Goal: Task Accomplishment & Management: Manage account settings

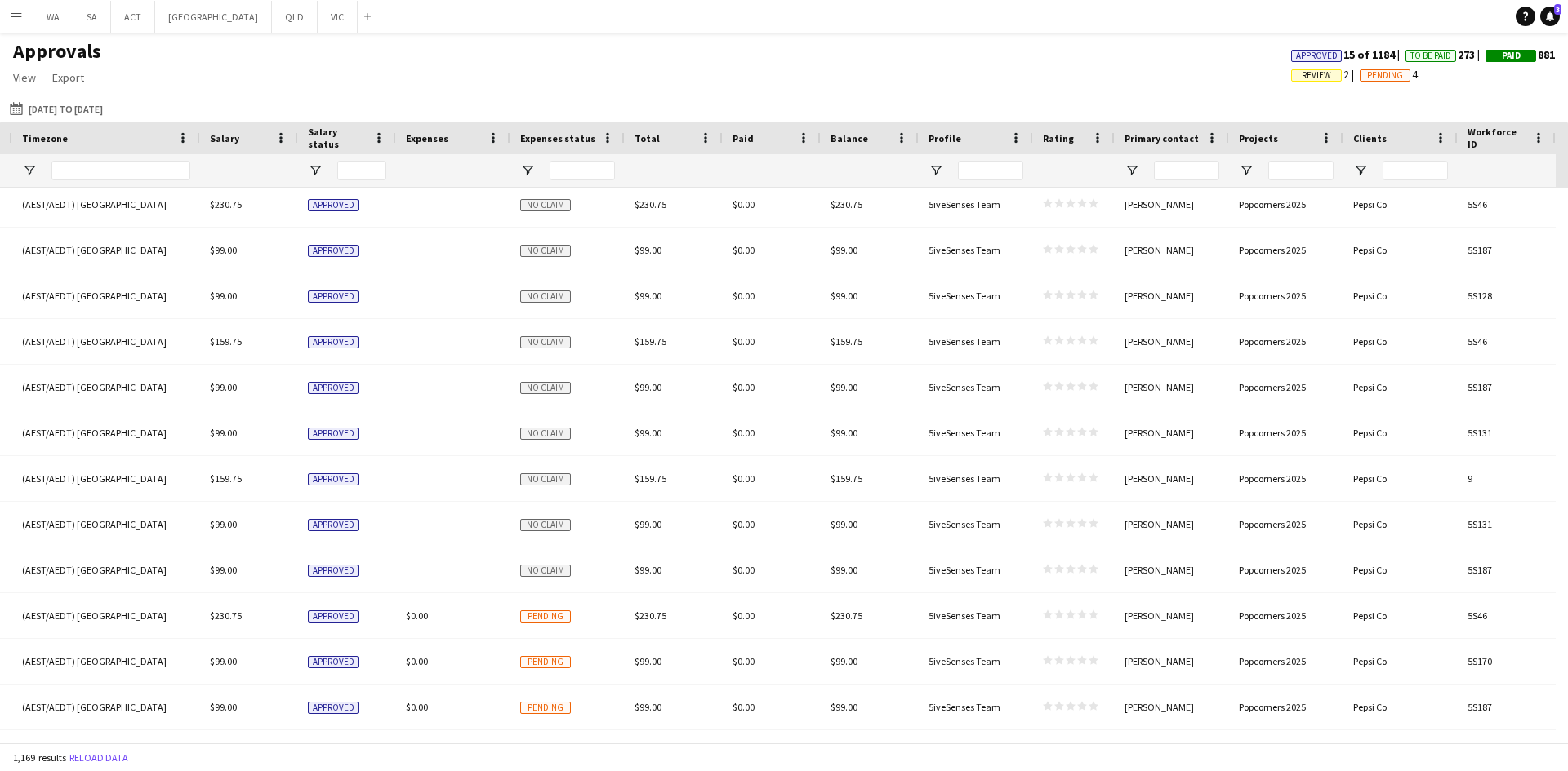
scroll to position [0, 1408]
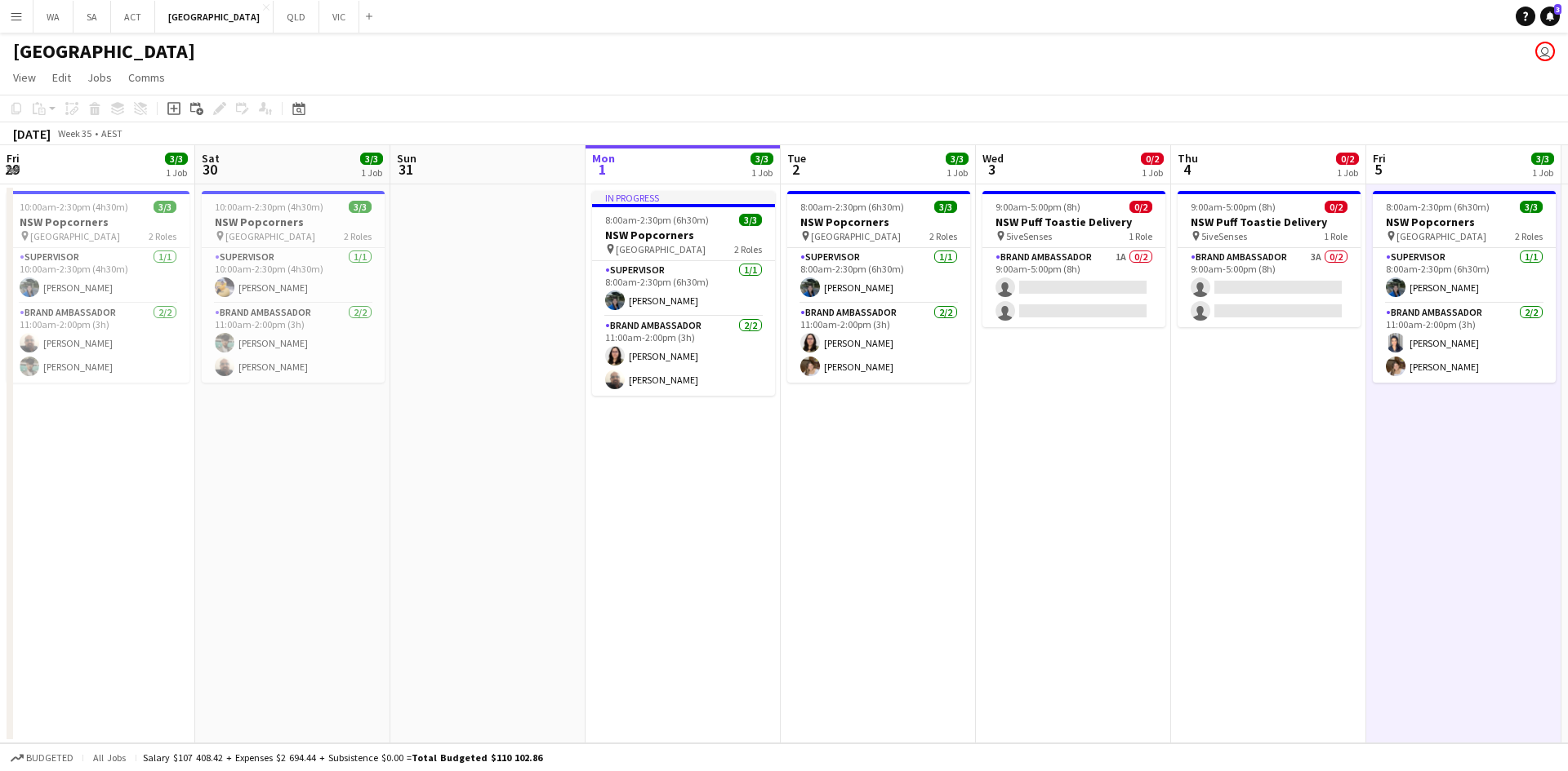
scroll to position [0, 489]
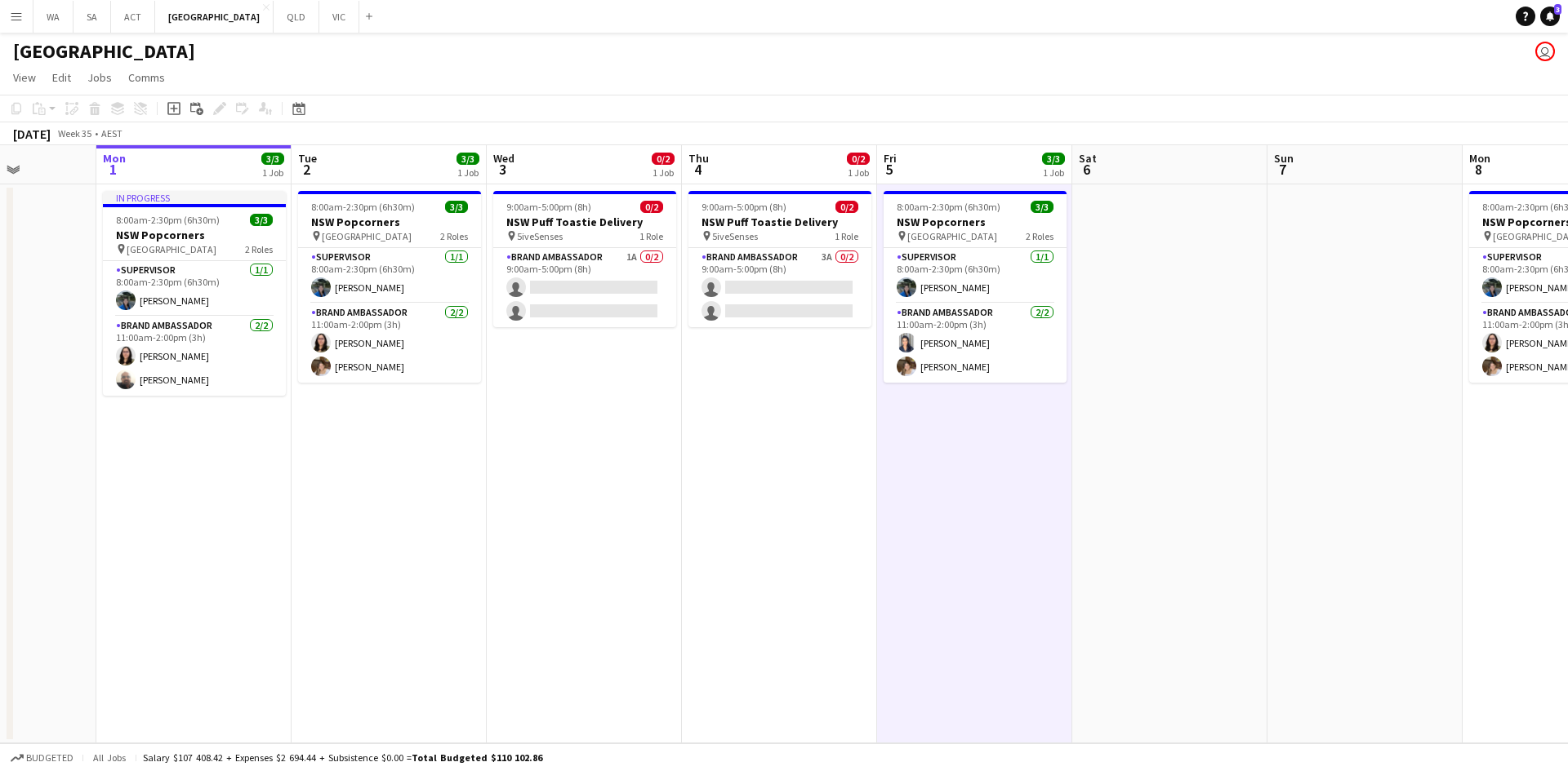
click at [1198, 348] on app-date-cell at bounding box center [1169, 463] width 195 height 559
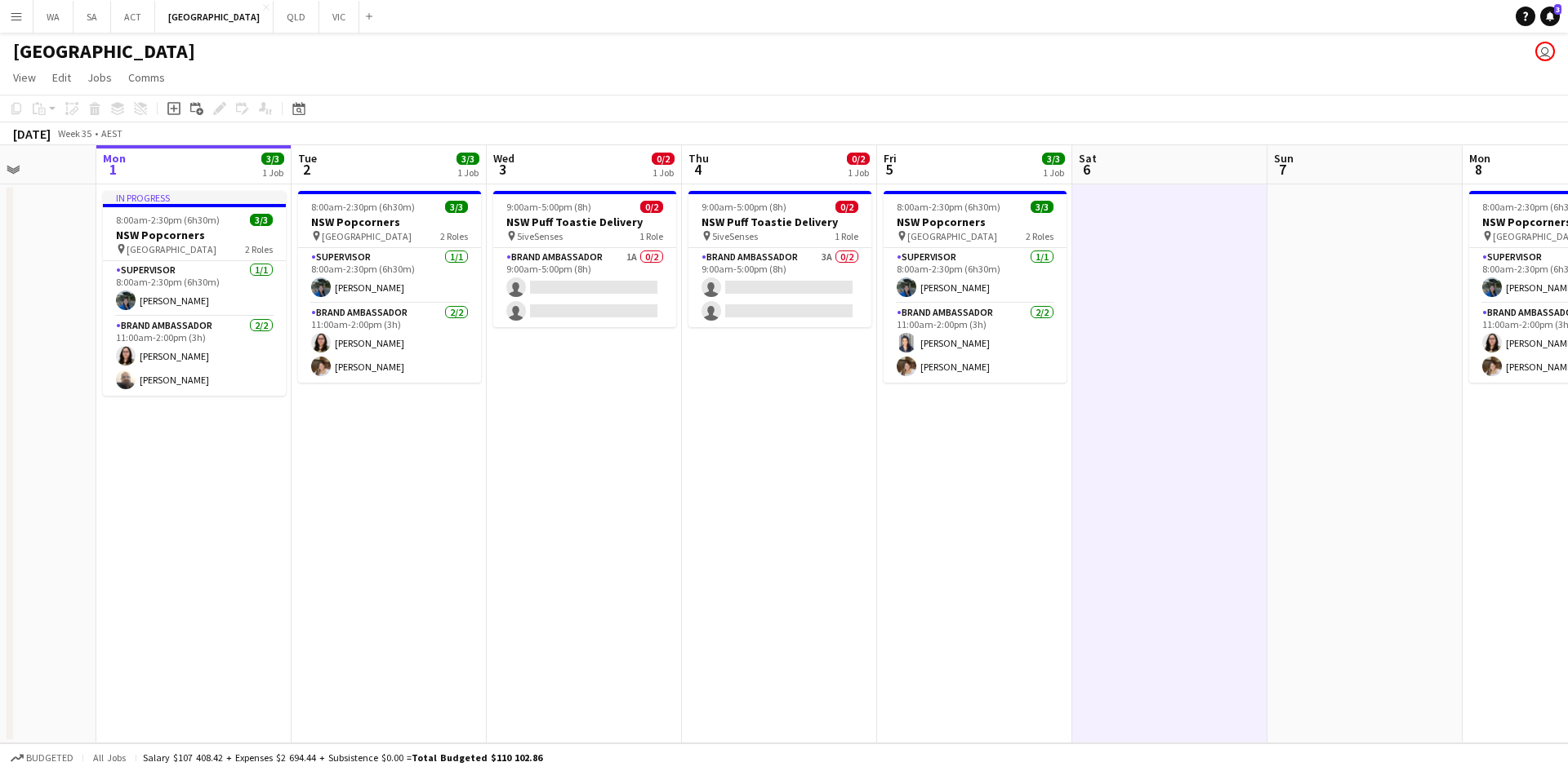
click at [1198, 348] on app-date-cell at bounding box center [1169, 463] width 195 height 559
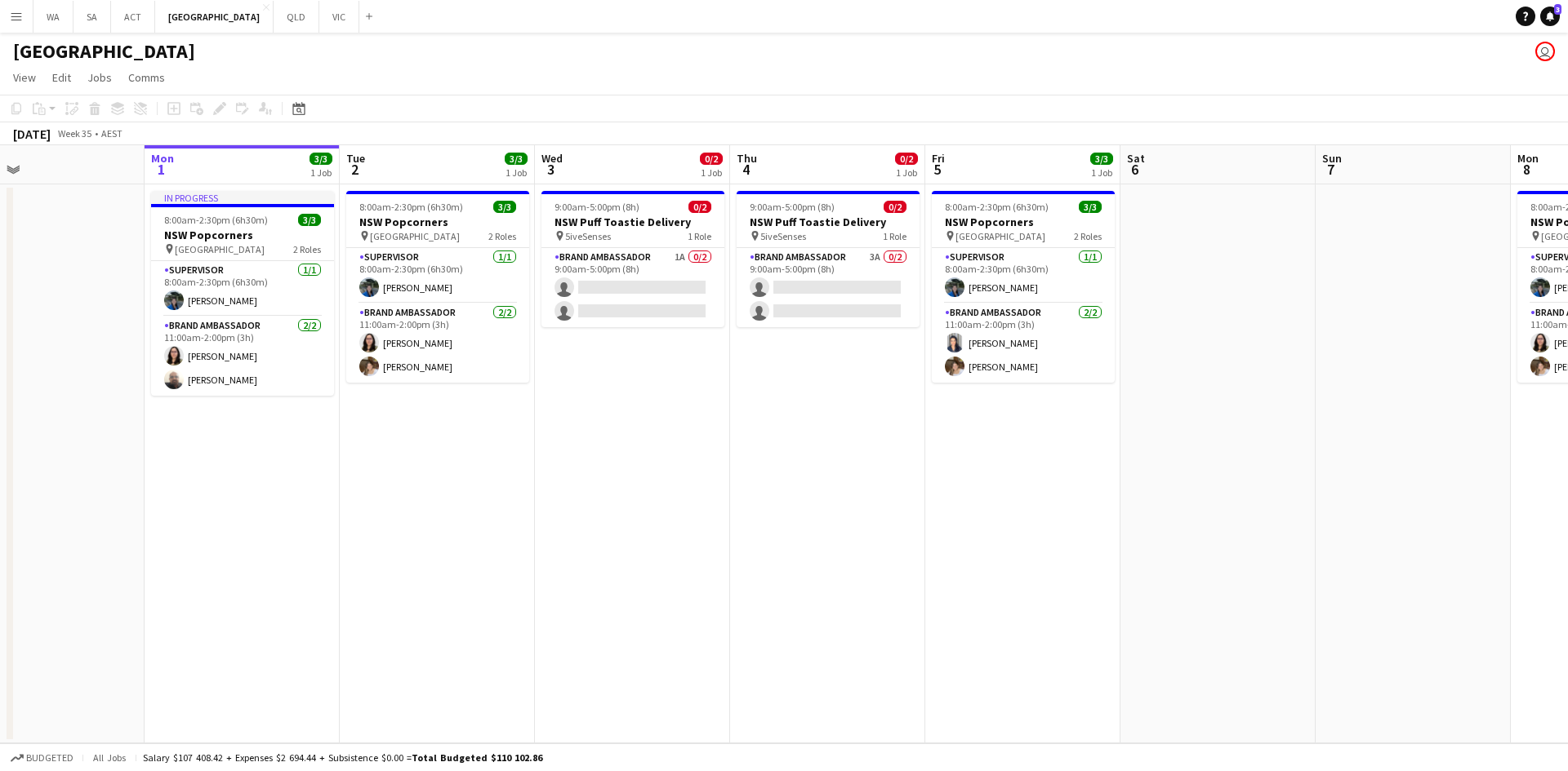
drag, startPoint x: 656, startPoint y: 450, endPoint x: 947, endPoint y: 425, distance: 292.1
click at [947, 425] on app-calendar-viewport "Fri 29 3/3 1 Job Sat 30 3/3 1 Job Sun 31 Mon 1 3/3 1 Job Tue 2 3/3 1 Job Wed 3 …" at bounding box center [784, 444] width 1568 height 598
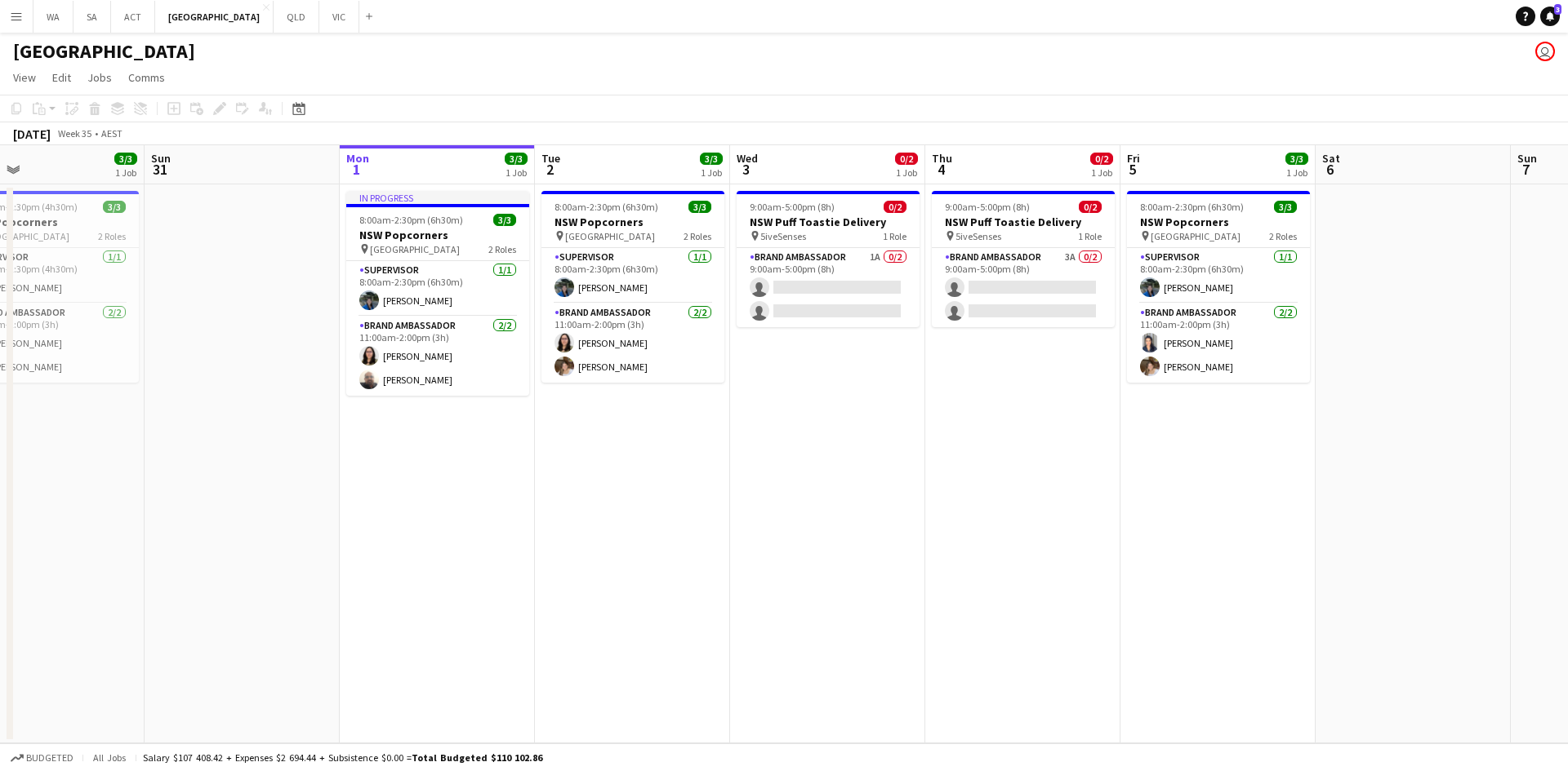
scroll to position [0, 394]
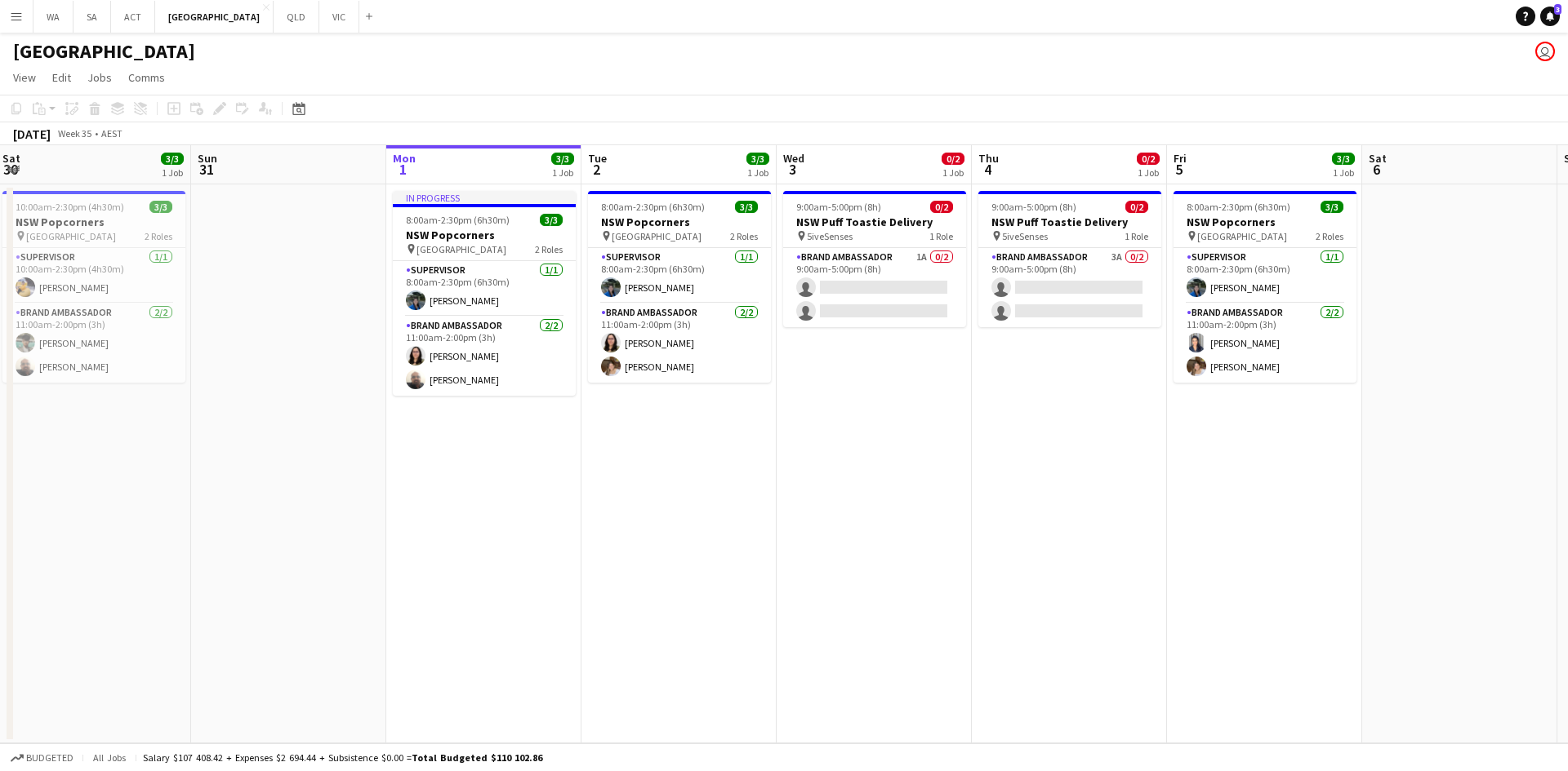
click at [848, 353] on app-date-cell "9:00am-5:00pm (8h) 0/2 NSW Puff Toastie Delivery pin 5iveSenses 1 Role Brand Am…" at bounding box center [873, 463] width 195 height 559
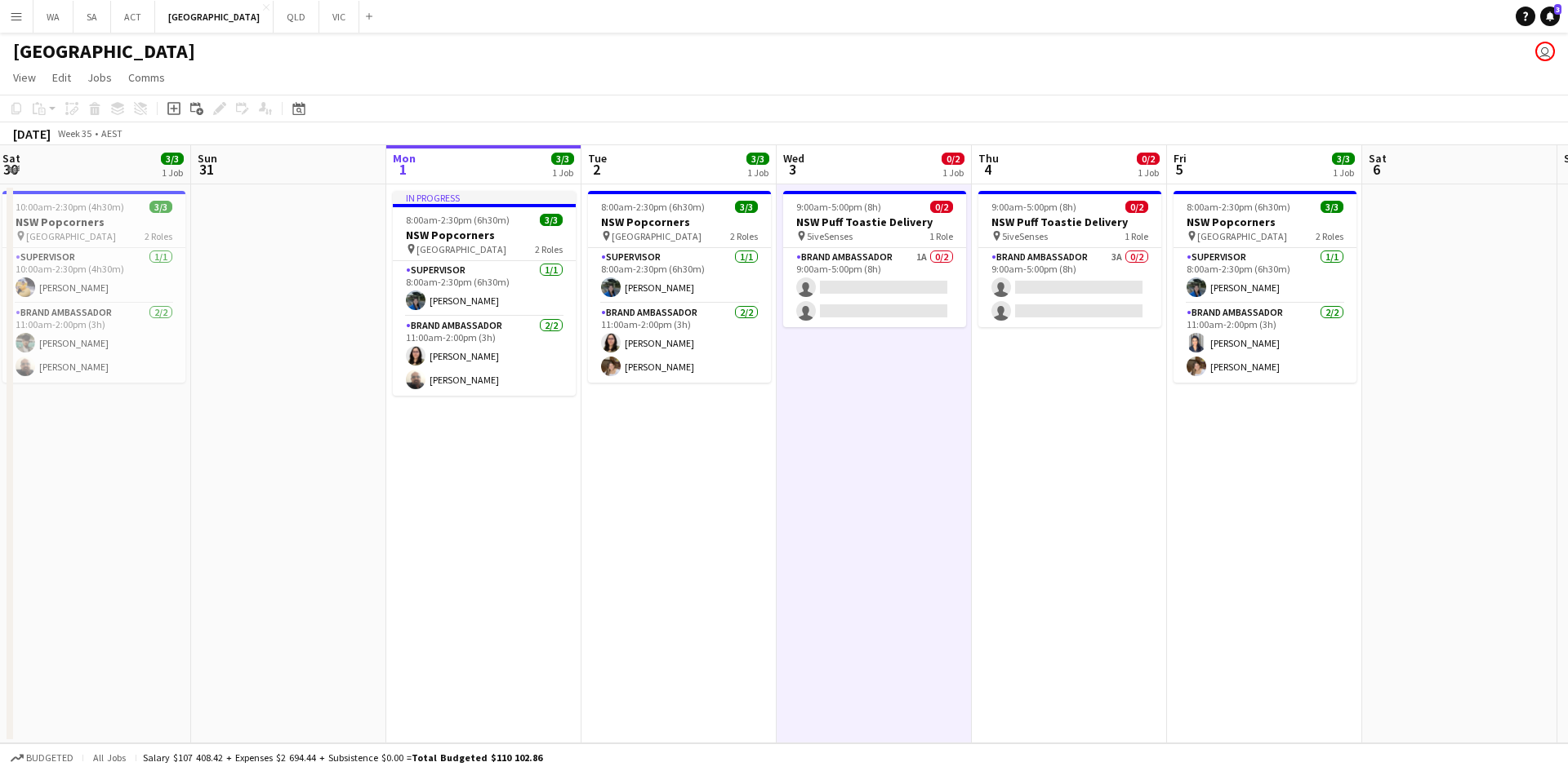
click at [893, 417] on app-date-cell "9:00am-5:00pm (8h) 0/2 NSW Puff Toastie Delivery pin 5iveSenses 1 Role Brand Am…" at bounding box center [873, 463] width 195 height 559
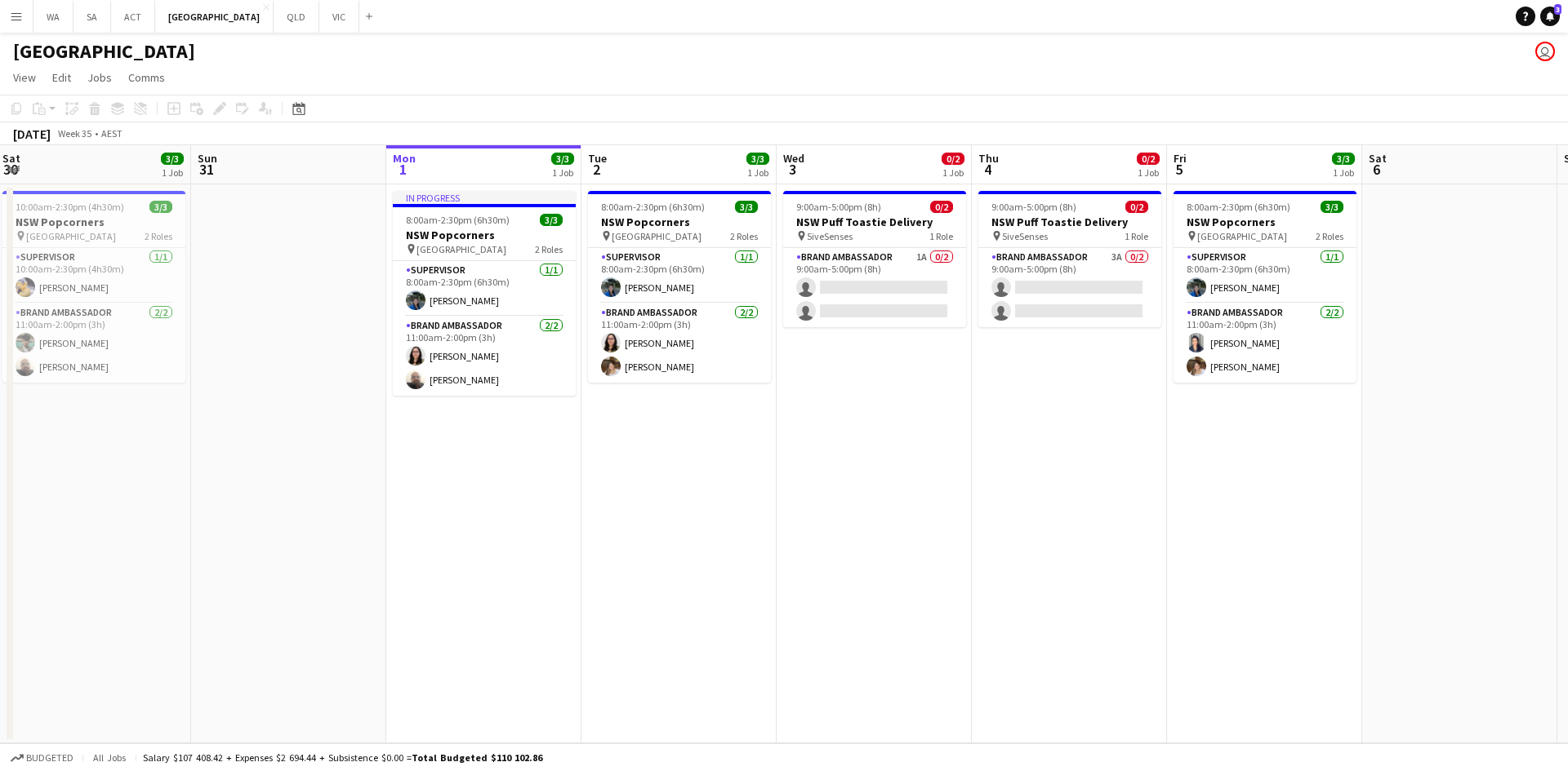
click at [1047, 387] on app-date-cell "9:00am-5:00pm (8h) 0/2 NSW Puff Toastie Delivery pin 5iveSenses 1 Role Brand Am…" at bounding box center [1069, 463] width 195 height 559
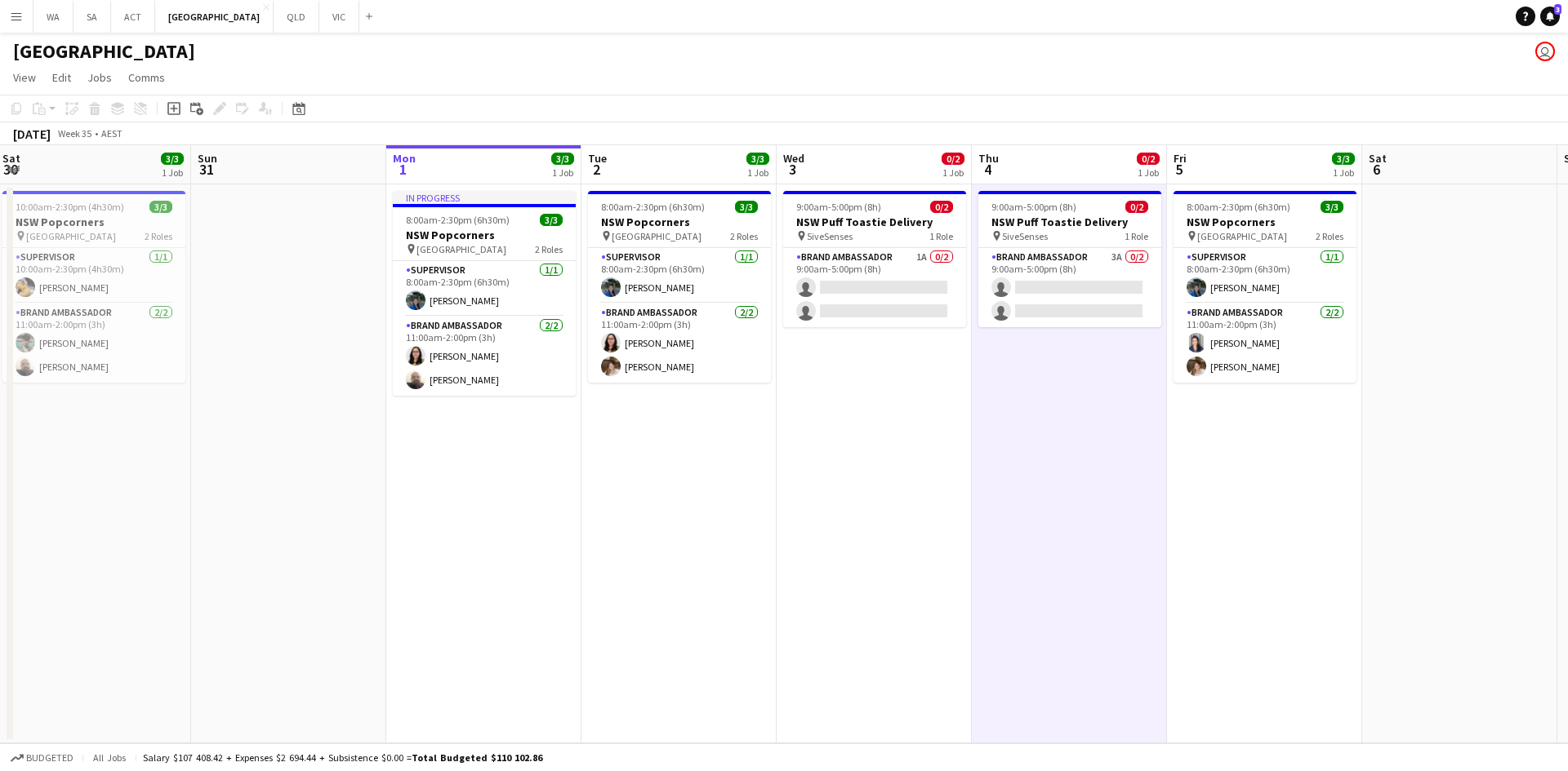
click at [901, 373] on app-date-cell "9:00am-5:00pm (8h) 0/2 NSW Puff Toastie Delivery pin 5iveSenses 1 Role Brand Am…" at bounding box center [873, 463] width 195 height 559
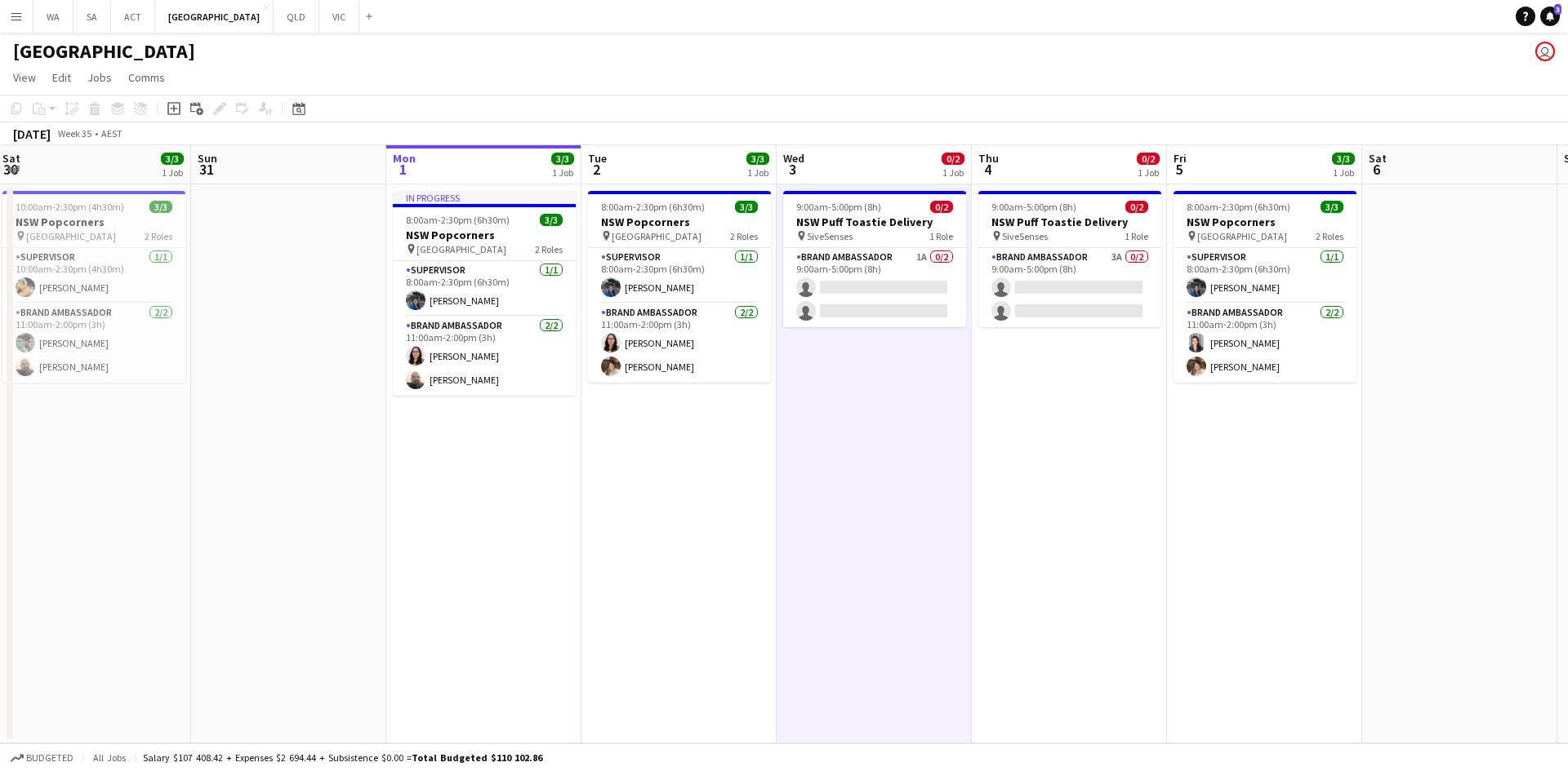
click at [1051, 382] on app-date-cell "9:00am-5:00pm (8h) 0/2 NSW Puff Toastie Delivery pin 5iveSenses 1 Role Brand Am…" at bounding box center [1069, 463] width 195 height 559
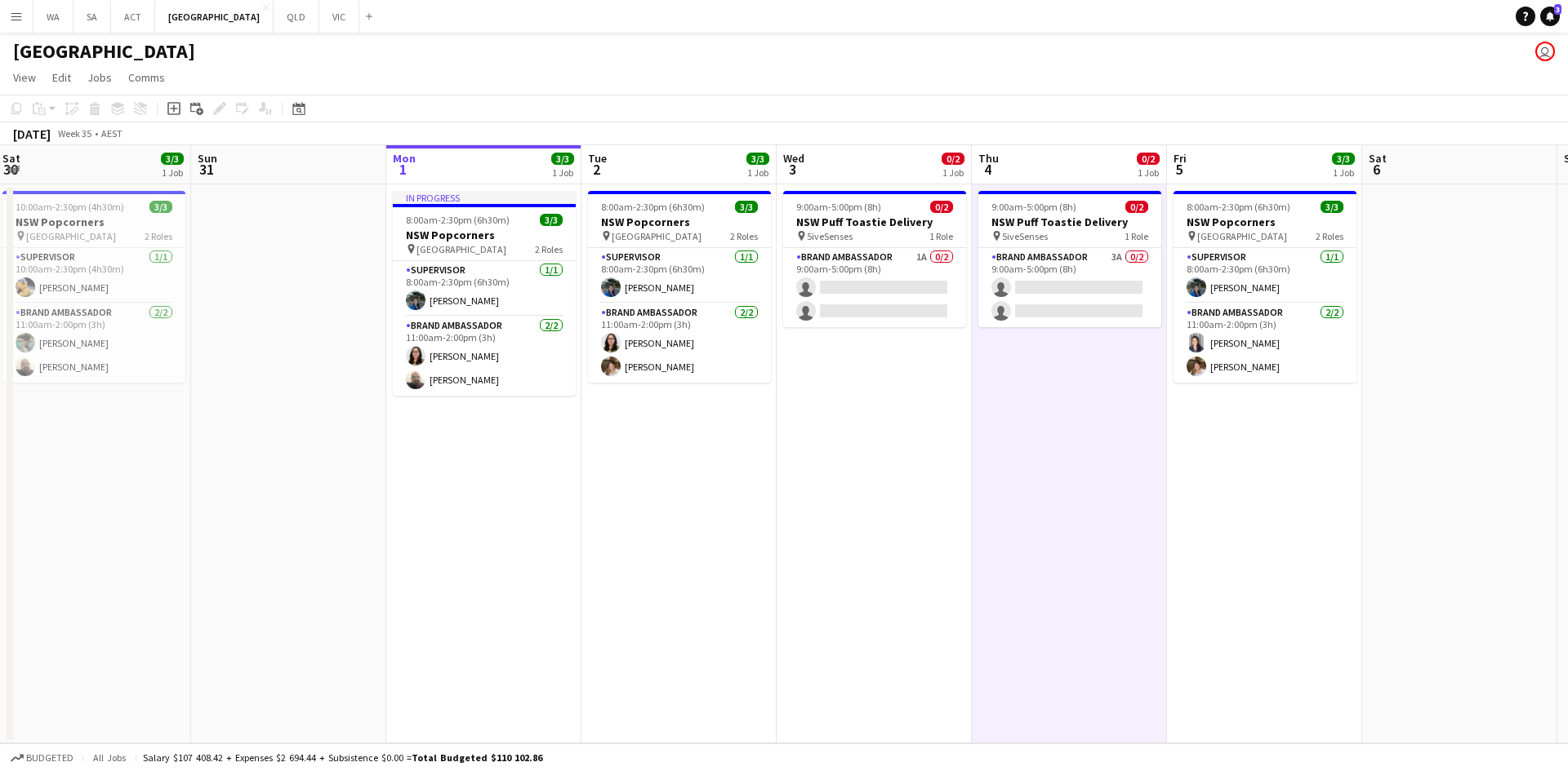
click at [867, 359] on app-date-cell "9:00am-5:00pm (8h) 0/2 NSW Puff Toastie Delivery pin 5iveSenses 1 Role Brand Am…" at bounding box center [873, 463] width 195 height 559
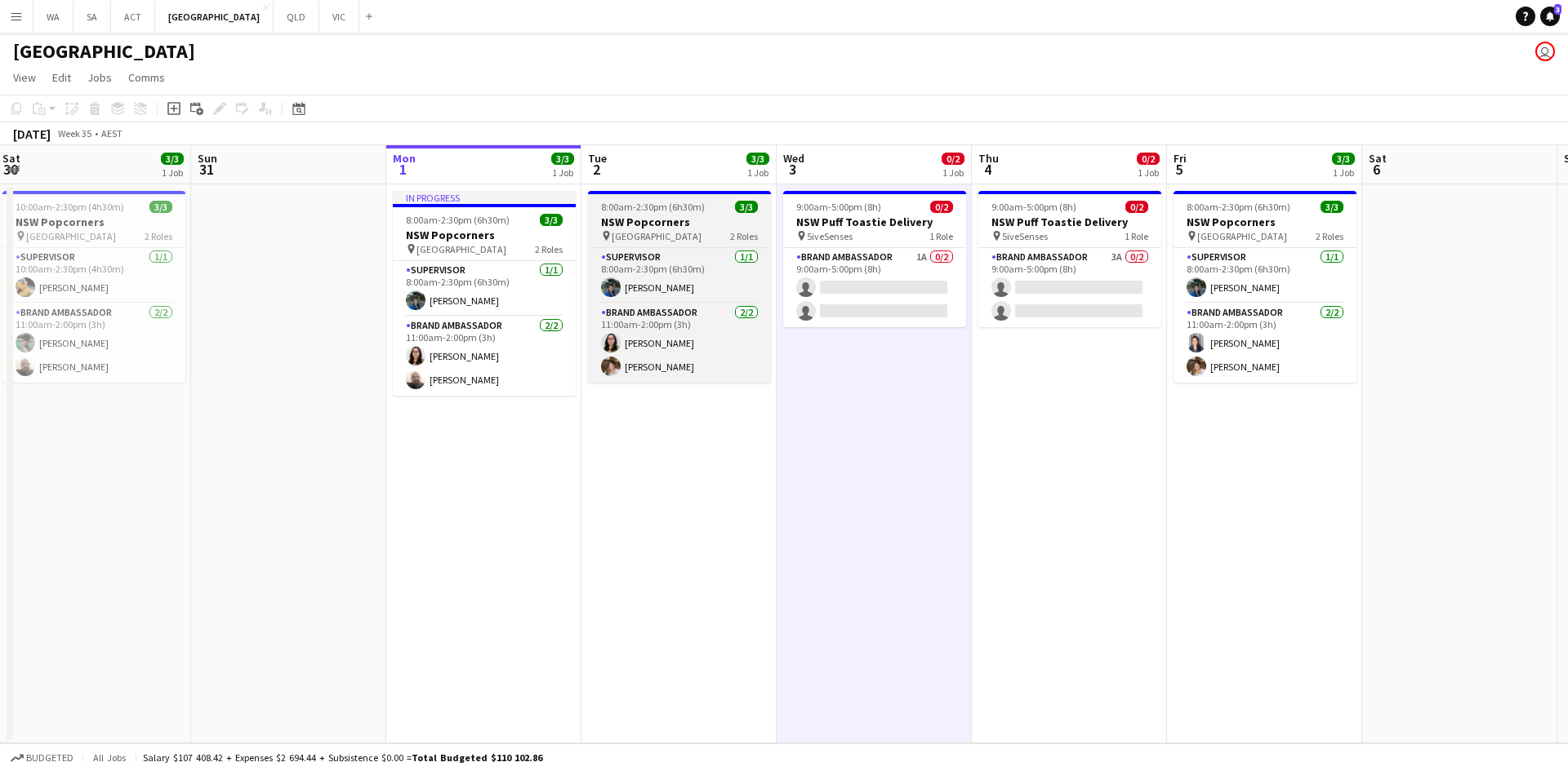
click at [685, 199] on app-job-card "8:00am-2:30pm (6h30m) 3/3 NSW Popcorners pin Bondi Junction 2 Roles Supervisor …" at bounding box center [679, 286] width 183 height 191
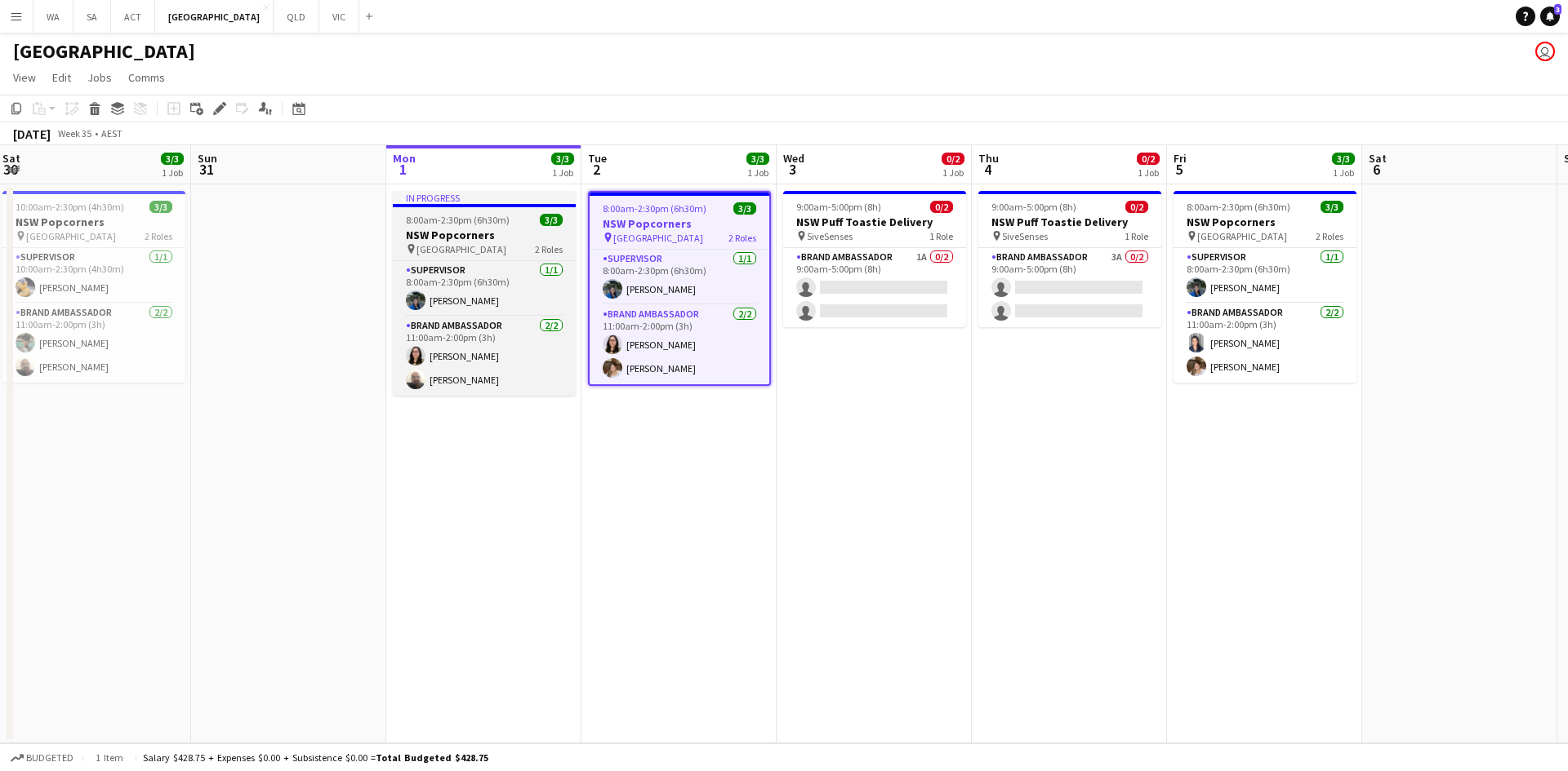
click at [485, 234] on h3 "NSW Popcorners" at bounding box center [484, 235] width 183 height 14
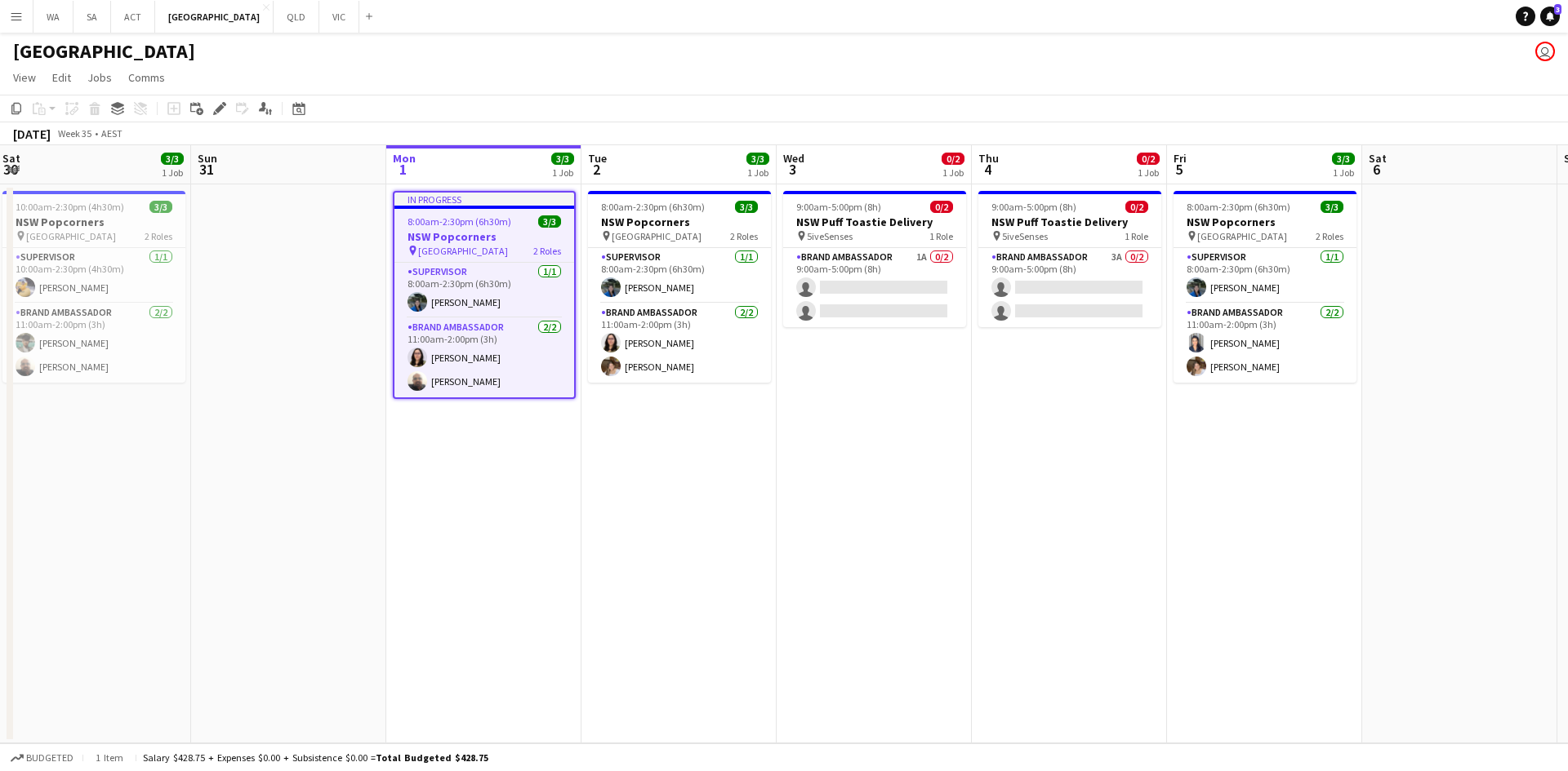
click at [947, 367] on app-date-cell "9:00am-5:00pm (8h) 0/2 NSW Puff Toastie Delivery pin 5iveSenses 1 Role Brand Am…" at bounding box center [873, 463] width 195 height 559
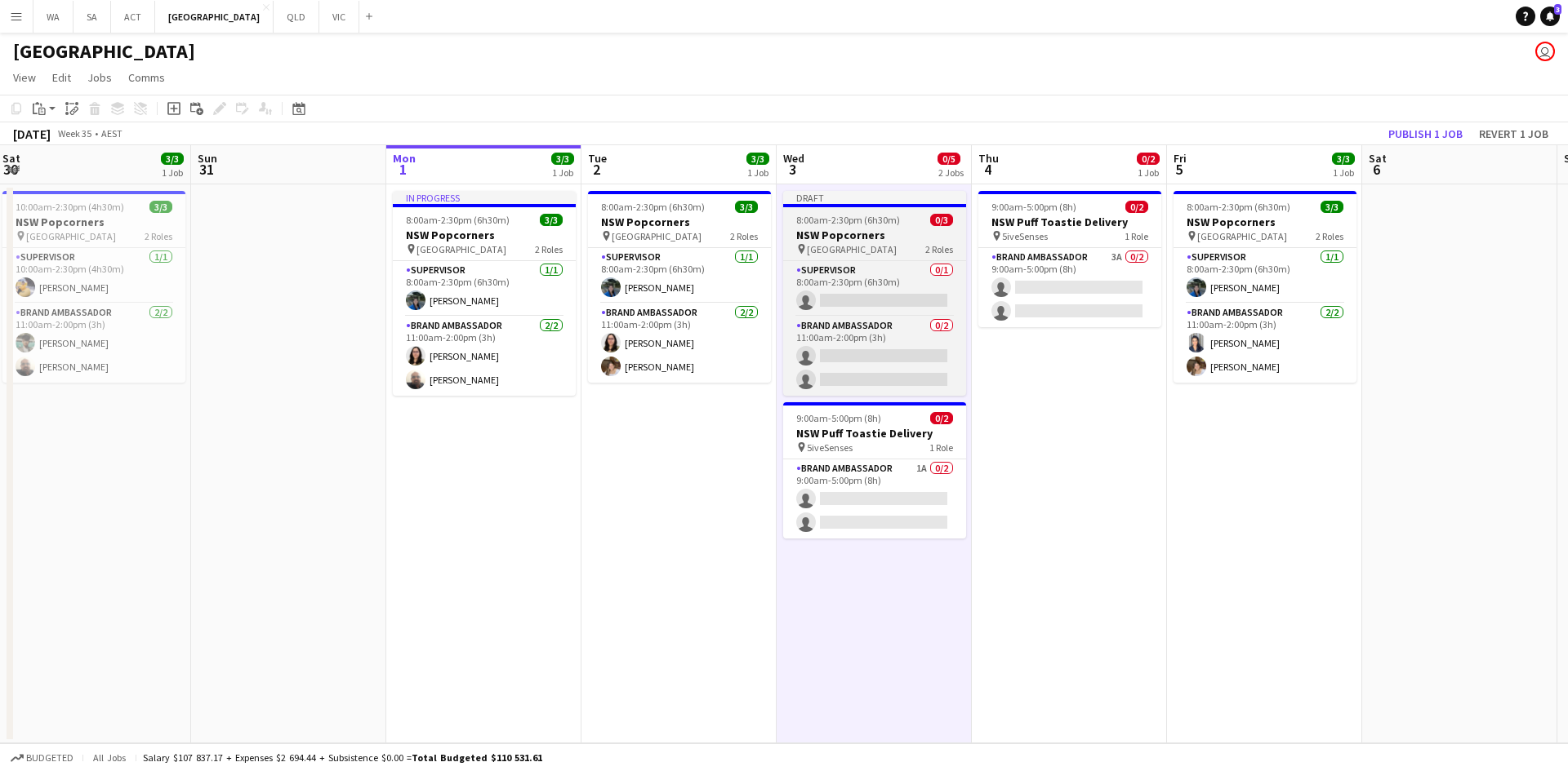
click at [910, 242] on div "pin Town Hall 2 Roles" at bounding box center [874, 249] width 183 height 13
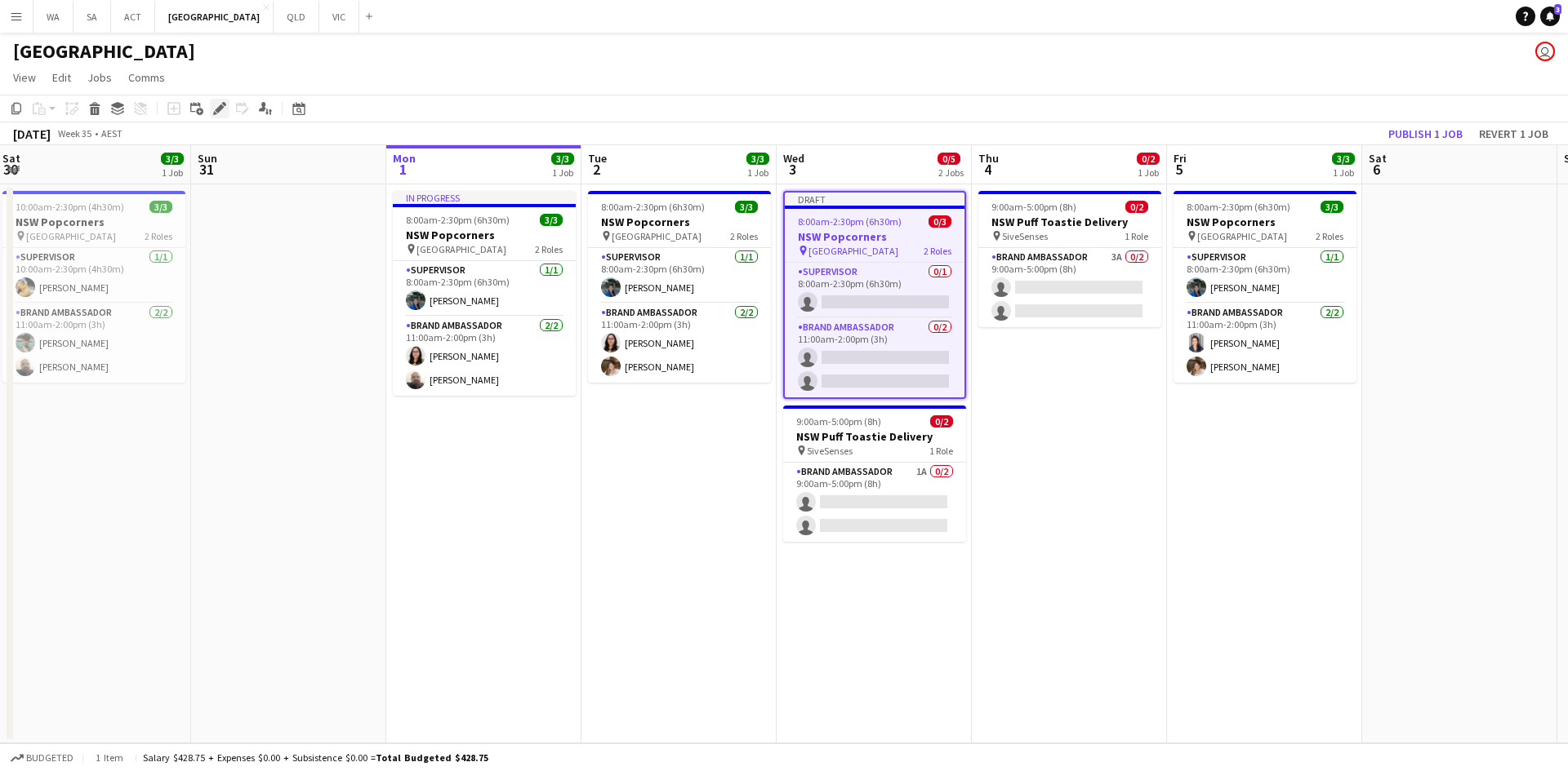
click at [216, 110] on icon at bounding box center [218, 109] width 9 height 9
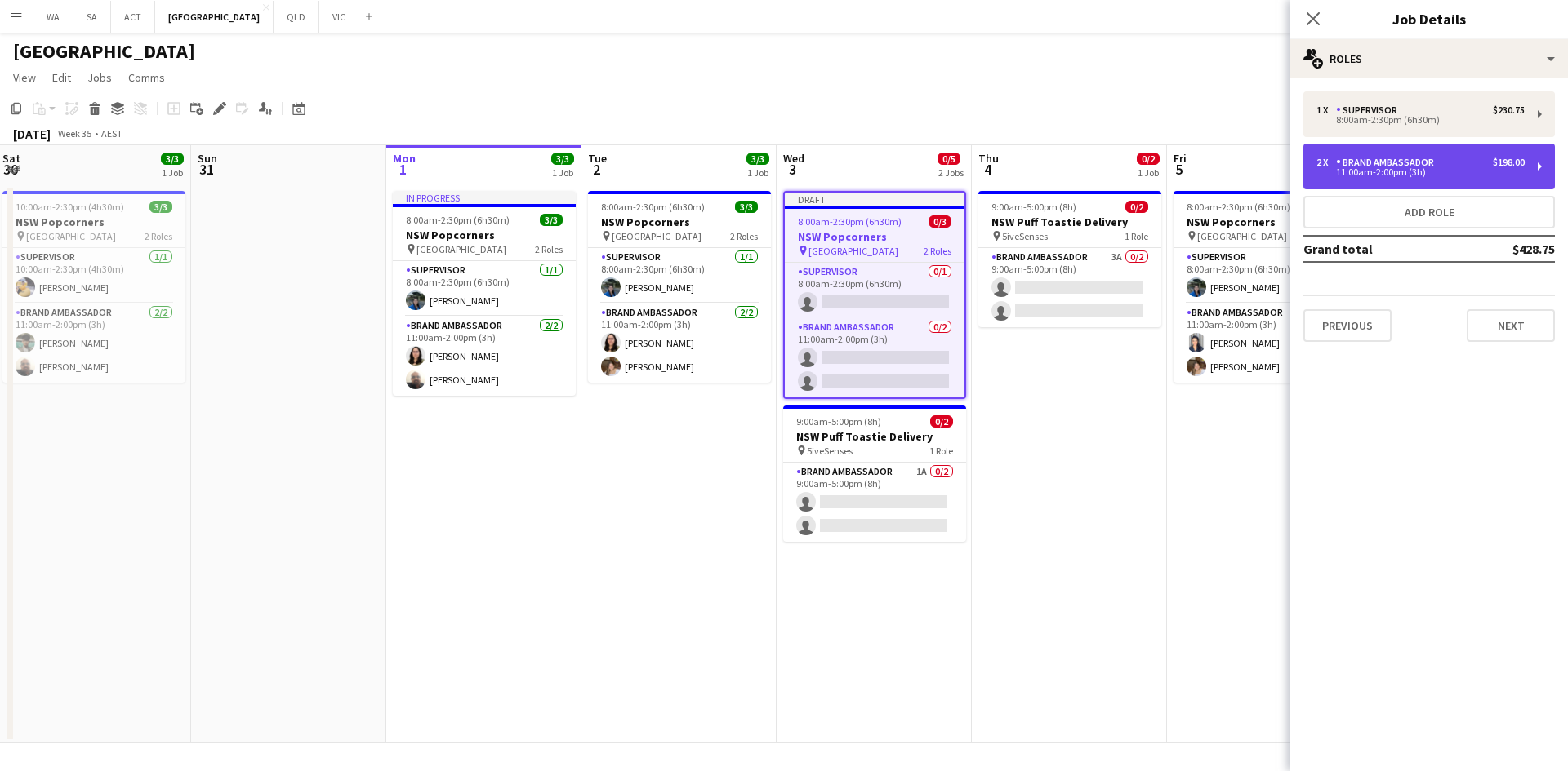
click at [1428, 164] on div "Brand Ambassador" at bounding box center [1388, 162] width 105 height 12
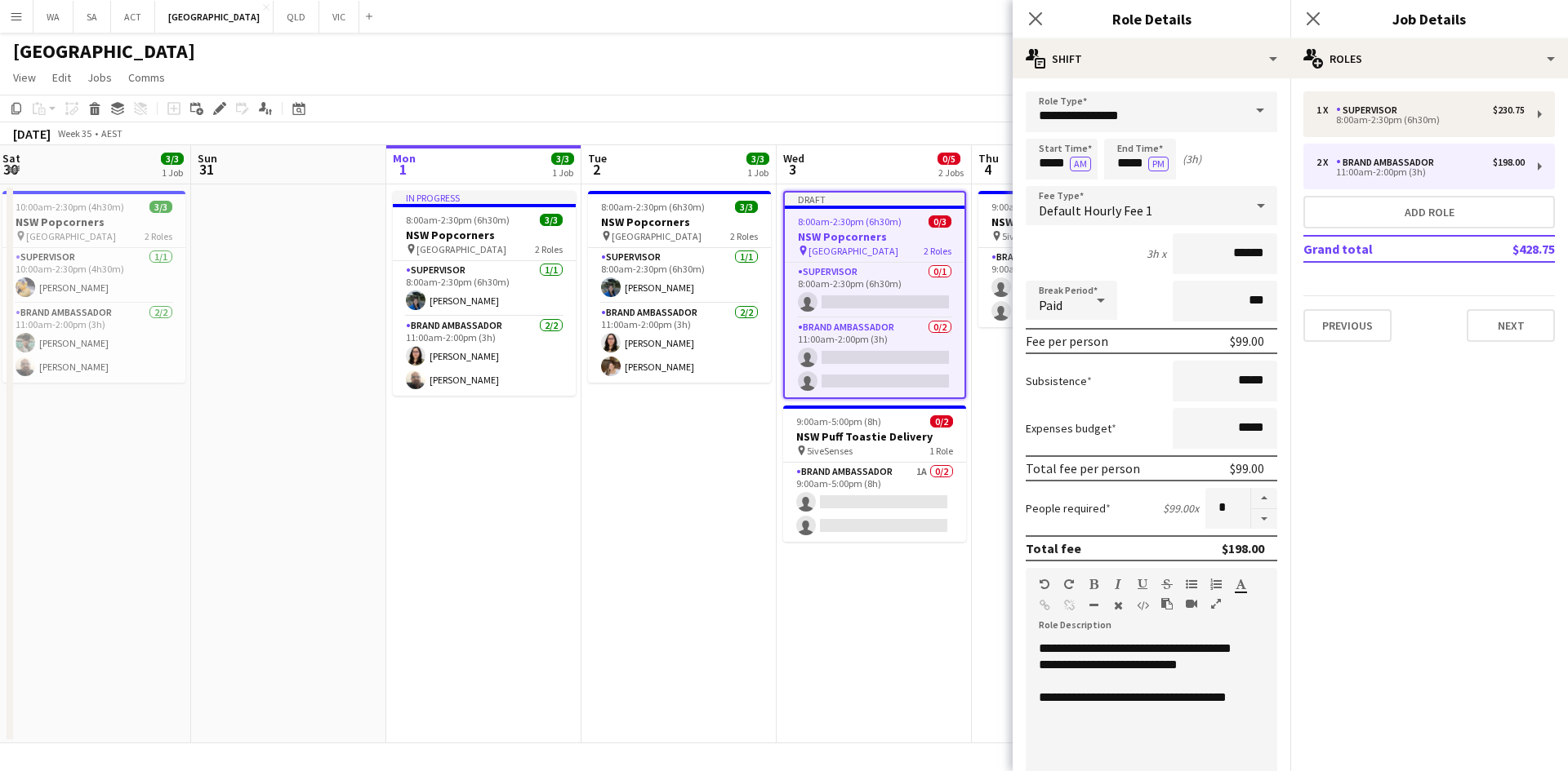
click at [1486, 304] on div "Previous Next" at bounding box center [1429, 318] width 251 height 46
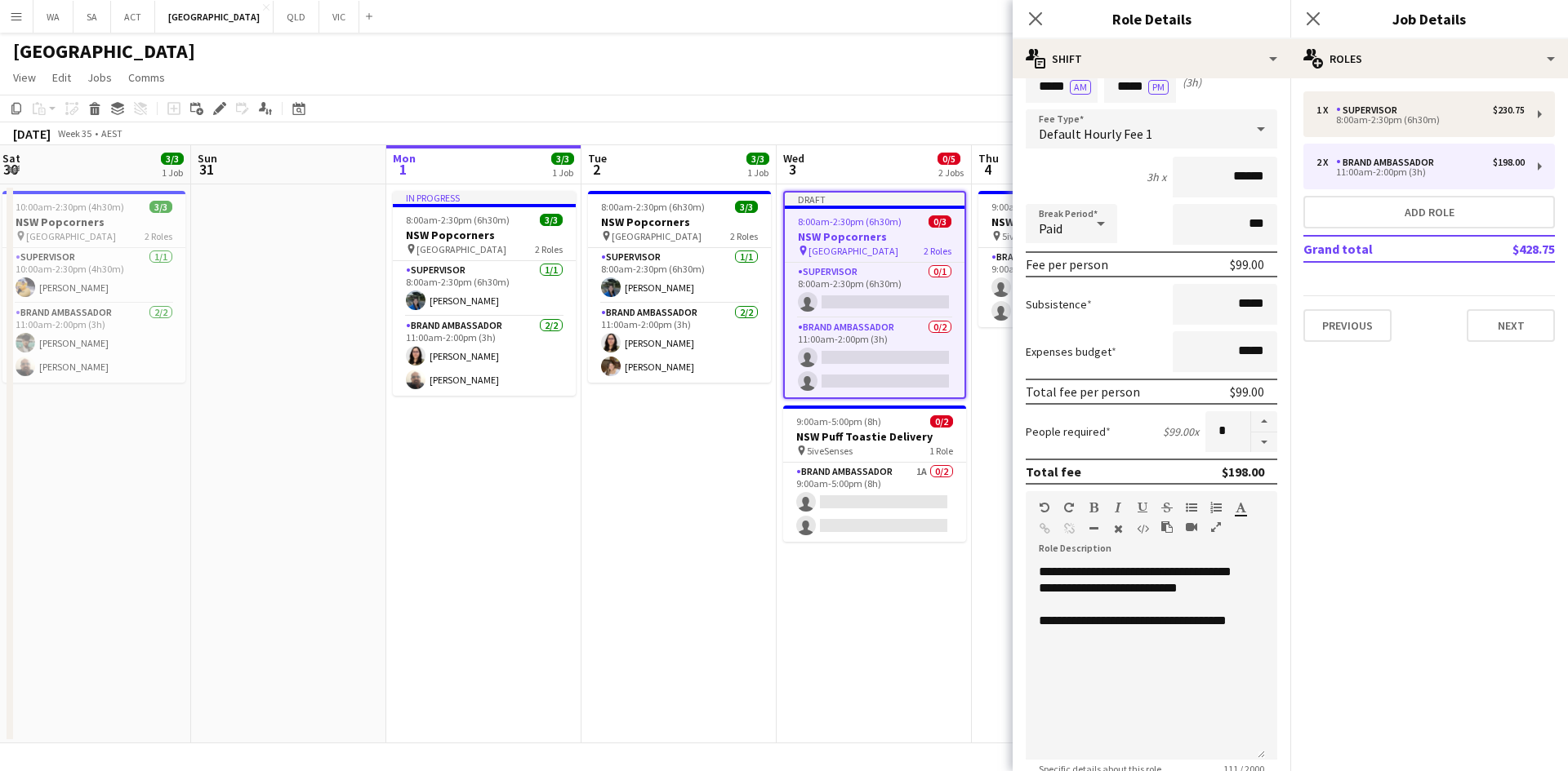
scroll to position [327, 0]
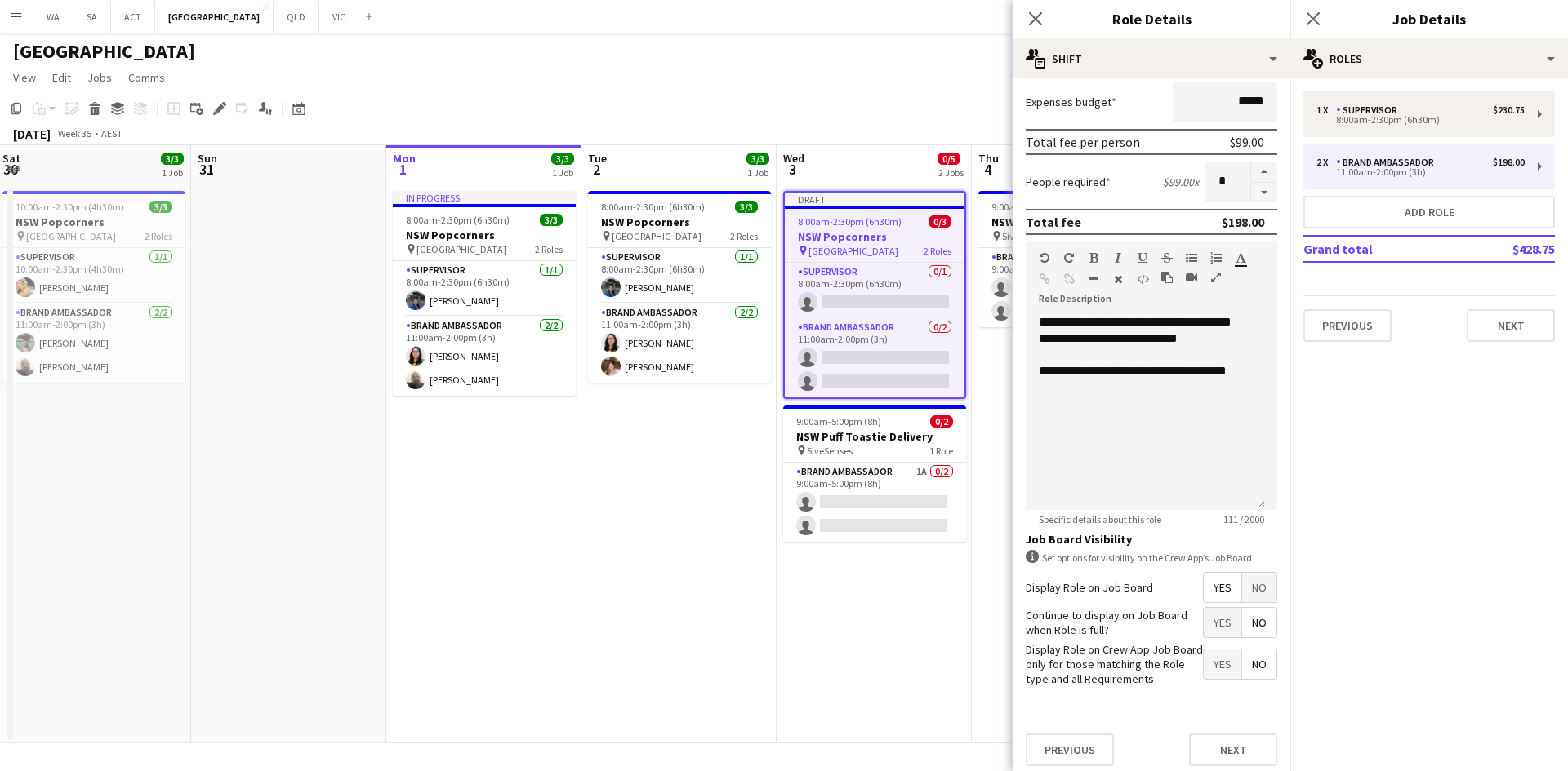
click at [912, 659] on app-date-cell "Draft 8:00am-2:30pm (6h30m) 0/3 NSW Popcorners pin Town Hall 2 Roles Supervisor…" at bounding box center [873, 463] width 195 height 559
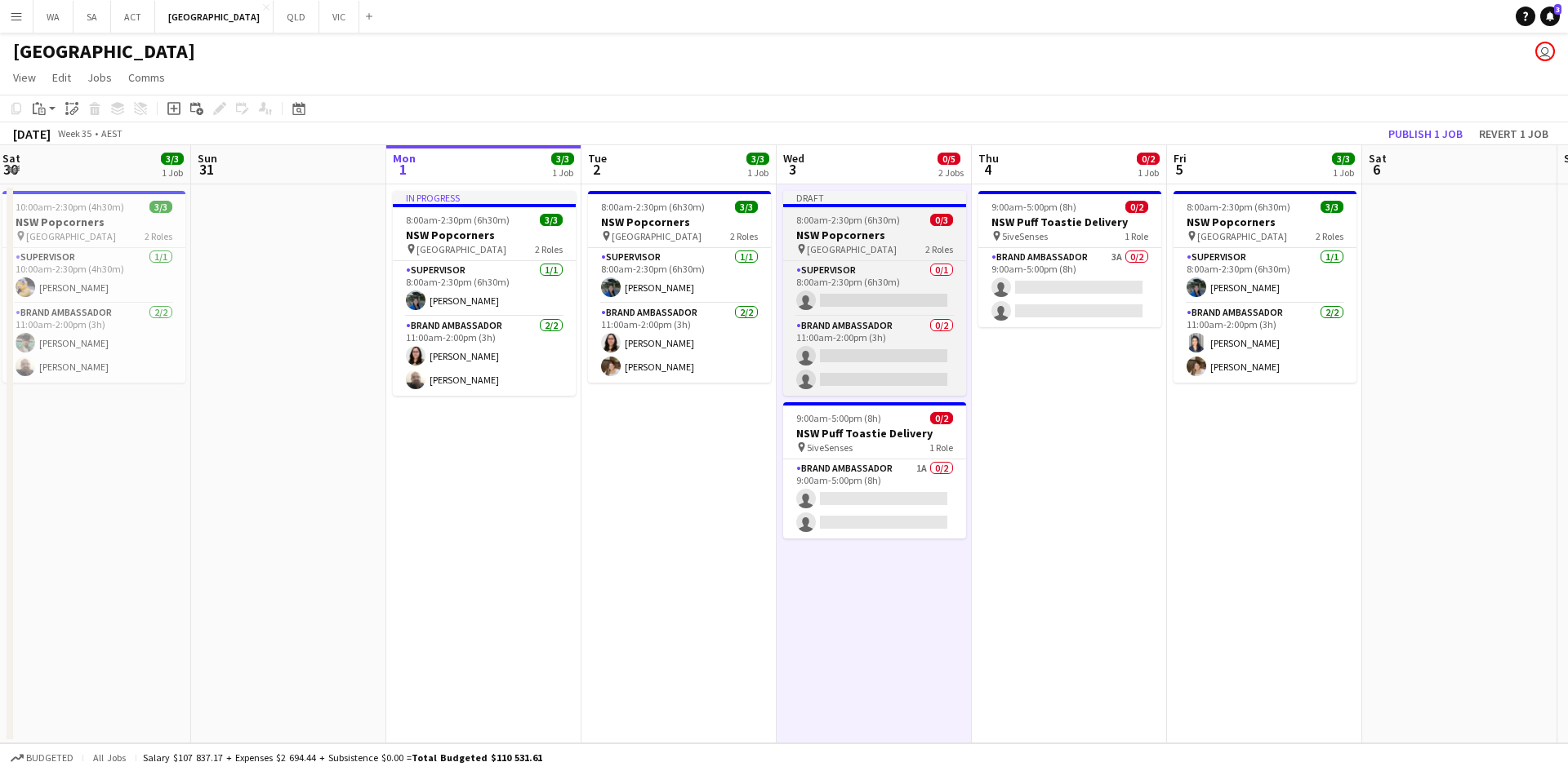
click at [912, 230] on h3 "NSW Popcorners" at bounding box center [874, 235] width 183 height 14
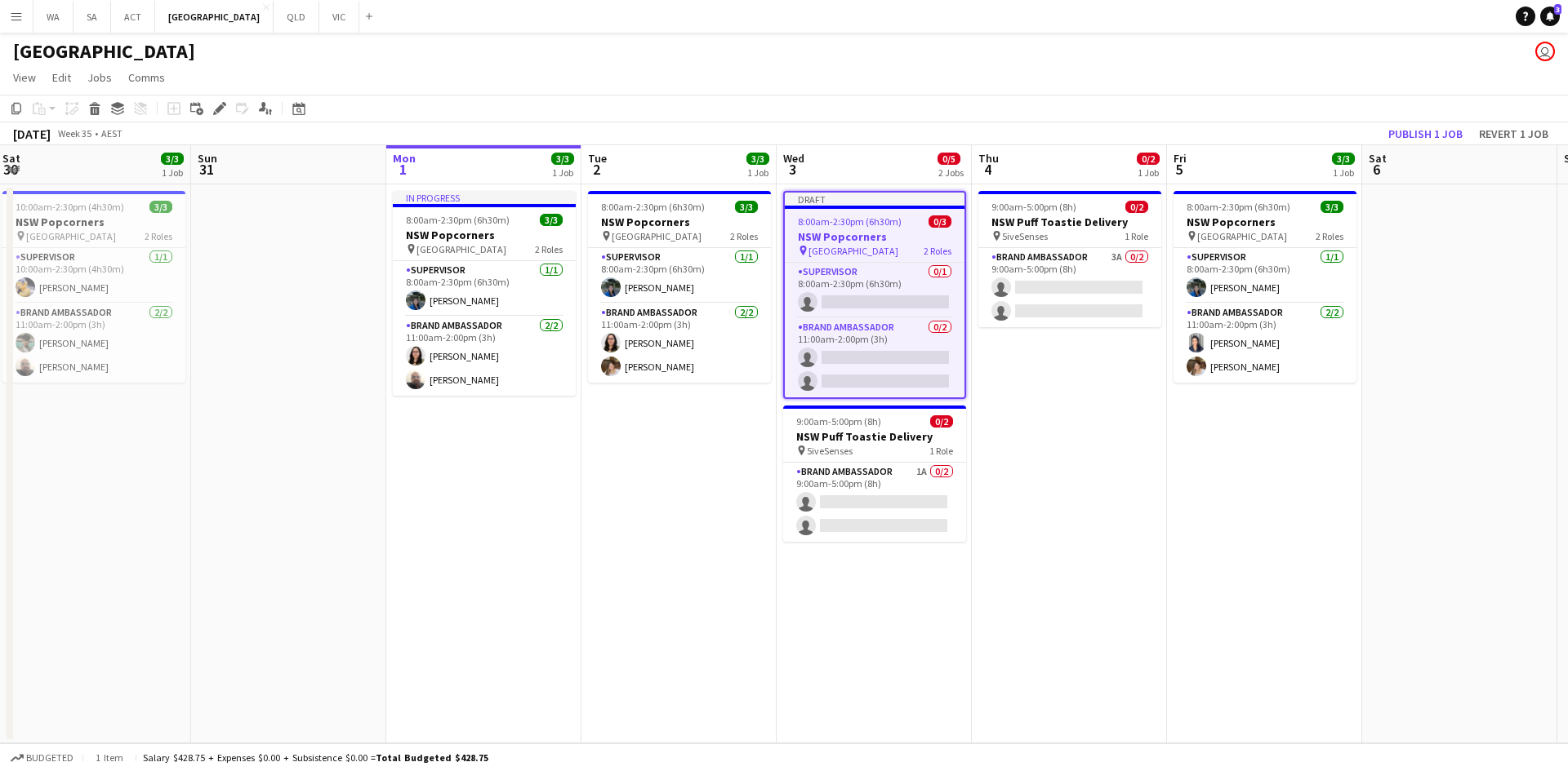
click at [1080, 386] on app-date-cell "9:00am-5:00pm (8h) 0/2 NSW Puff Toastie Delivery pin 5iveSenses 1 Role Brand Am…" at bounding box center [1069, 463] width 195 height 559
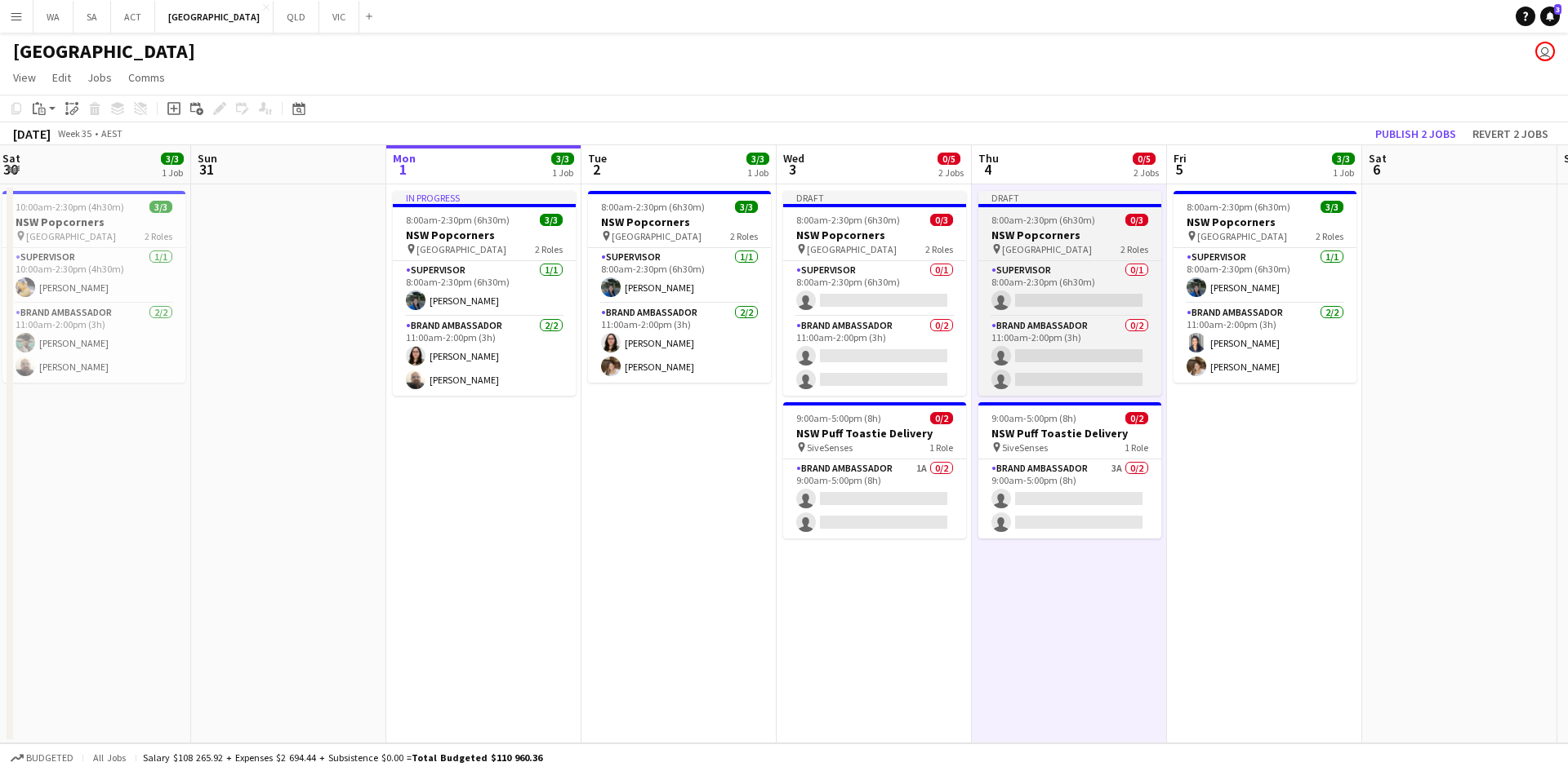
click at [1063, 236] on h3 "NSW Popcorners" at bounding box center [1070, 235] width 183 height 14
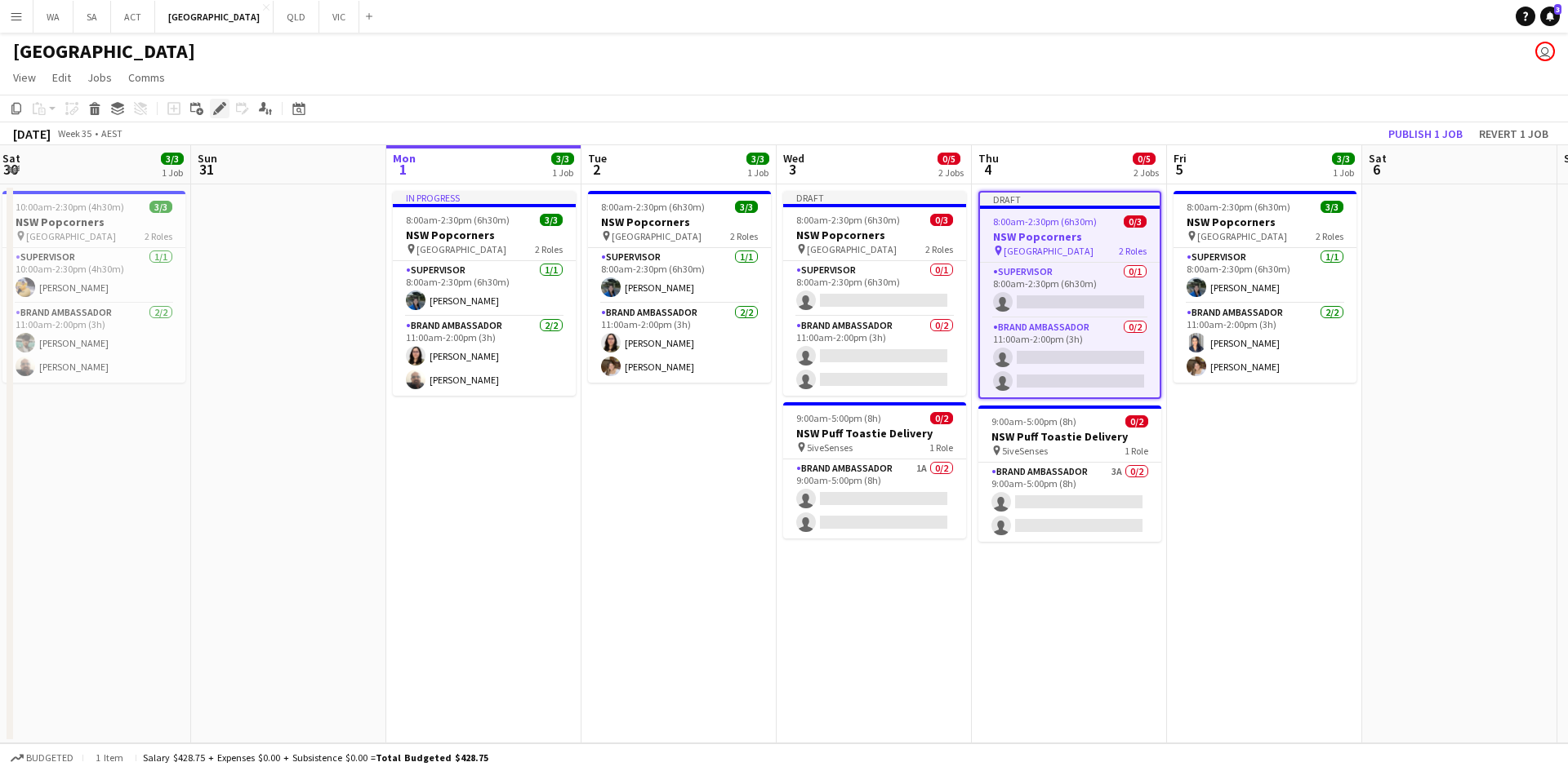
click at [220, 111] on icon "Edit" at bounding box center [220, 109] width 13 height 13
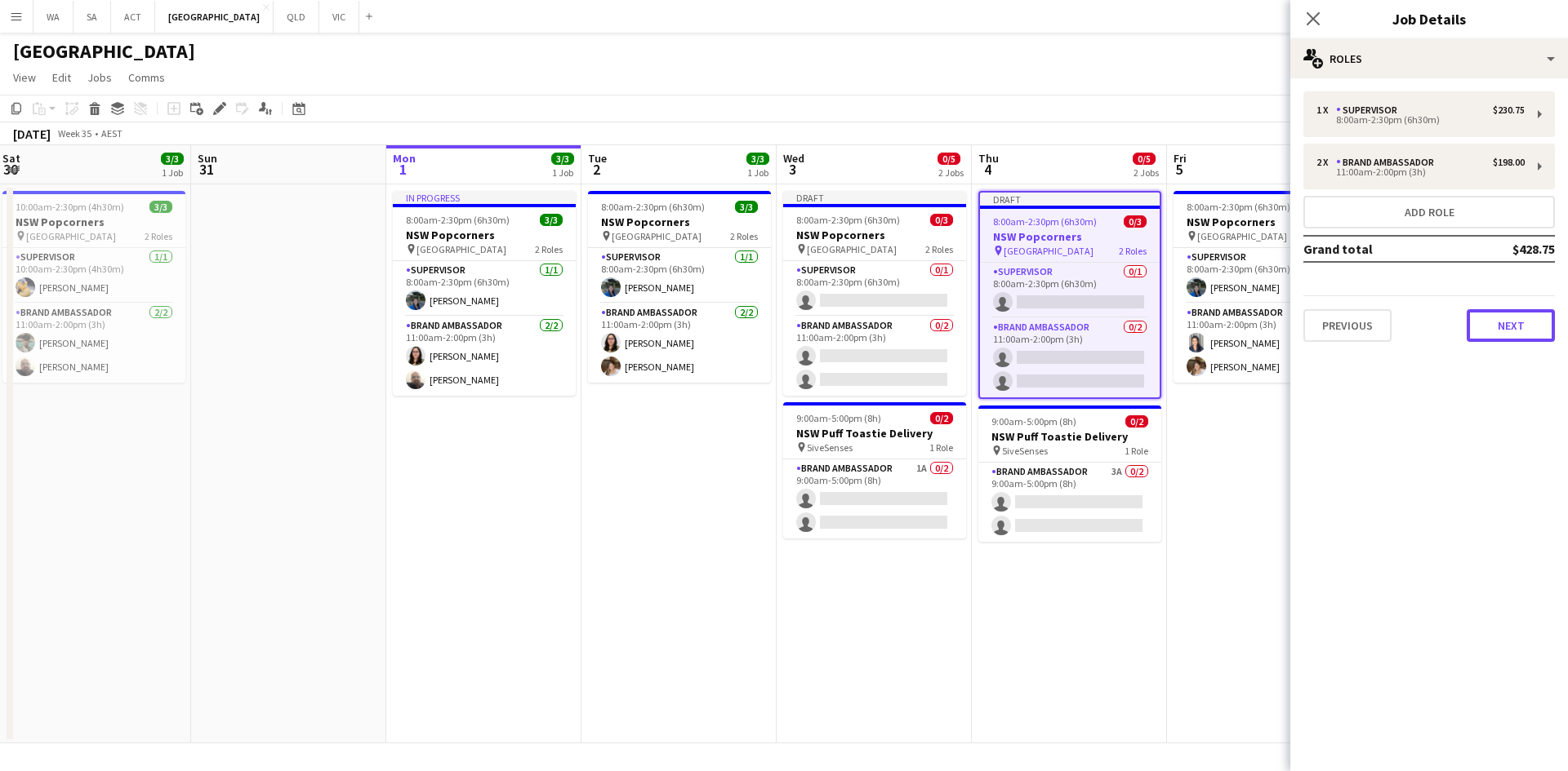
click at [1475, 316] on button "Next" at bounding box center [1510, 326] width 89 height 33
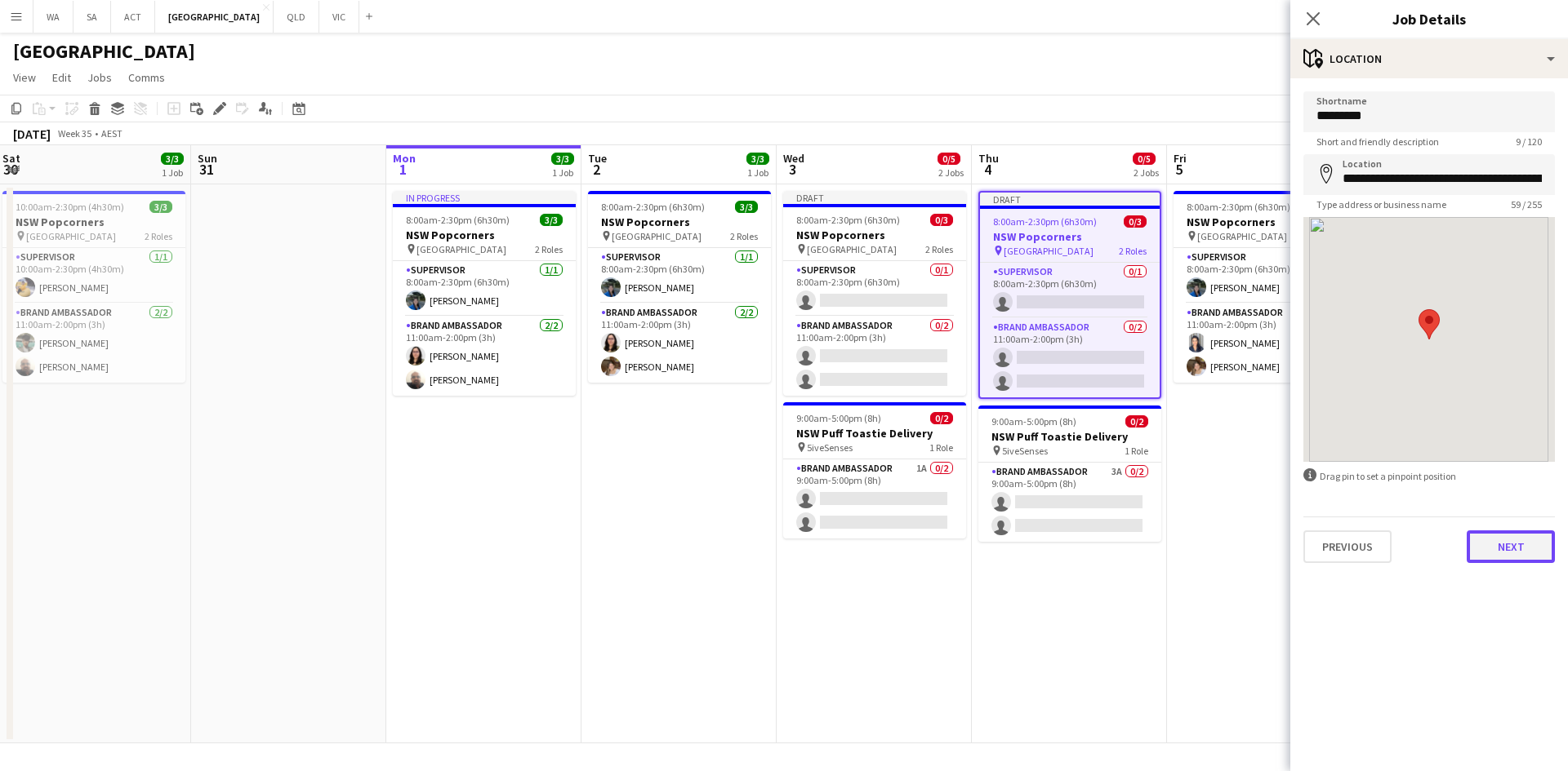
click at [1499, 539] on button "Next" at bounding box center [1510, 547] width 89 height 33
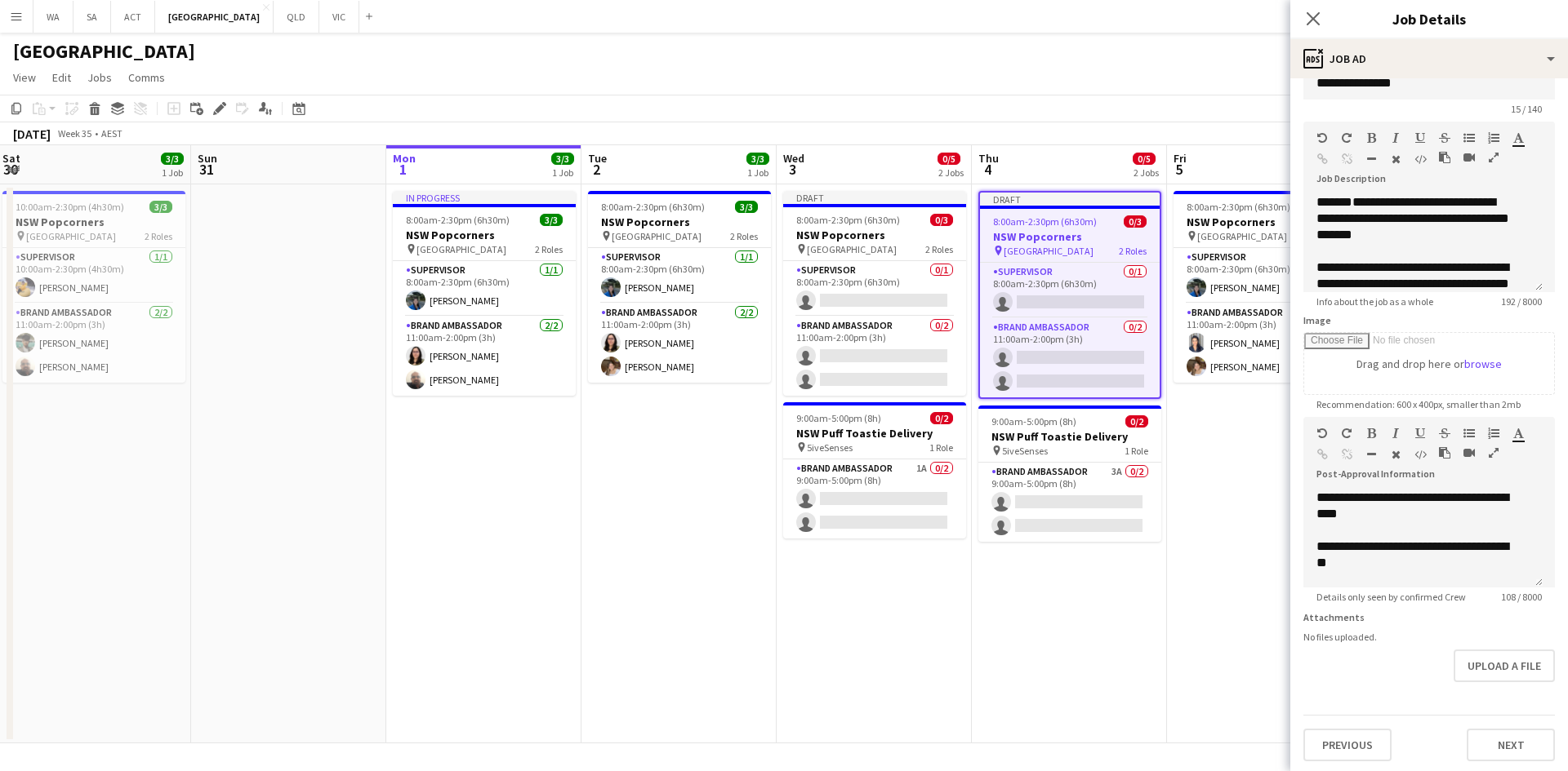
scroll to position [48, 0]
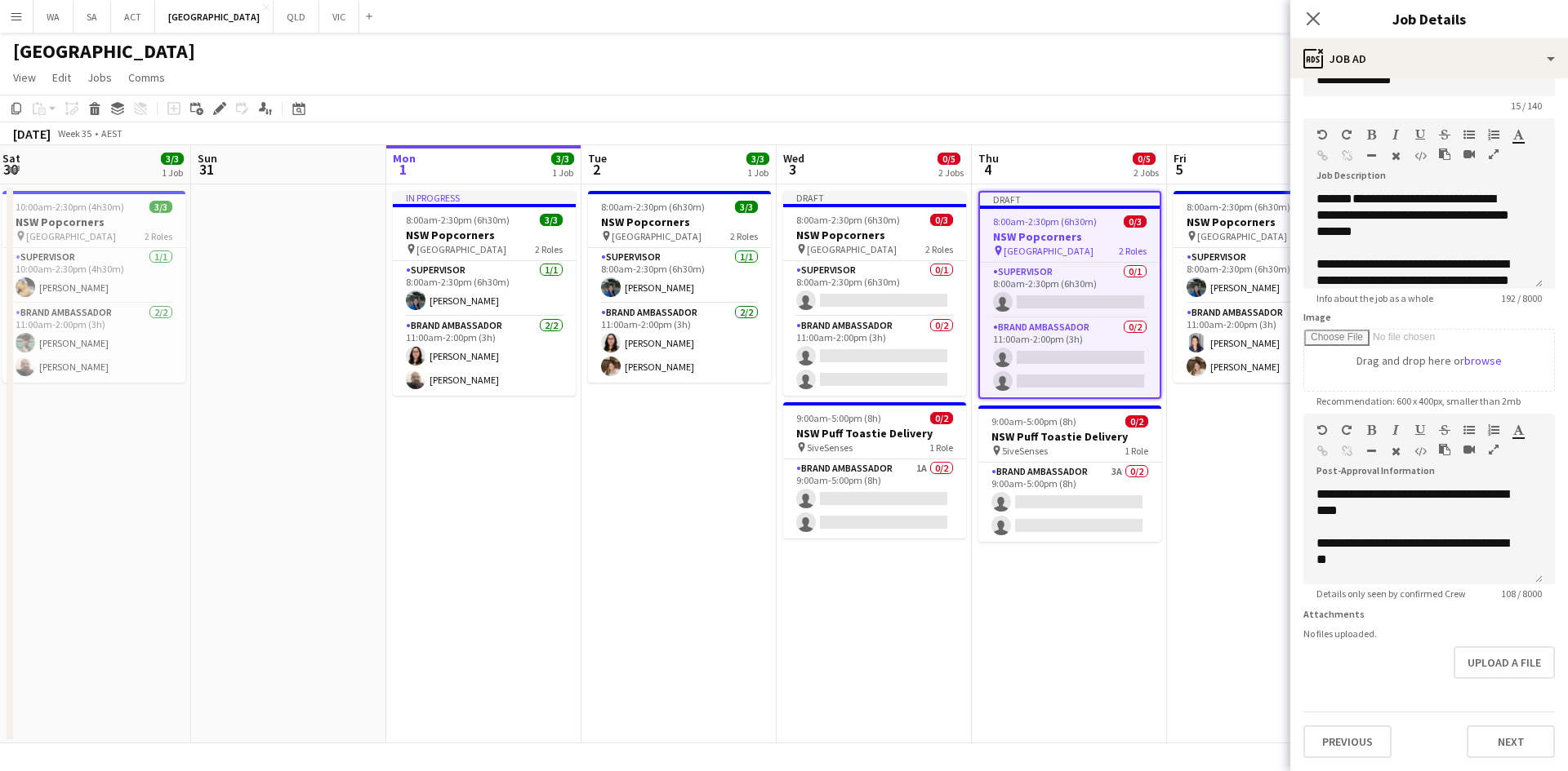
click at [1338, 714] on div "Previous Next" at bounding box center [1429, 734] width 251 height 46
drag, startPoint x: 1336, startPoint y: 738, endPoint x: 1356, endPoint y: 613, distance: 126.6
click at [1335, 736] on button "Previous" at bounding box center [1348, 742] width 89 height 33
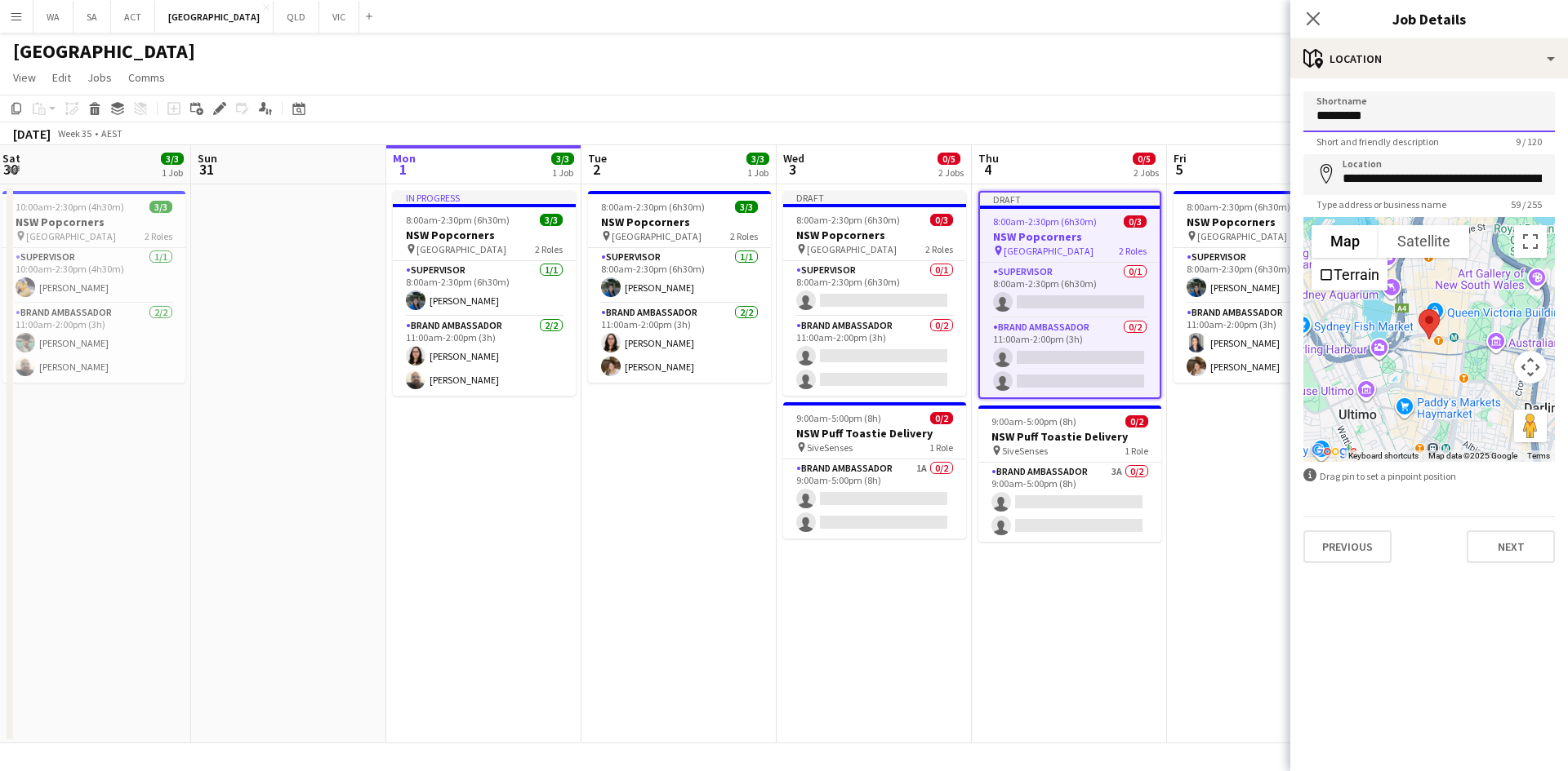
click at [1344, 116] on input "*********" at bounding box center [1429, 112] width 251 height 40
type input "**********"
click at [1467, 184] on input "**********" at bounding box center [1429, 174] width 251 height 40
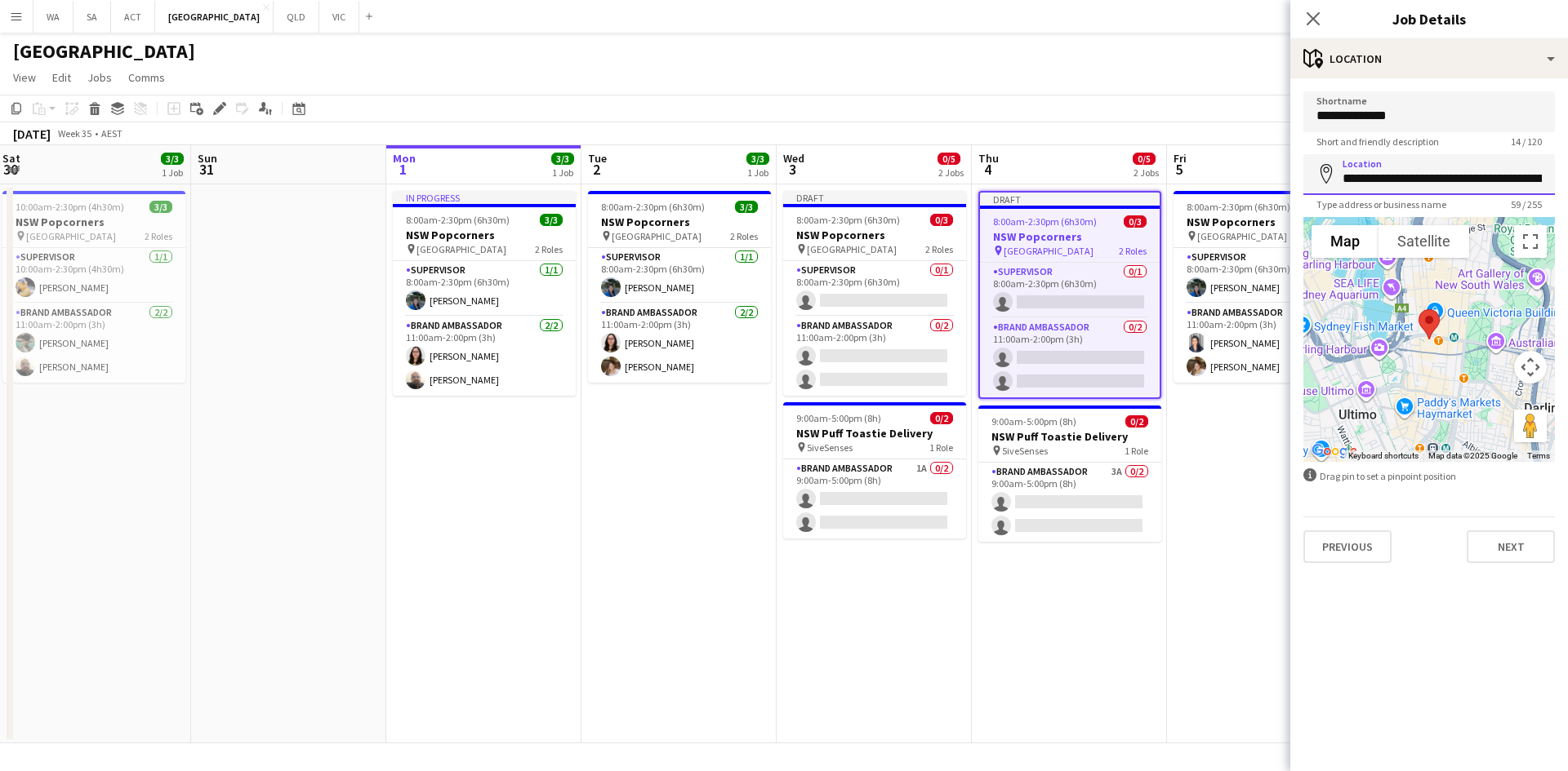
click at [1467, 184] on input "**********" at bounding box center [1429, 174] width 251 height 40
type input "**********"
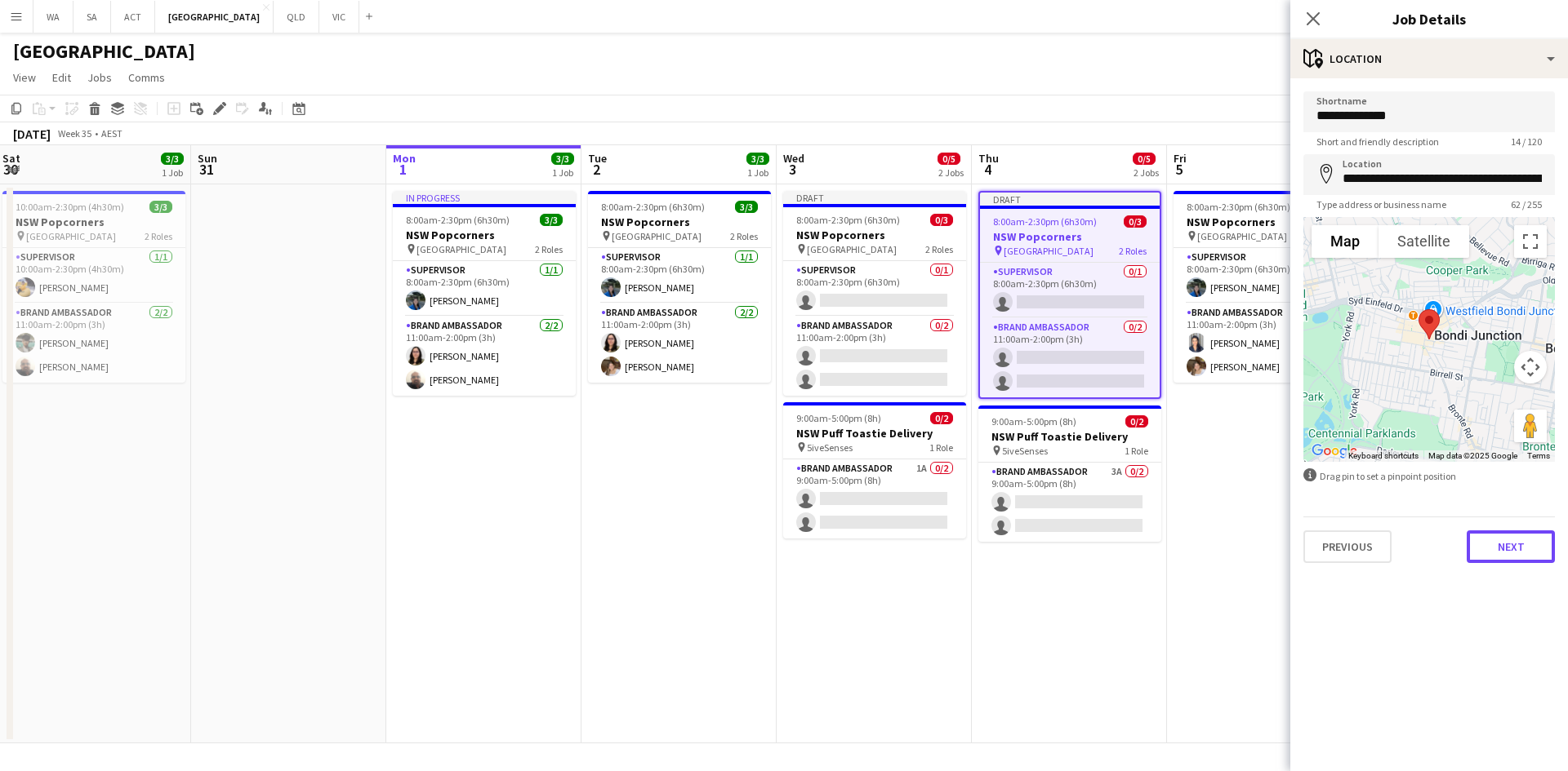
drag, startPoint x: 1526, startPoint y: 542, endPoint x: 1511, endPoint y: 575, distance: 36.2
click at [1511, 569] on div "**********" at bounding box center [1429, 327] width 278 height 498
drag, startPoint x: 1514, startPoint y: 575, endPoint x: 1516, endPoint y: 554, distance: 21.1
click at [1515, 571] on div "**********" at bounding box center [1429, 327] width 278 height 498
click at [1516, 554] on button "Next" at bounding box center [1510, 547] width 89 height 33
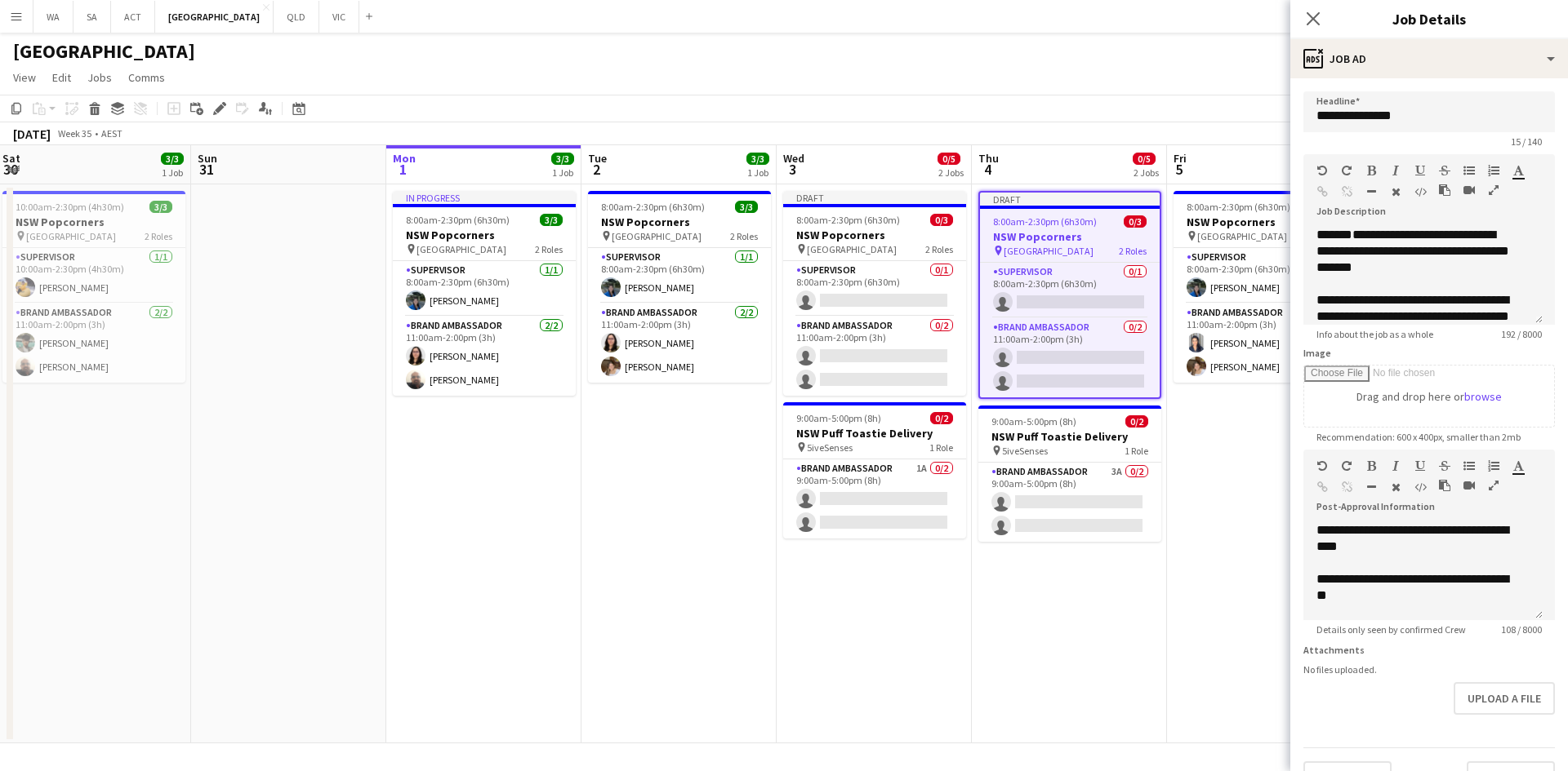
click at [1123, 634] on app-date-cell "Draft 8:00am-2:30pm (6h30m) 0/3 NSW Popcorners pin Bondi Junction 2 Roles Super…" at bounding box center [1069, 463] width 195 height 559
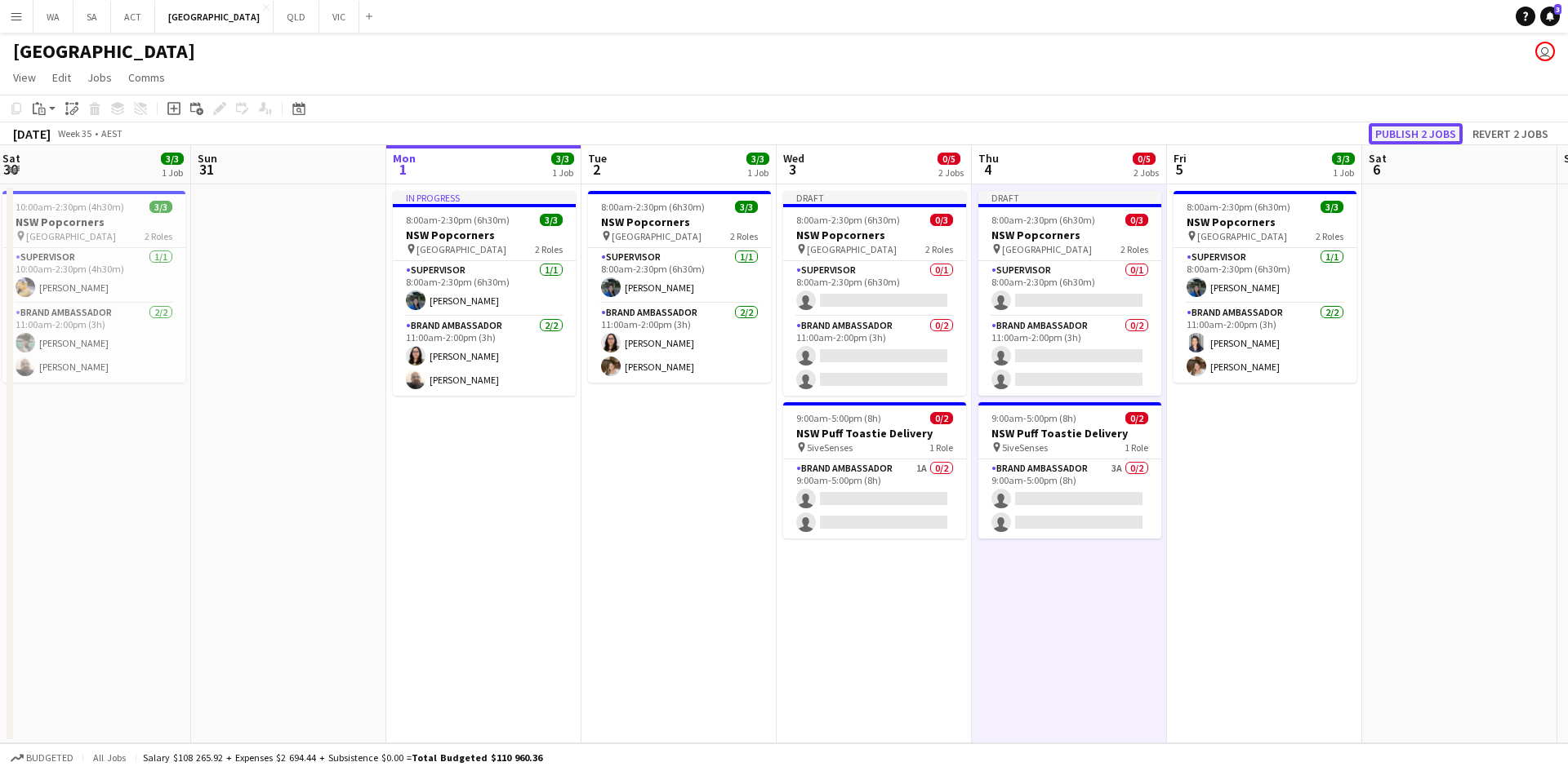
click at [1410, 132] on button "Publish 2 jobs" at bounding box center [1416, 134] width 94 height 21
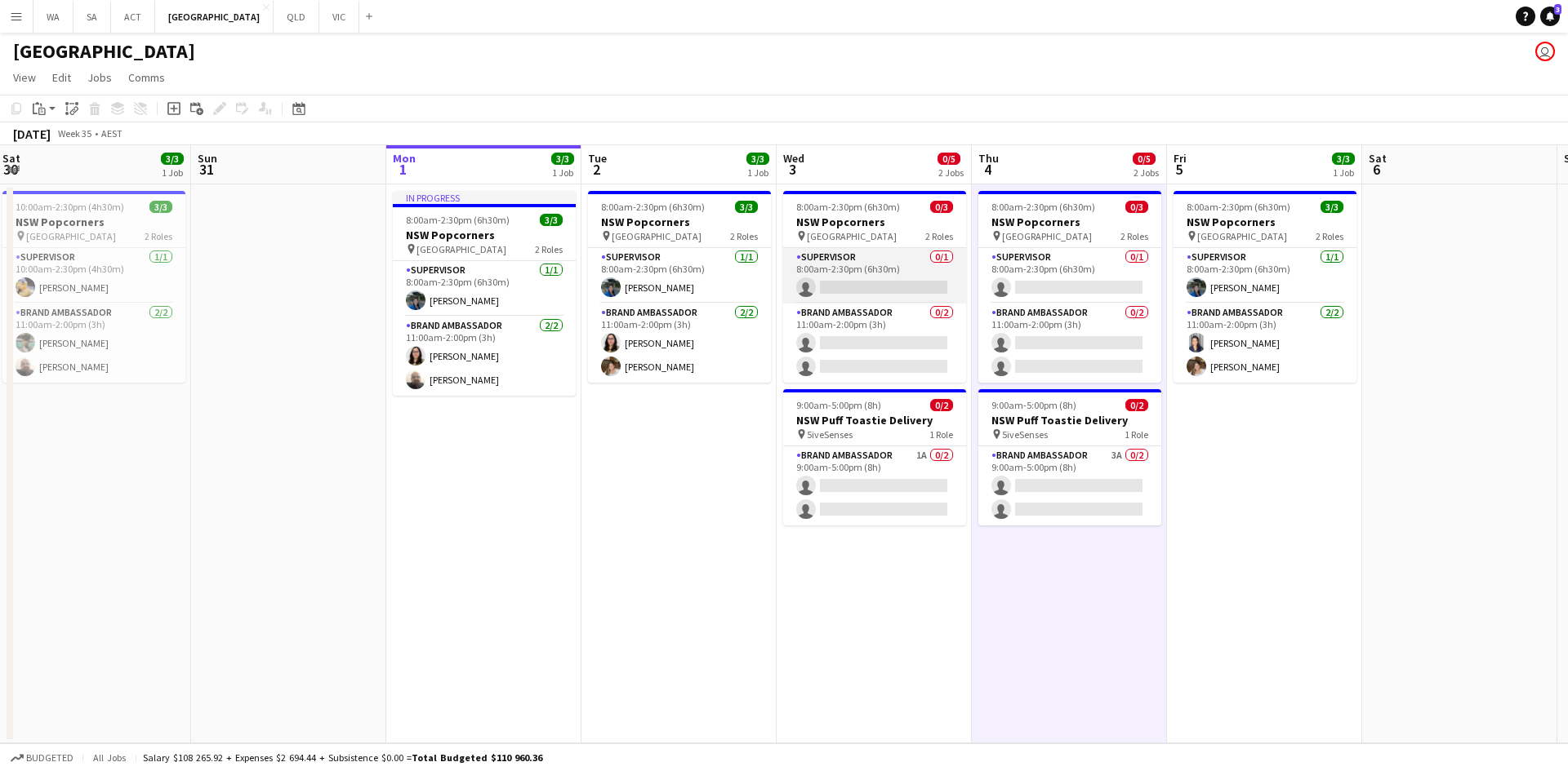
click at [889, 279] on app-card-role "Supervisor 0/1 8:00am-2:30pm (6h30m) single-neutral-actions" at bounding box center [874, 276] width 183 height 56
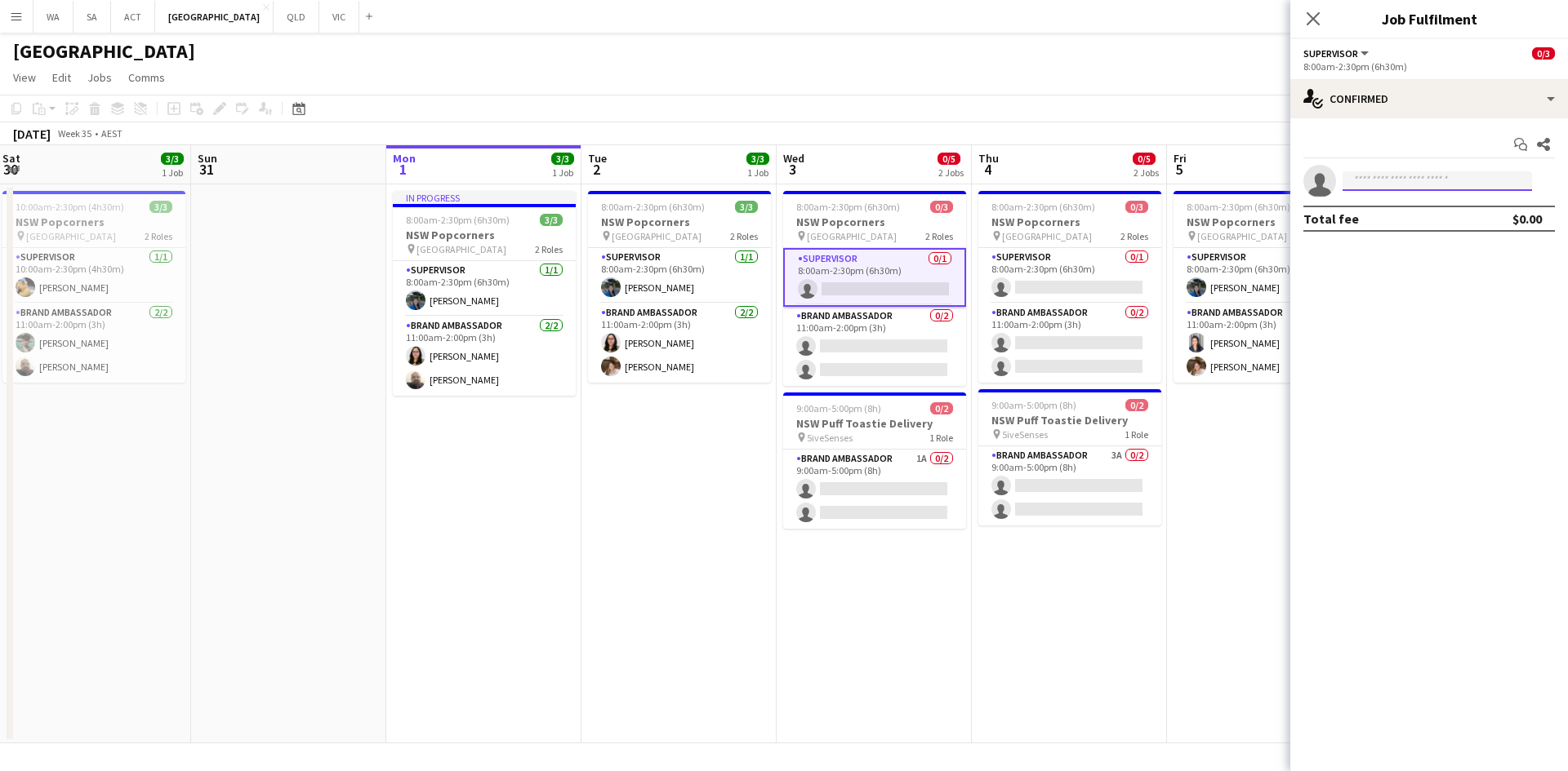
click at [1405, 174] on input at bounding box center [1436, 181] width 190 height 19
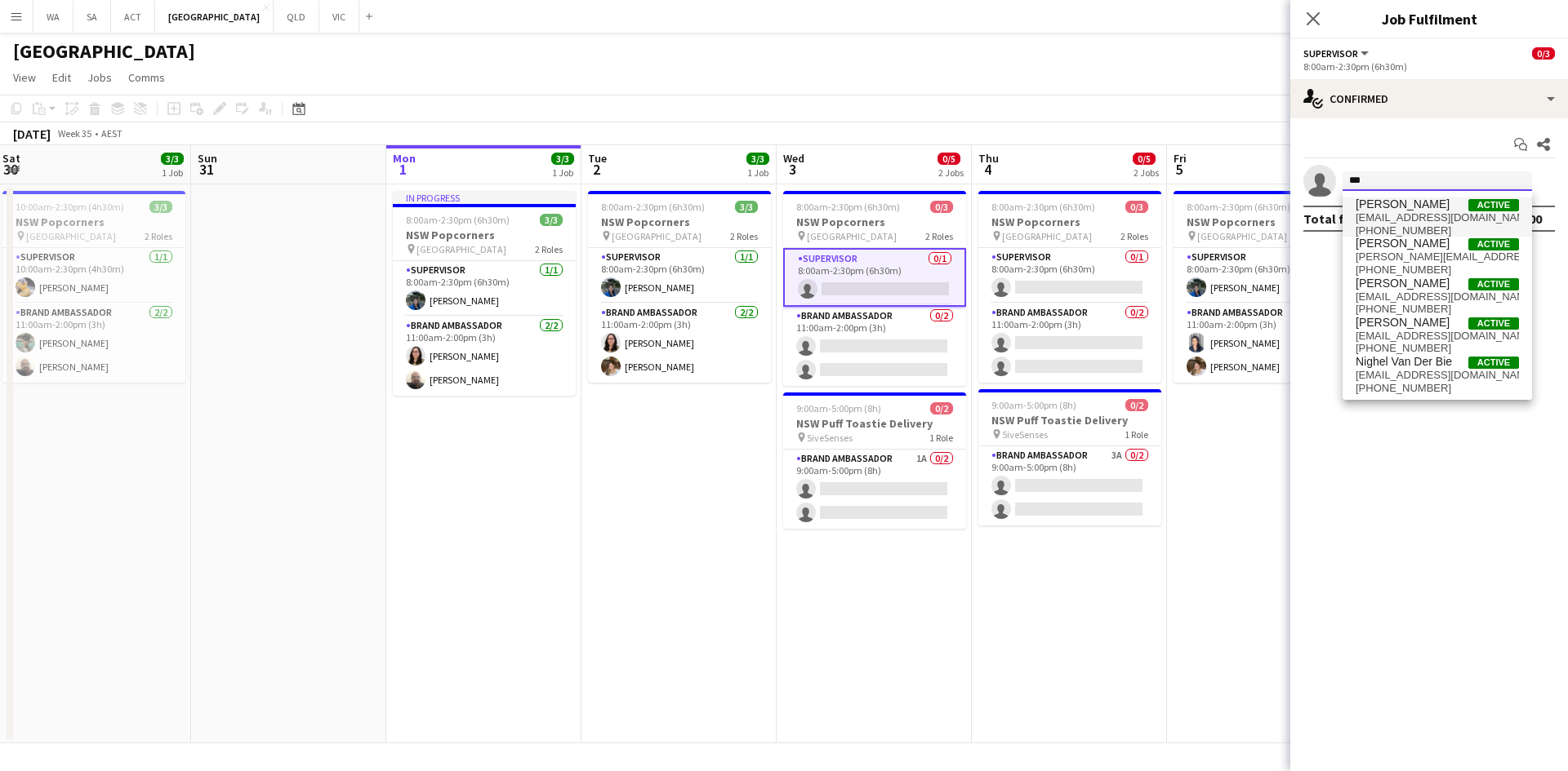
type input "***"
click at [1409, 213] on span "[EMAIL_ADDRESS][DOMAIN_NAME]" at bounding box center [1437, 218] width 164 height 13
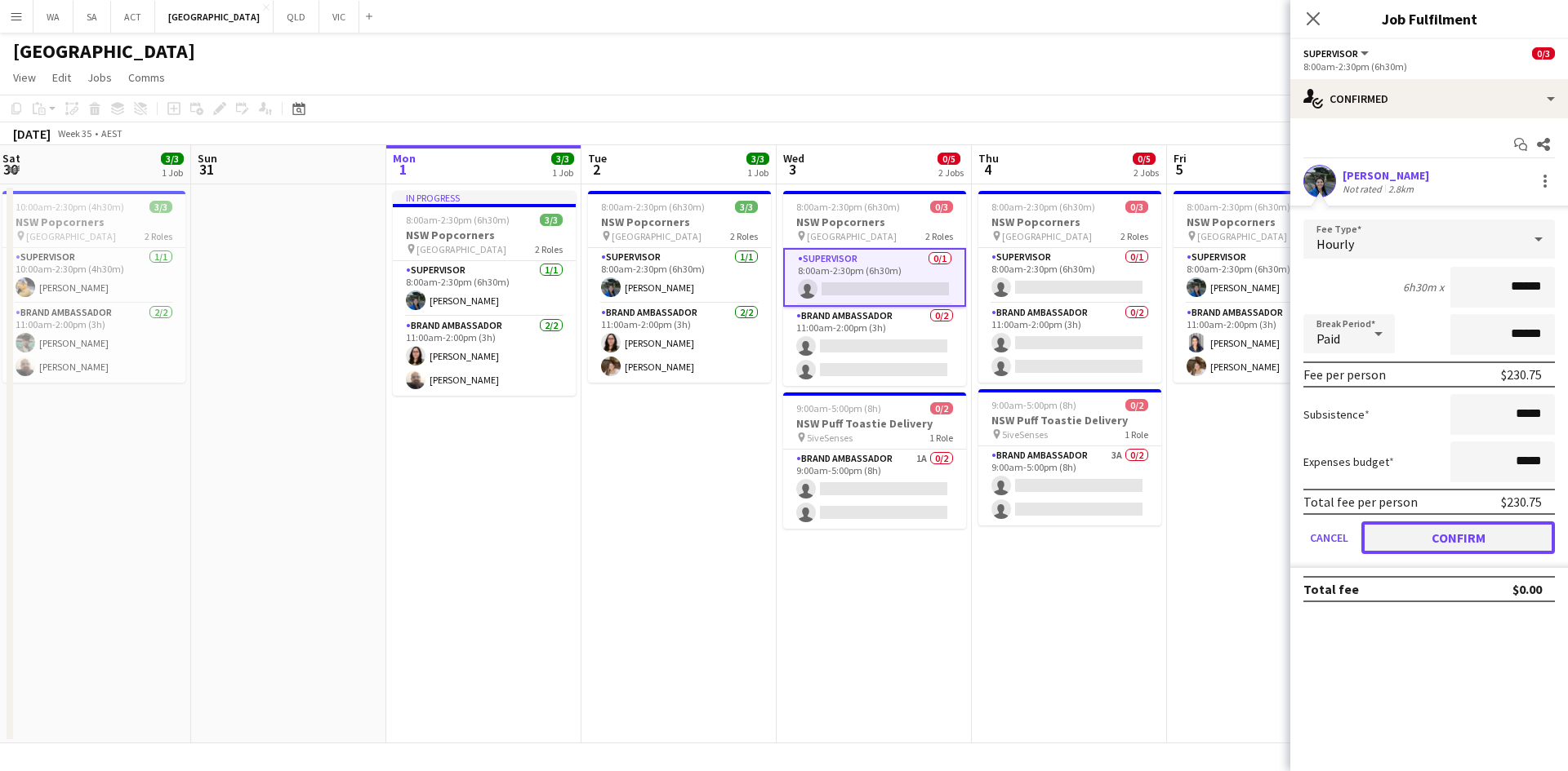
click at [1492, 547] on button "Confirm" at bounding box center [1457, 537] width 193 height 33
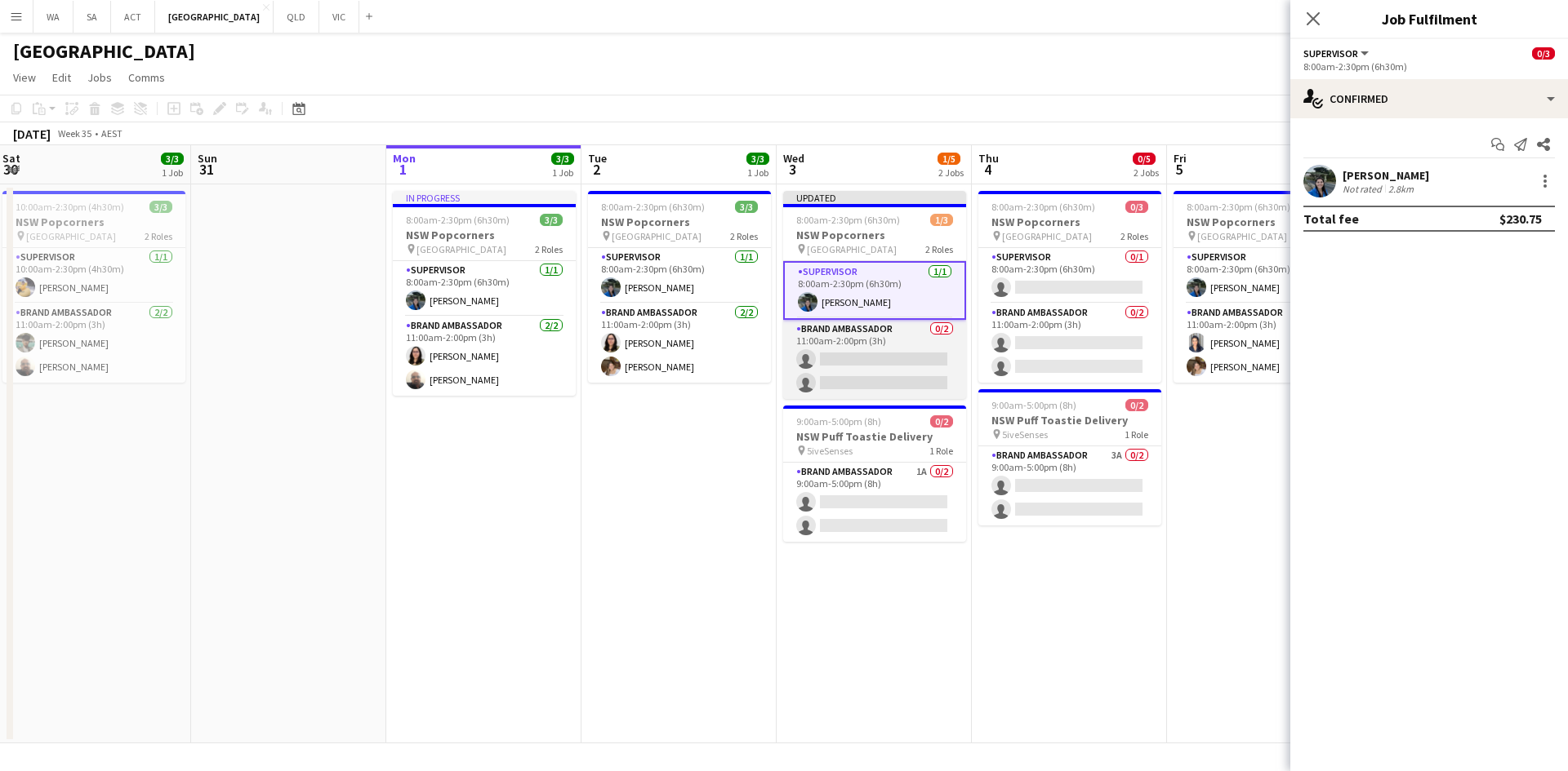
click at [867, 369] on app-card-role "Brand Ambassador 0/2 11:00am-2:00pm (3h) single-neutral-actions single-neutral-…" at bounding box center [874, 360] width 183 height 79
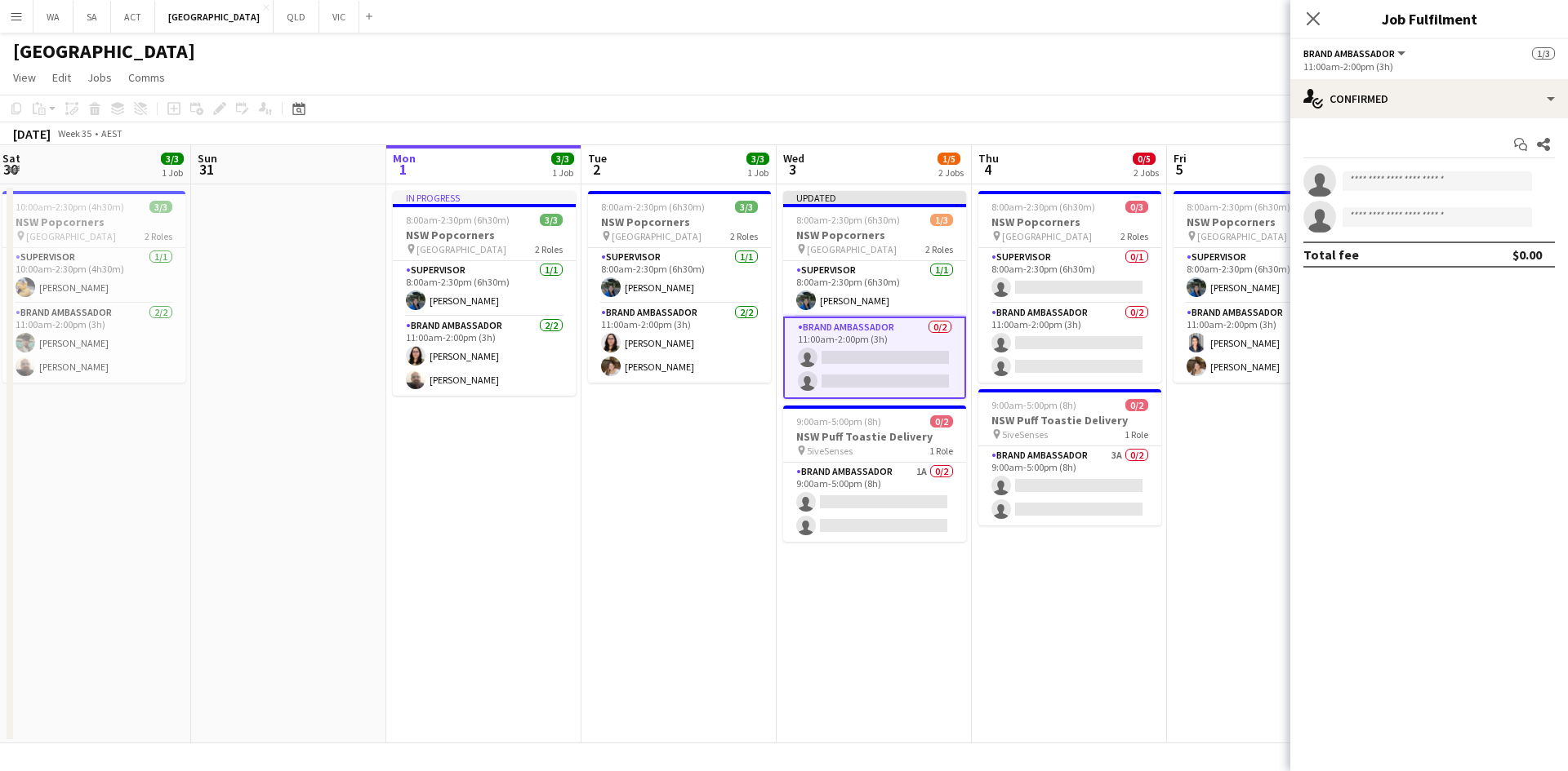
click at [1405, 170] on app-invite-slot "single-neutral-actions" at bounding box center [1429, 181] width 278 height 33
click at [1404, 183] on input at bounding box center [1436, 181] width 190 height 19
type input "*"
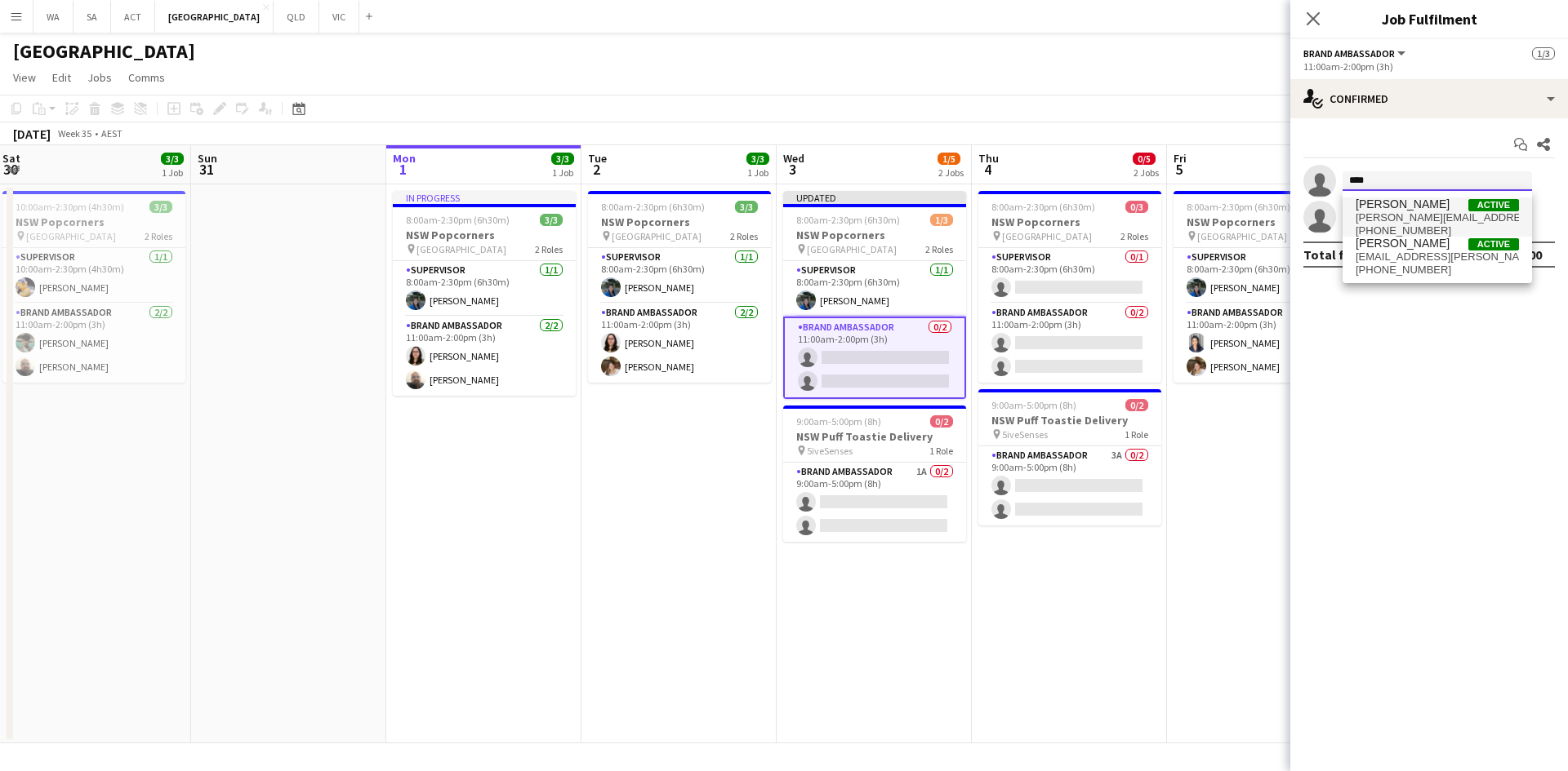
type input "****"
click at [1434, 224] on span "[PHONE_NUMBER]" at bounding box center [1437, 231] width 164 height 13
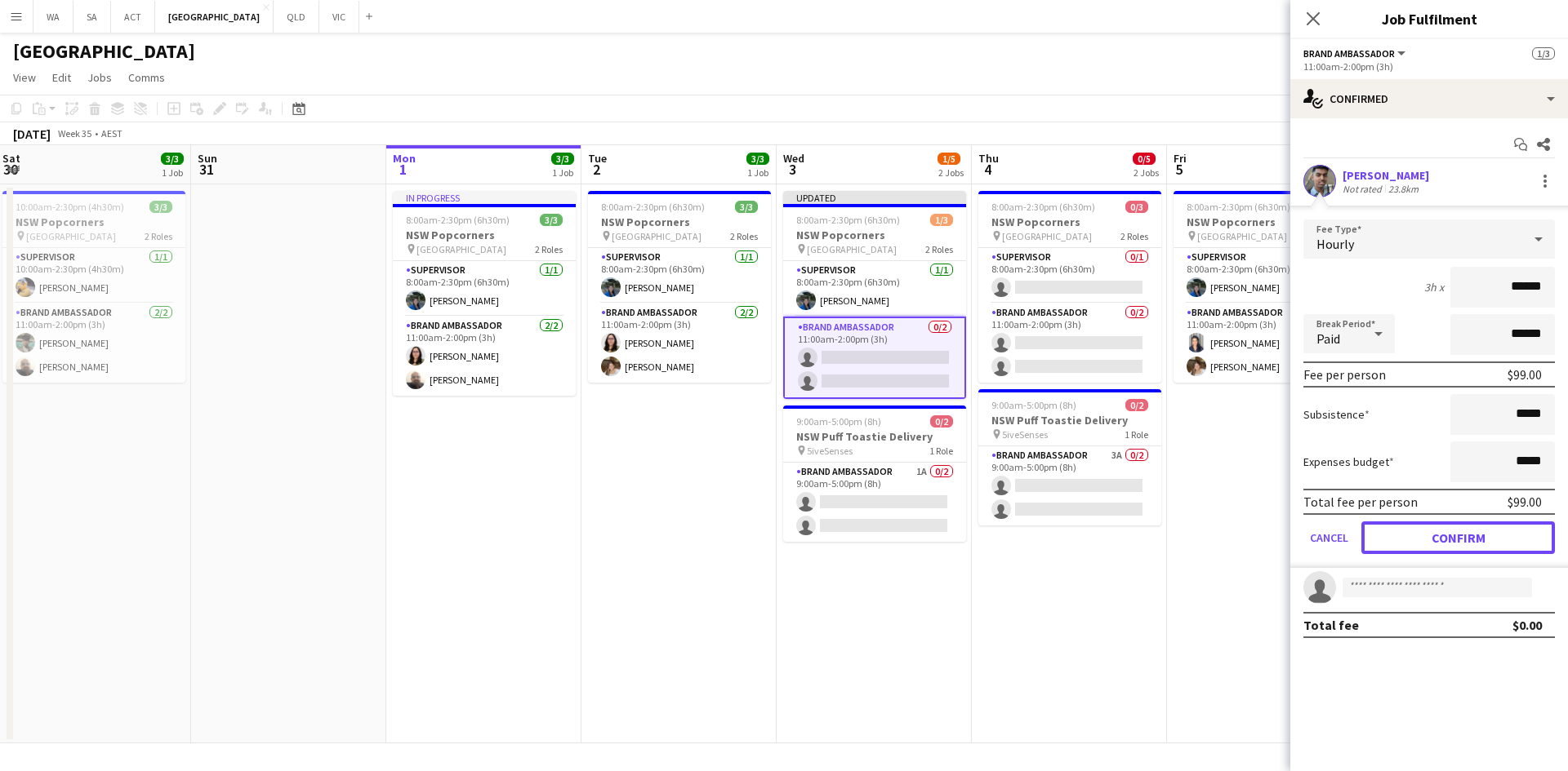
drag, startPoint x: 1490, startPoint y: 540, endPoint x: 1466, endPoint y: 497, distance: 49.2
click at [1491, 540] on button "Confirm" at bounding box center [1457, 537] width 193 height 33
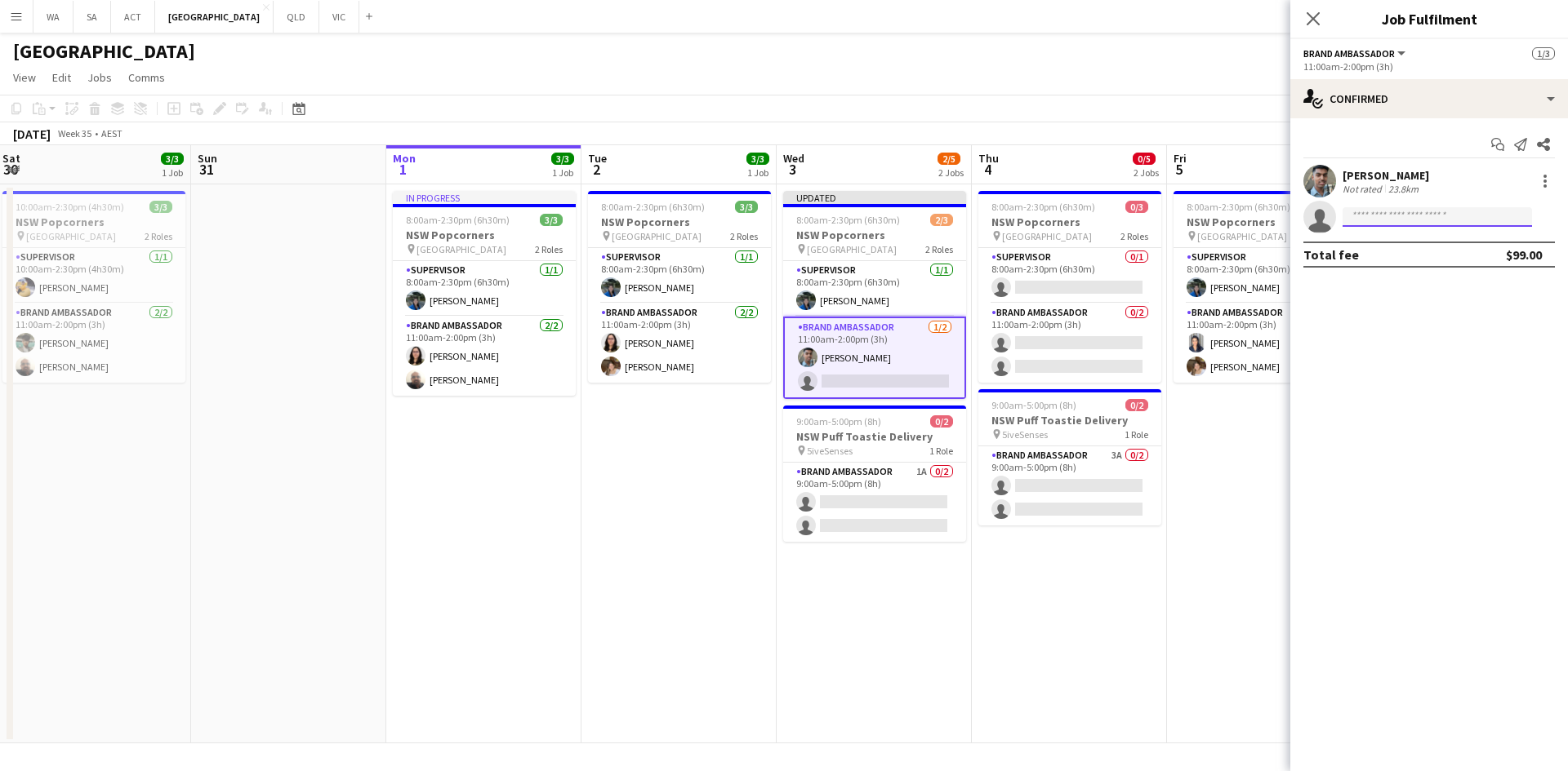
click at [1414, 211] on input at bounding box center [1436, 217] width 190 height 19
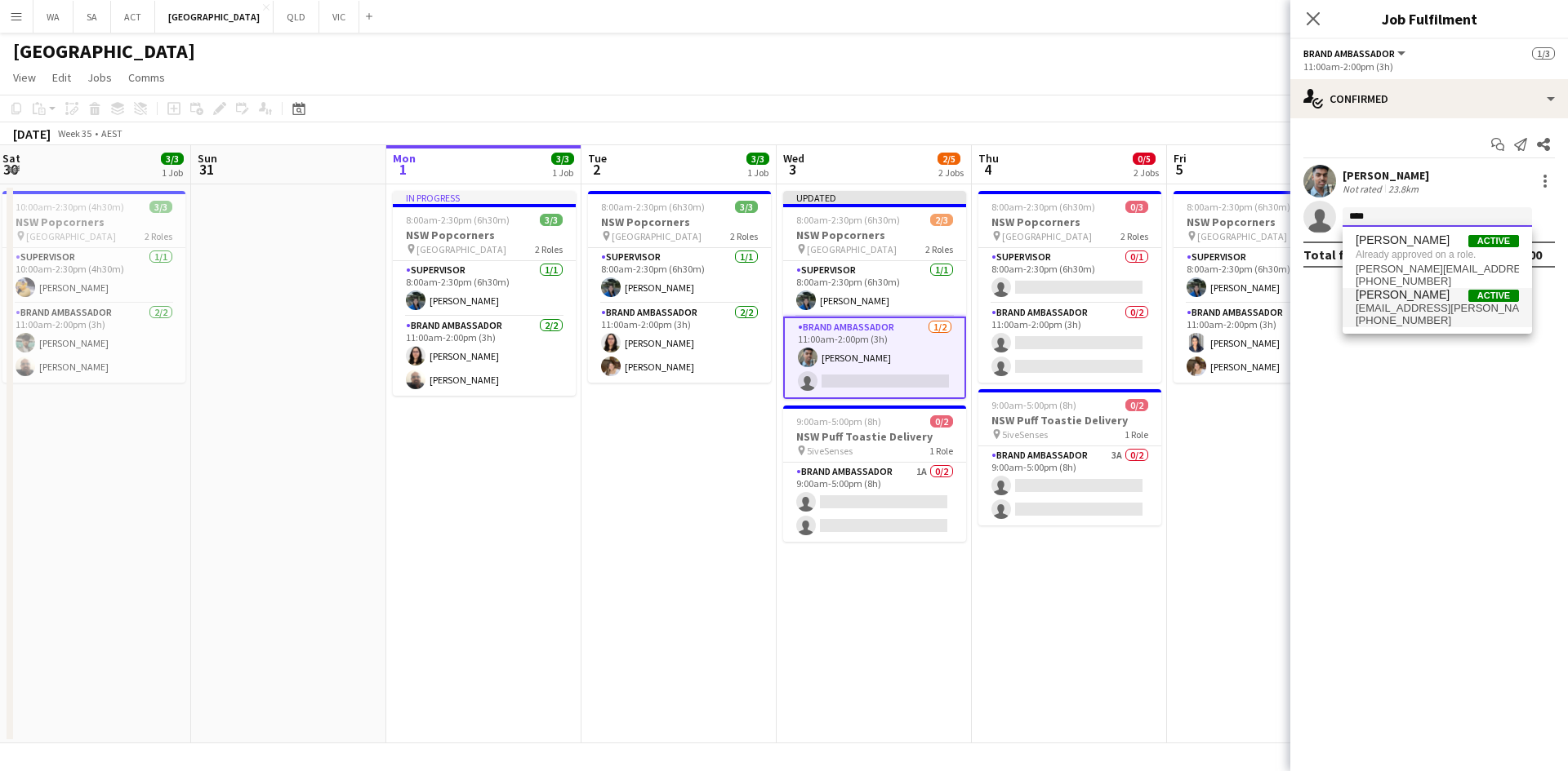
type input "****"
click at [1441, 300] on span "[PERSON_NAME] Active" at bounding box center [1437, 295] width 164 height 13
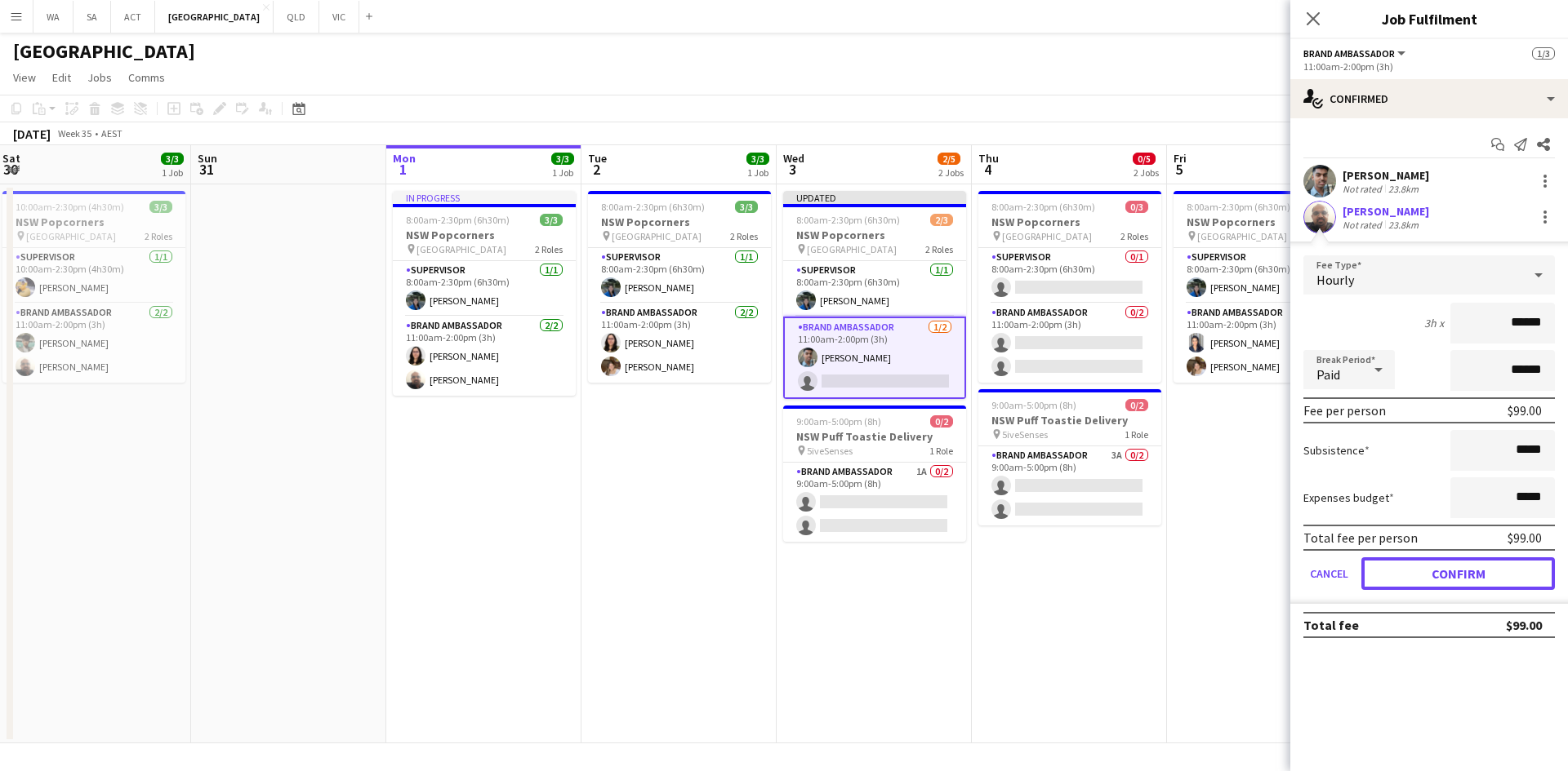
click at [1490, 580] on button "Confirm" at bounding box center [1457, 574] width 193 height 33
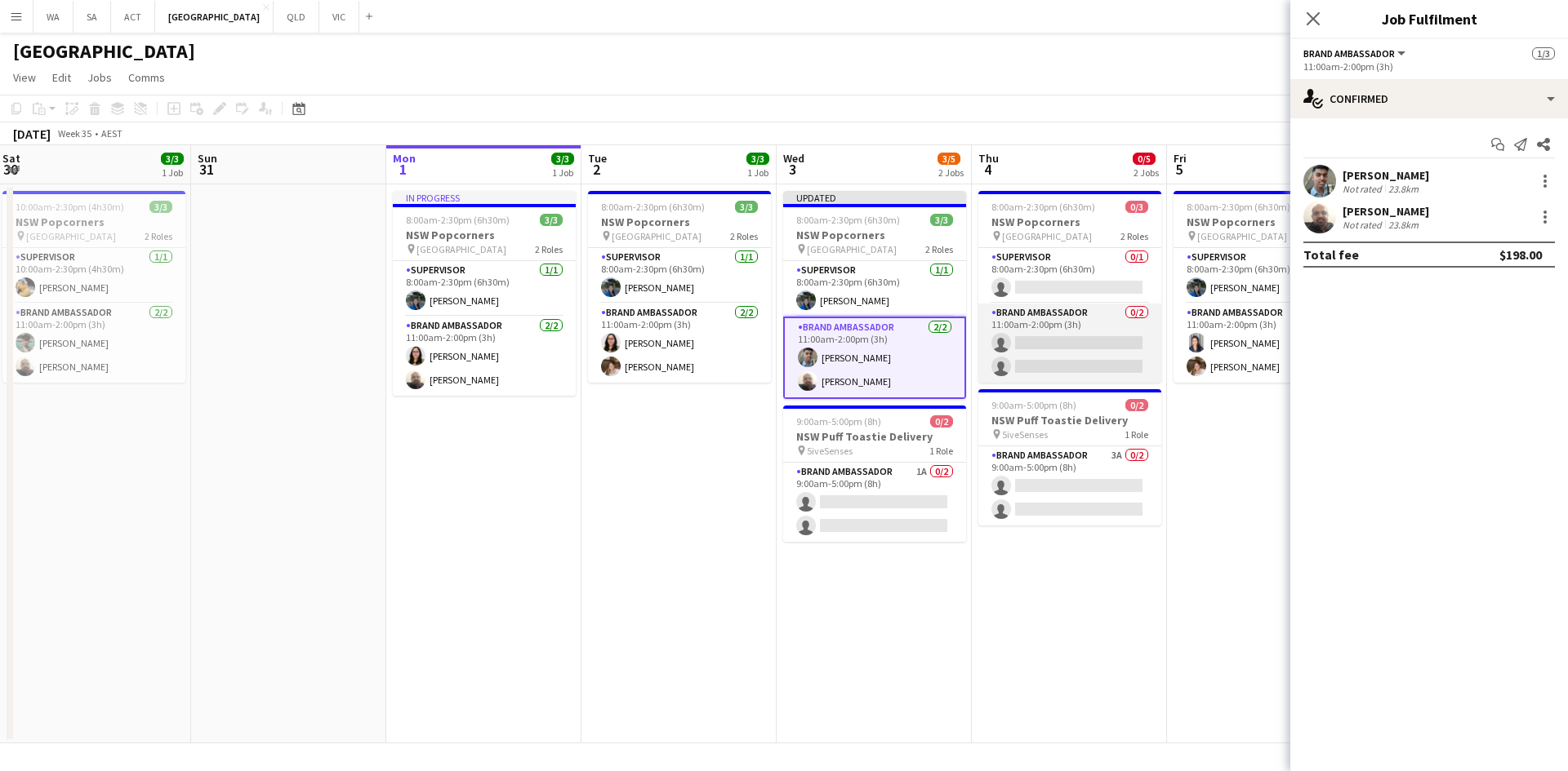
click at [1067, 332] on app-card-role "Brand Ambassador 0/2 11:00am-2:00pm (3h) single-neutral-actions single-neutral-…" at bounding box center [1070, 343] width 183 height 79
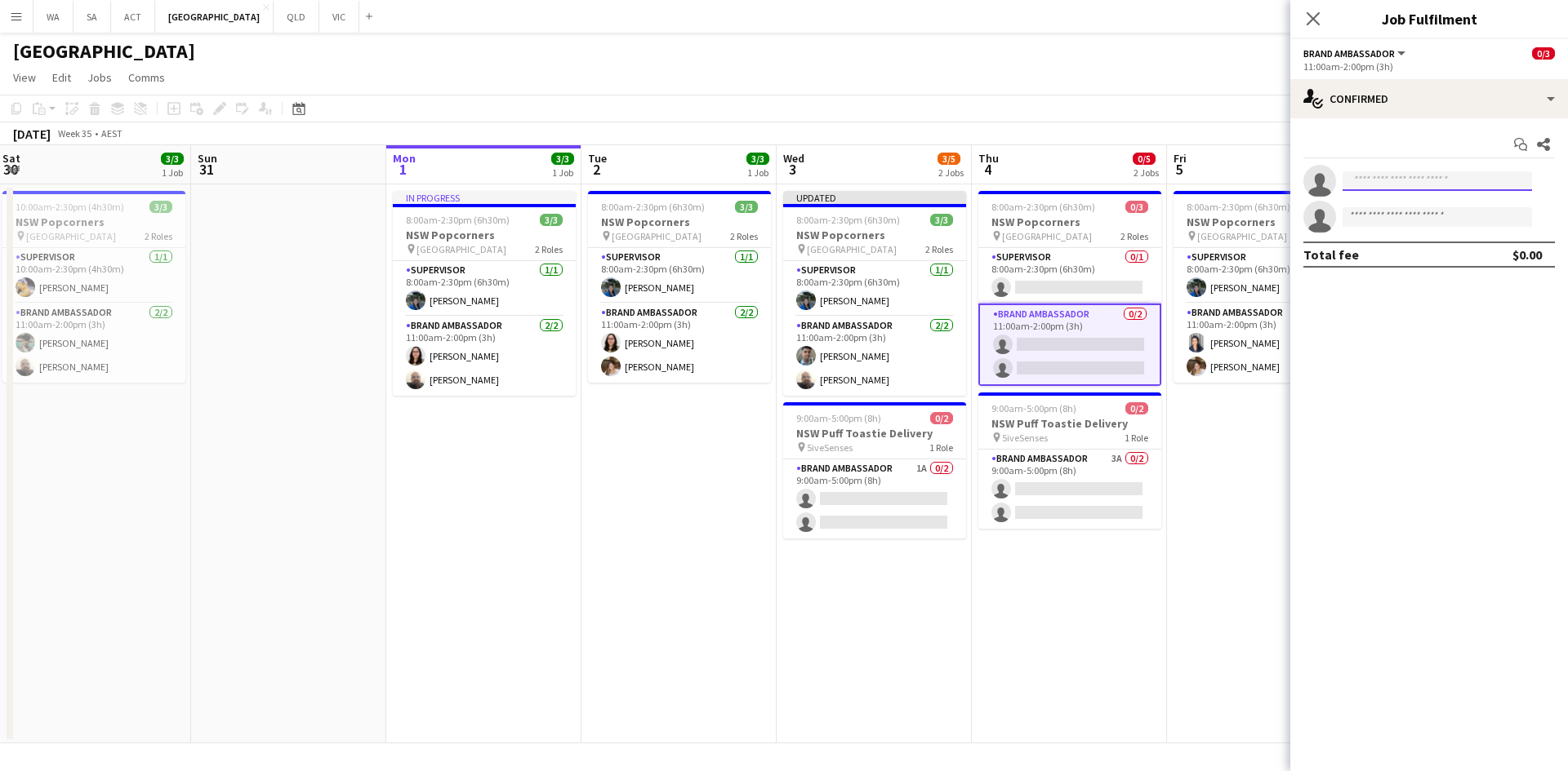
click at [1505, 185] on input at bounding box center [1436, 181] width 190 height 19
type input "*****"
click at [1474, 200] on span "Active" at bounding box center [1493, 205] width 51 height 12
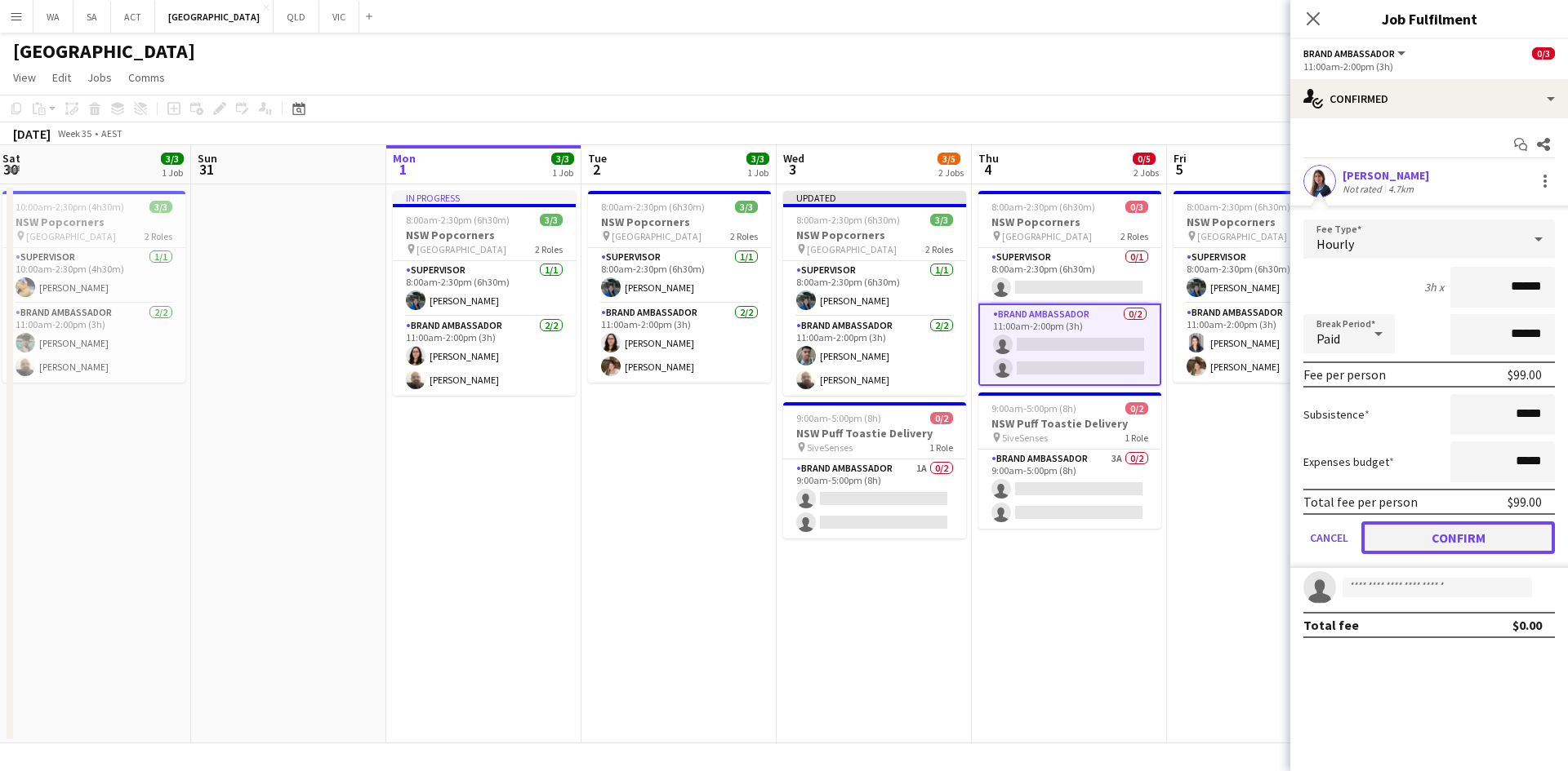
click at [1462, 528] on button "Confirm" at bounding box center [1457, 537] width 193 height 33
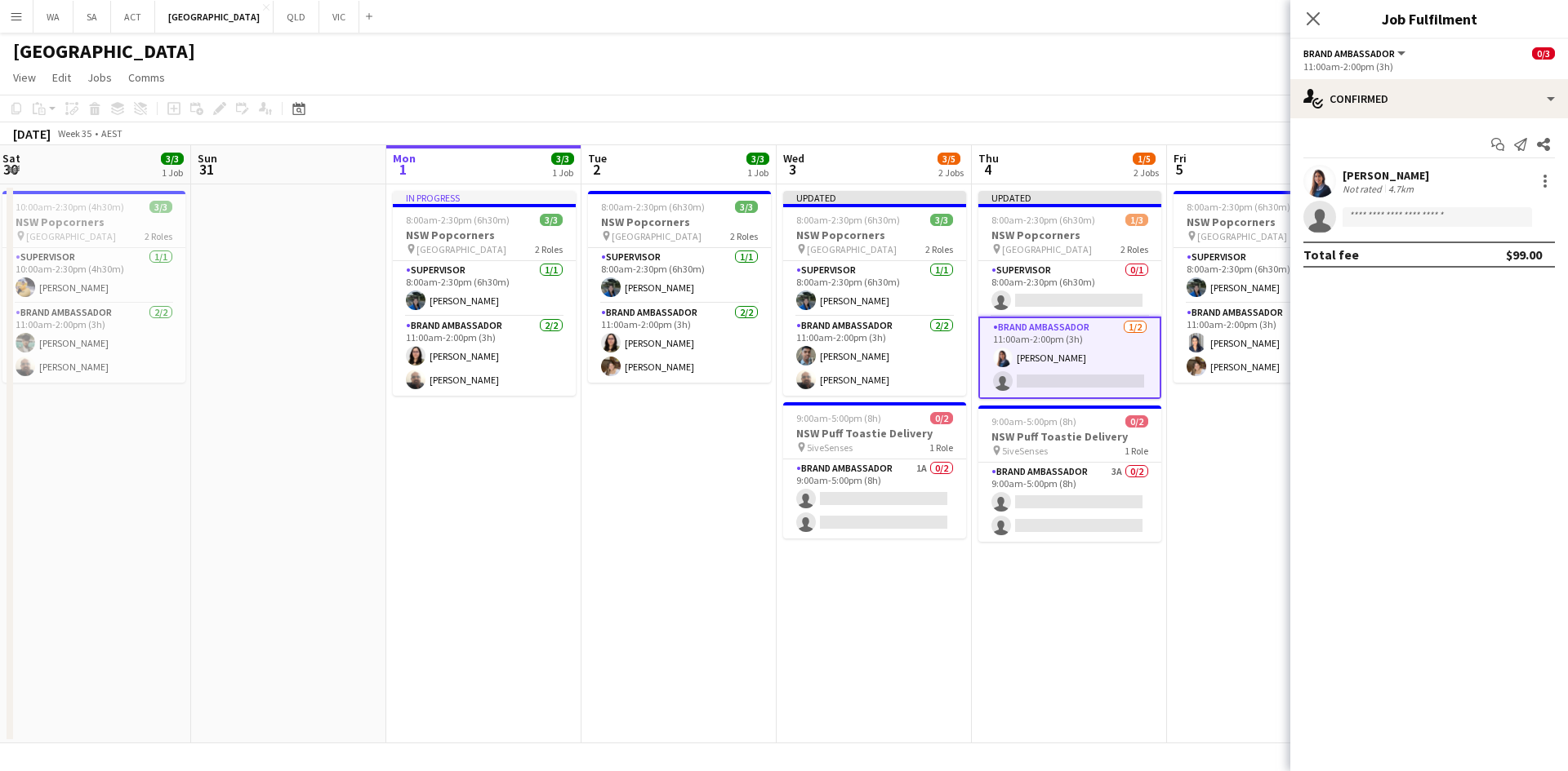
click at [1436, 234] on app-invite-slot "single-neutral-actions" at bounding box center [1429, 217] width 278 height 33
click at [1439, 222] on input at bounding box center [1436, 217] width 190 height 19
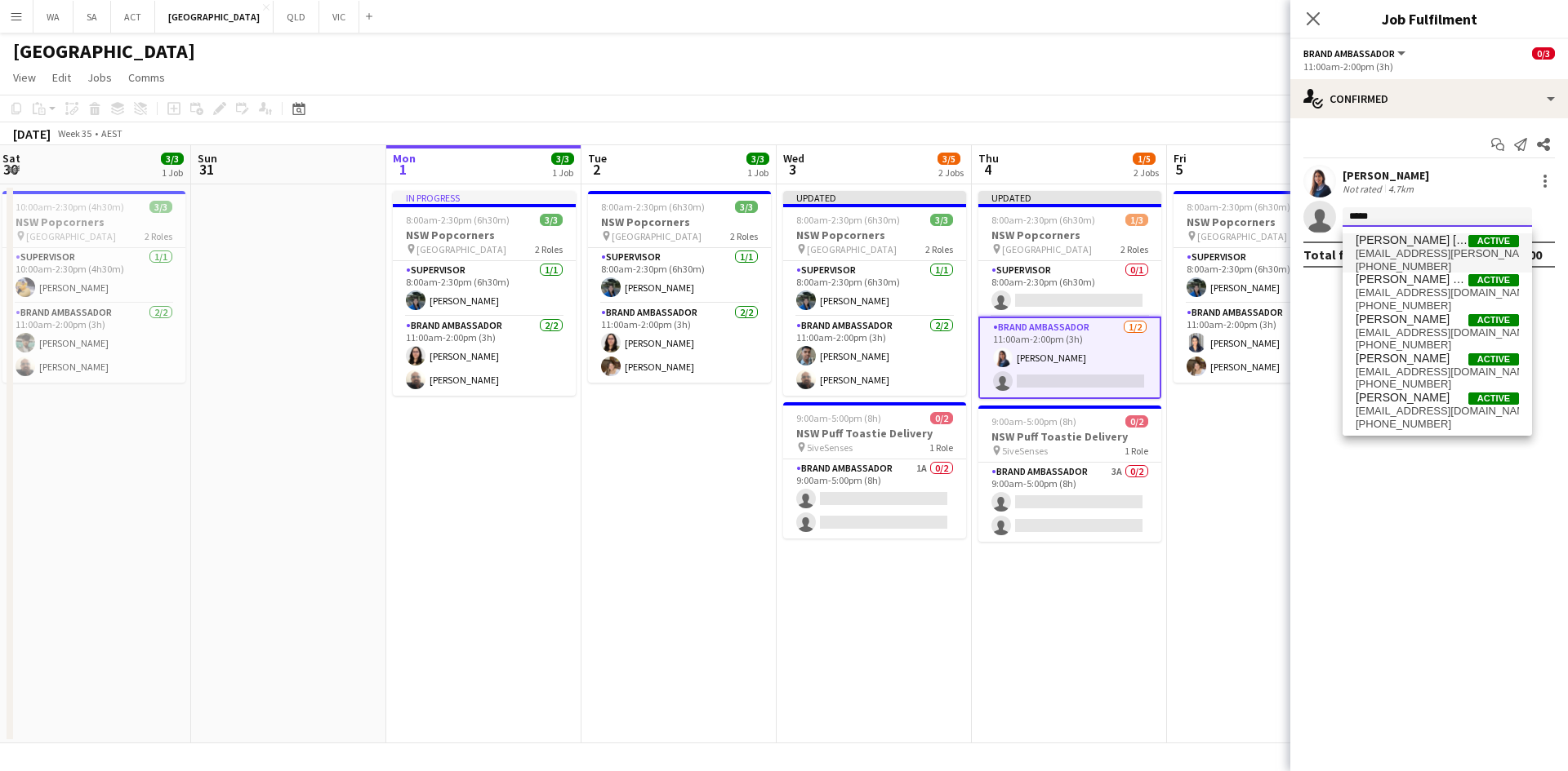
type input "*****"
click at [1451, 246] on span "[PERSON_NAME] [PERSON_NAME]" at bounding box center [1411, 240] width 113 height 13
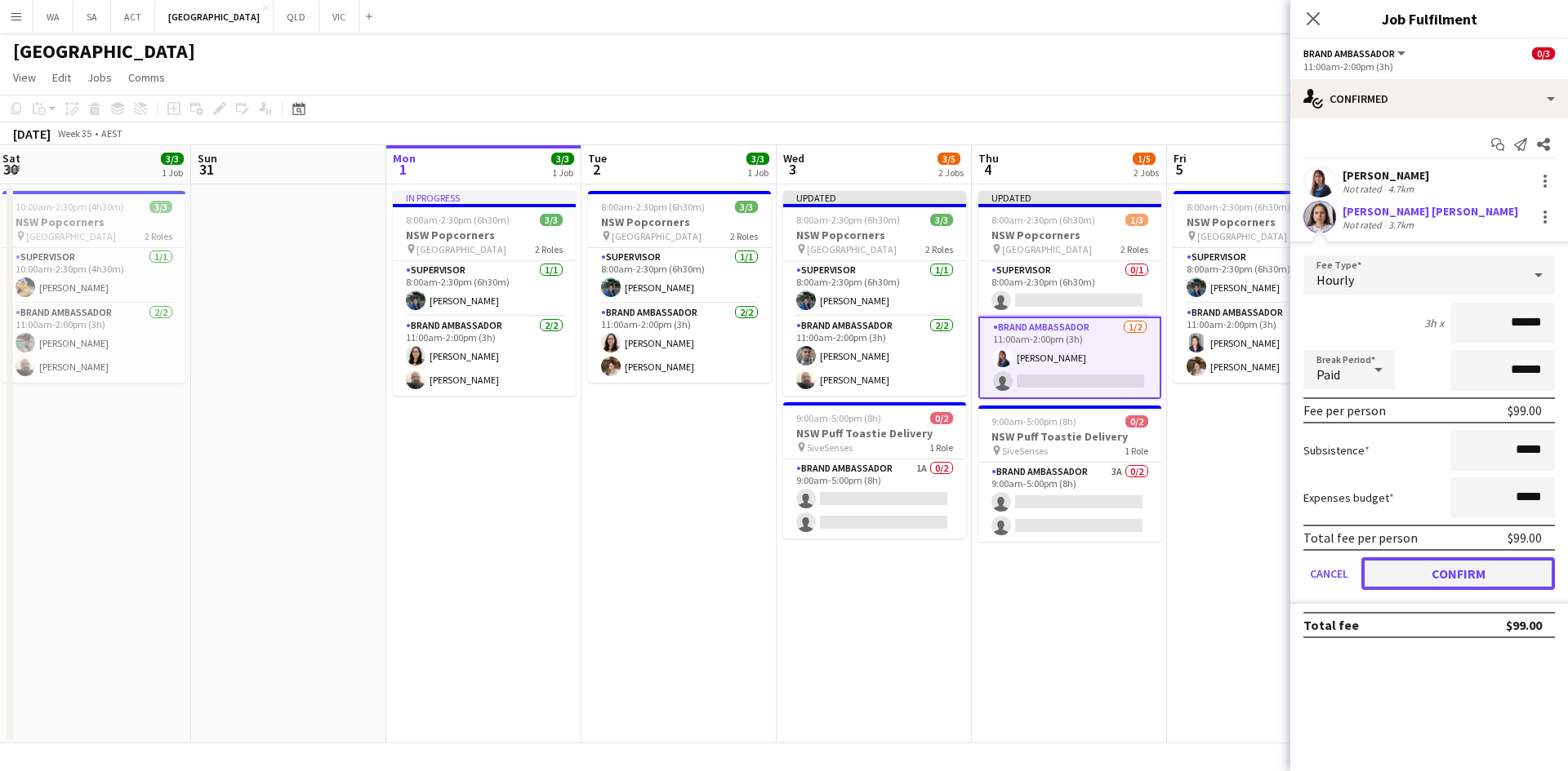
click at [1484, 568] on button "Confirm" at bounding box center [1457, 574] width 193 height 33
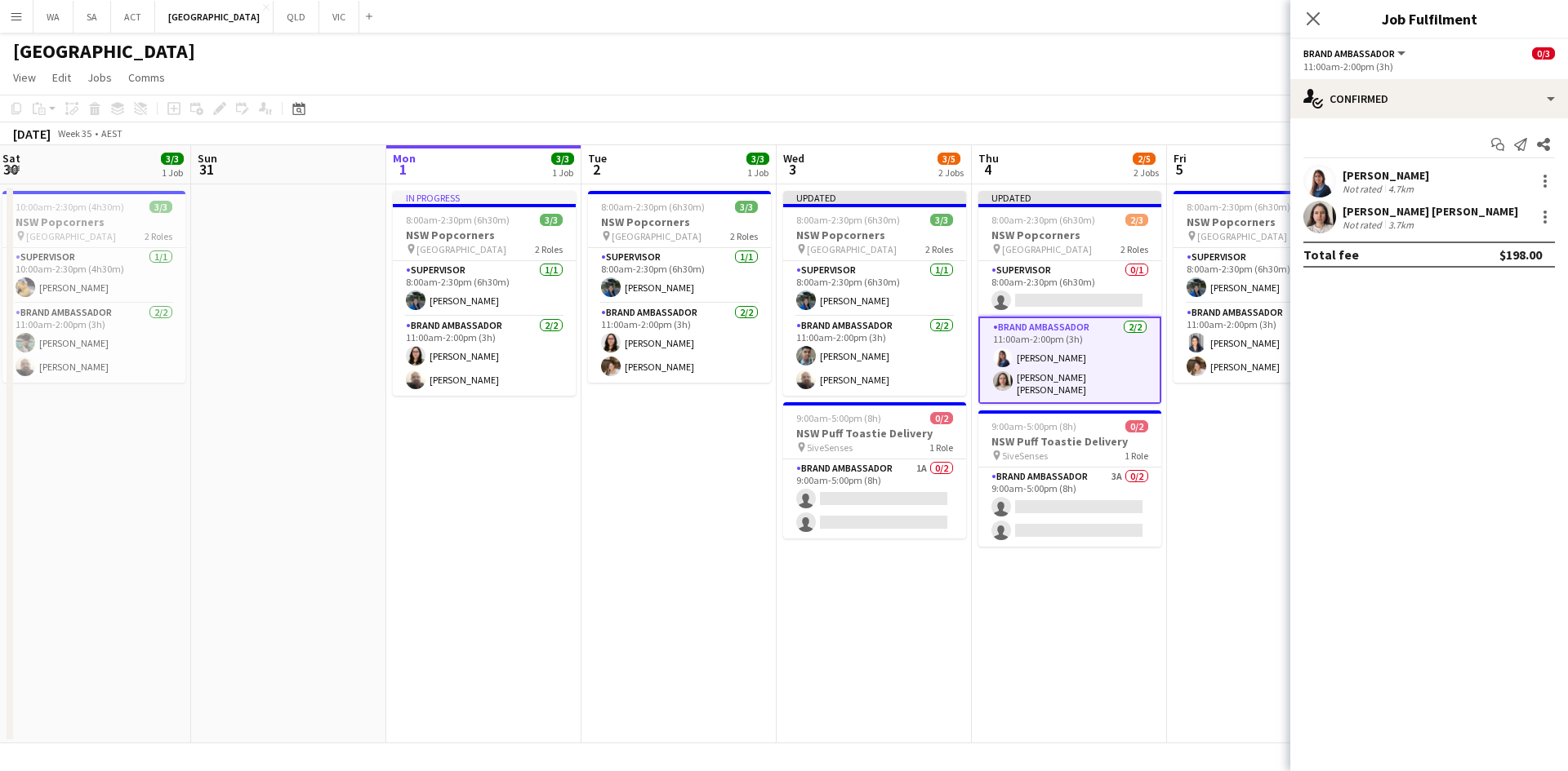
click at [1145, 566] on app-date-cell "Updated 8:00am-2:30pm (6h30m) 2/3 NSW Popcorners pin Bondi Junction 2 Roles Sup…" at bounding box center [1069, 463] width 195 height 559
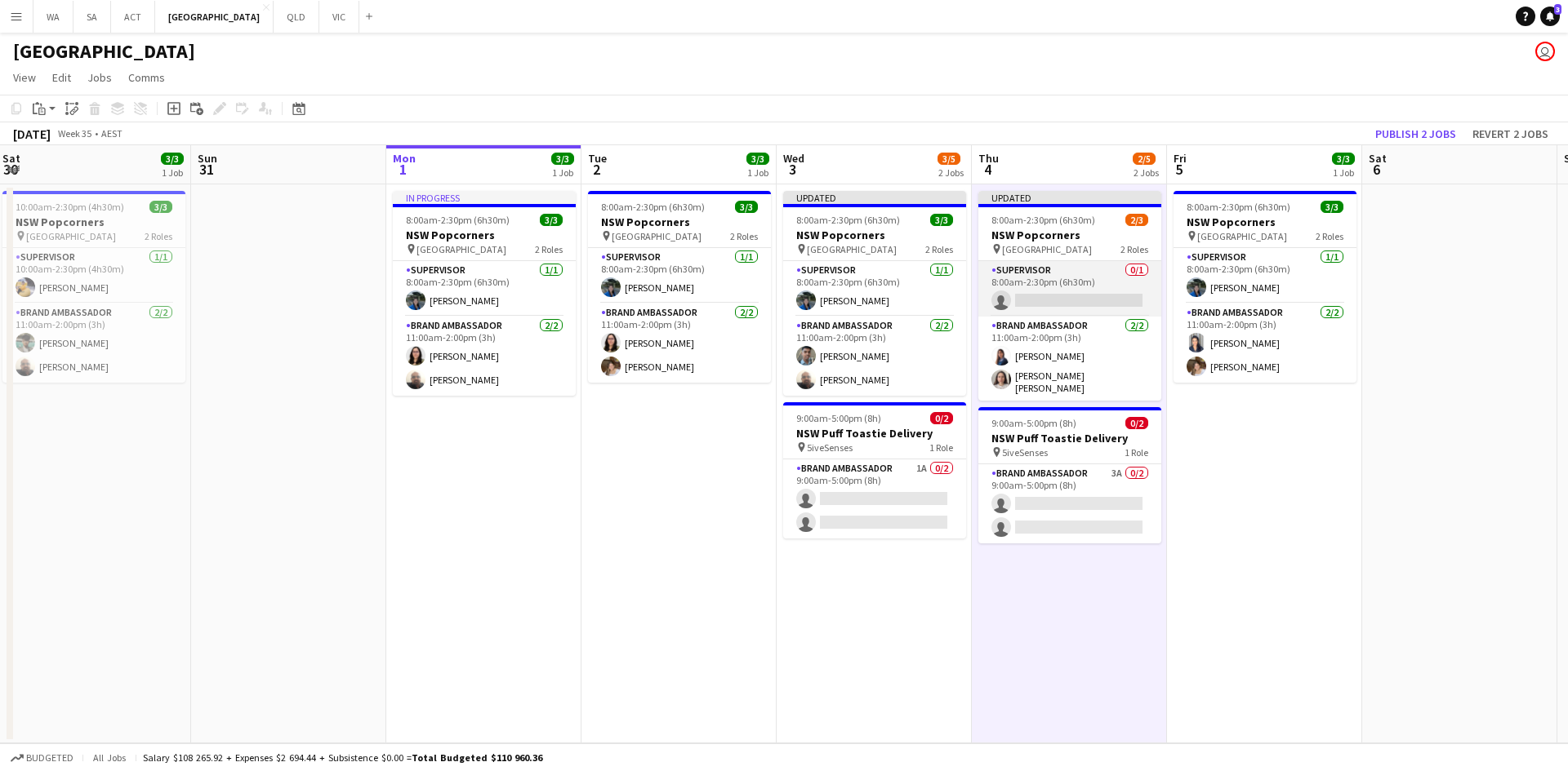
click at [1074, 278] on app-card-role "Supervisor 0/1 8:00am-2:30pm (6h30m) single-neutral-actions" at bounding box center [1070, 289] width 183 height 56
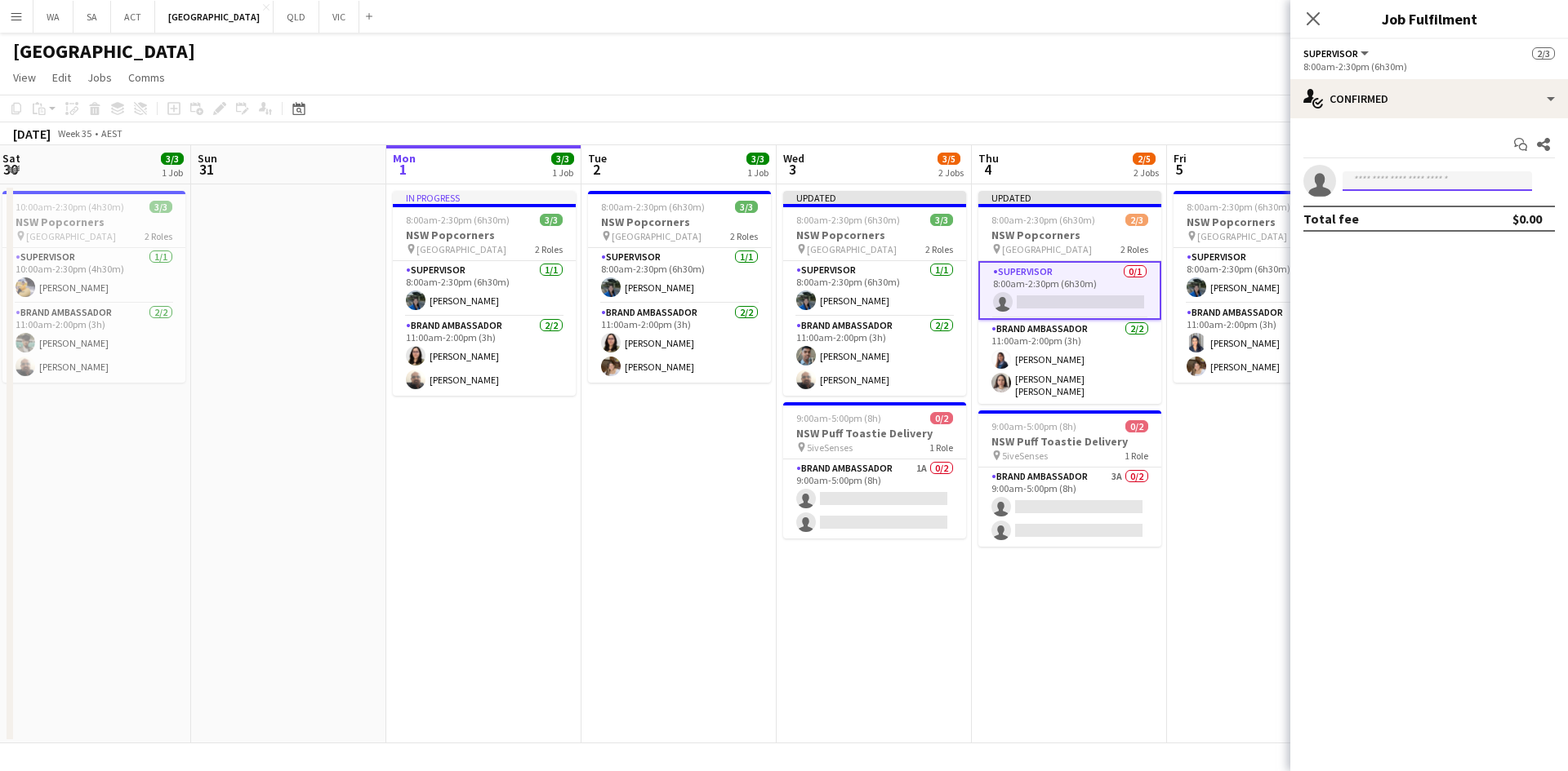
click at [1431, 172] on input at bounding box center [1436, 181] width 190 height 19
type input "*"
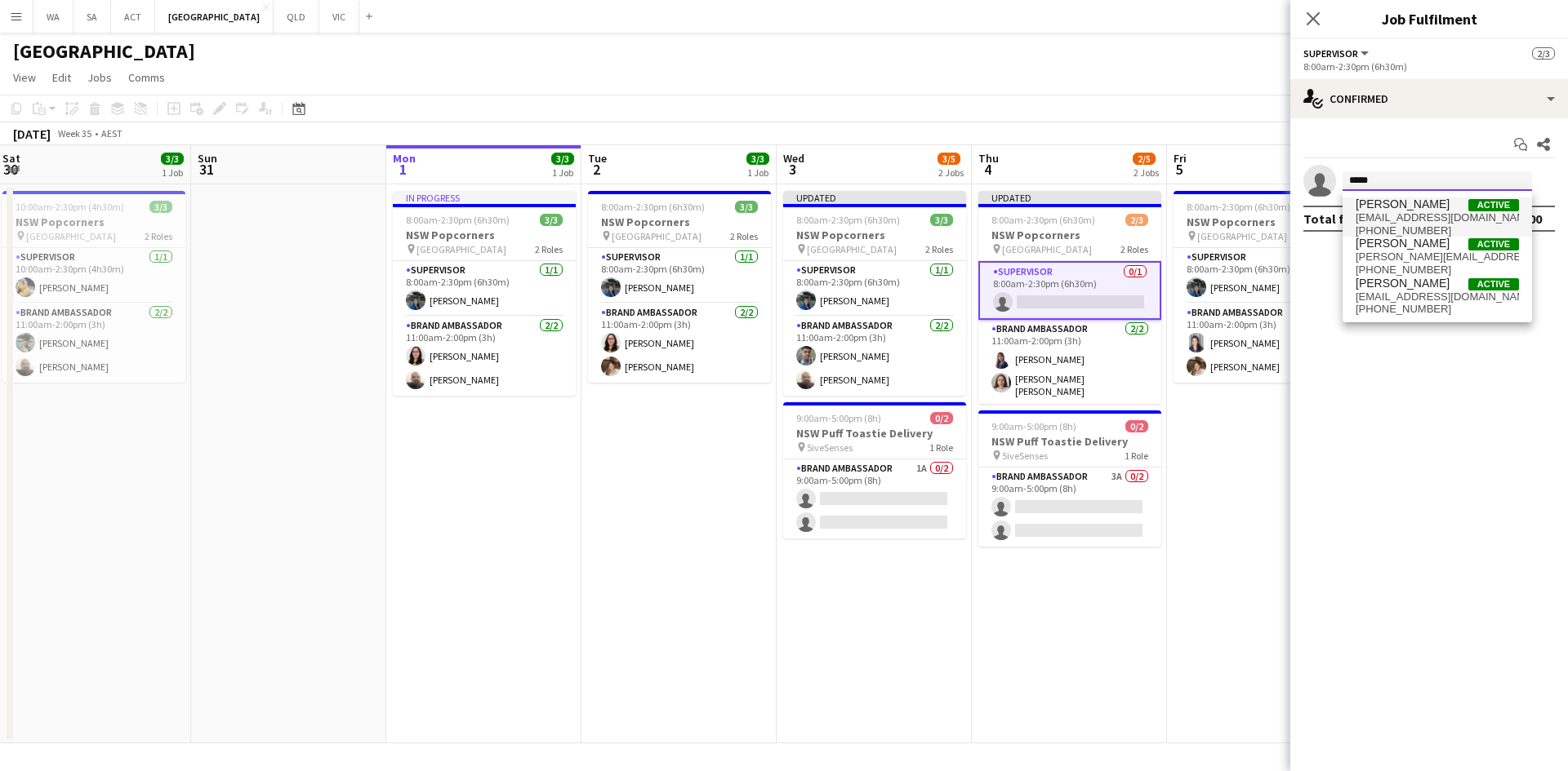
type input "*****"
click at [1430, 207] on span "[PERSON_NAME]" at bounding box center [1403, 204] width 94 height 13
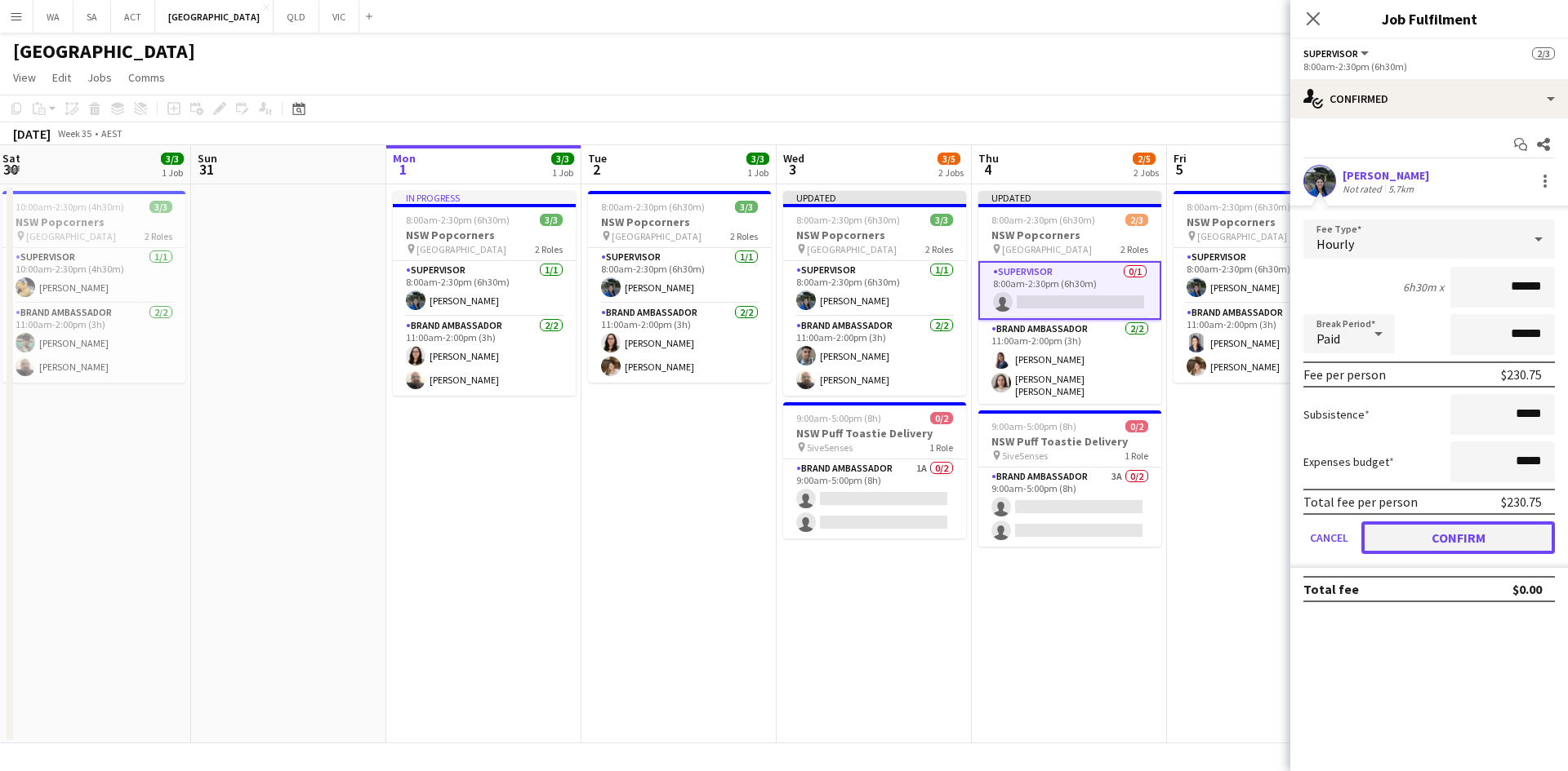
click at [1524, 532] on button "Confirm" at bounding box center [1457, 537] width 193 height 33
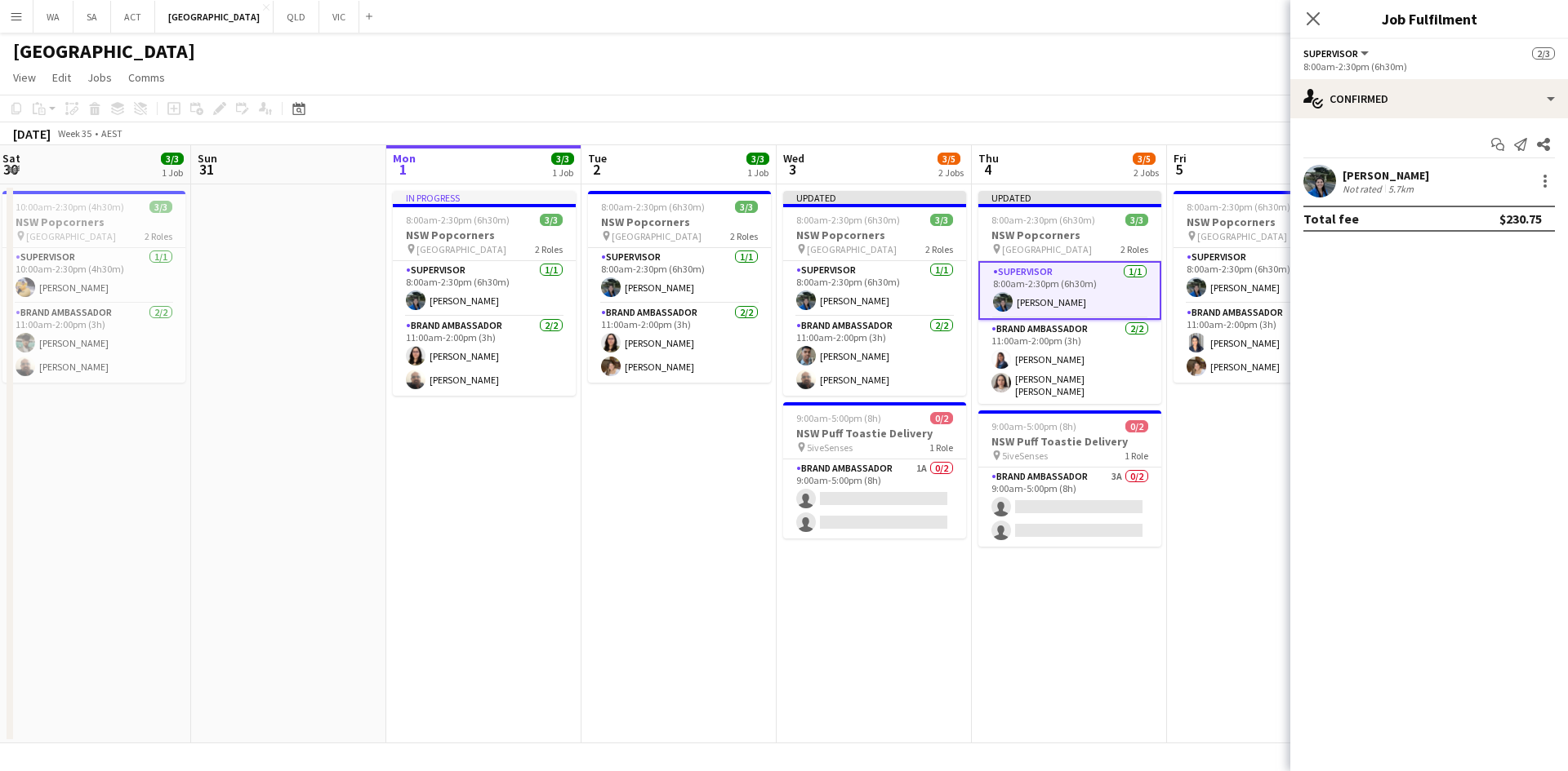
click at [1236, 518] on app-date-cell "8:00am-2:30pm (6h30m) 3/3 NSW Popcorners pin Town Hall 2 Roles Supervisor [DATE…" at bounding box center [1264, 463] width 195 height 559
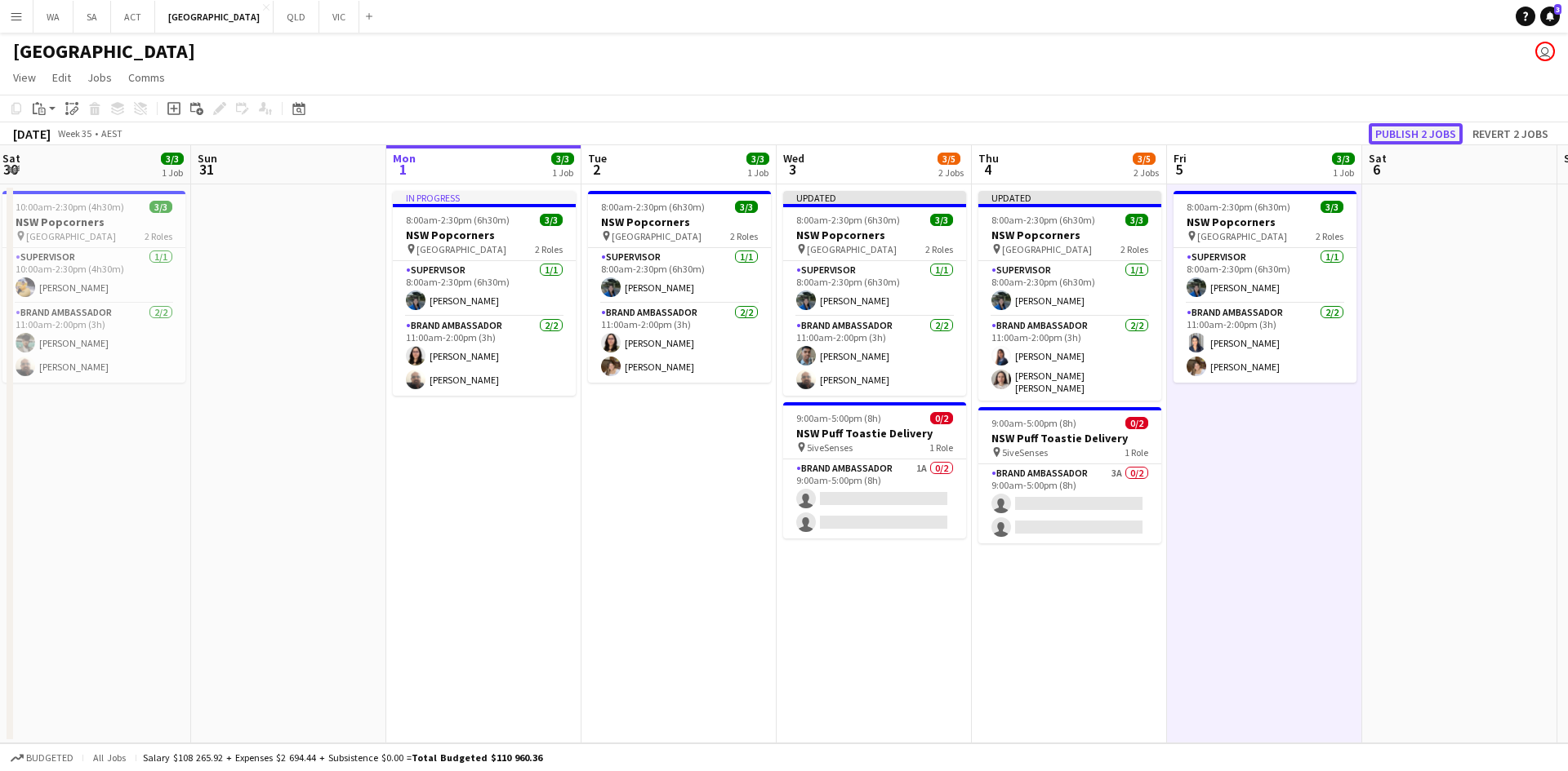
click at [1435, 131] on button "Publish 2 jobs" at bounding box center [1416, 134] width 94 height 21
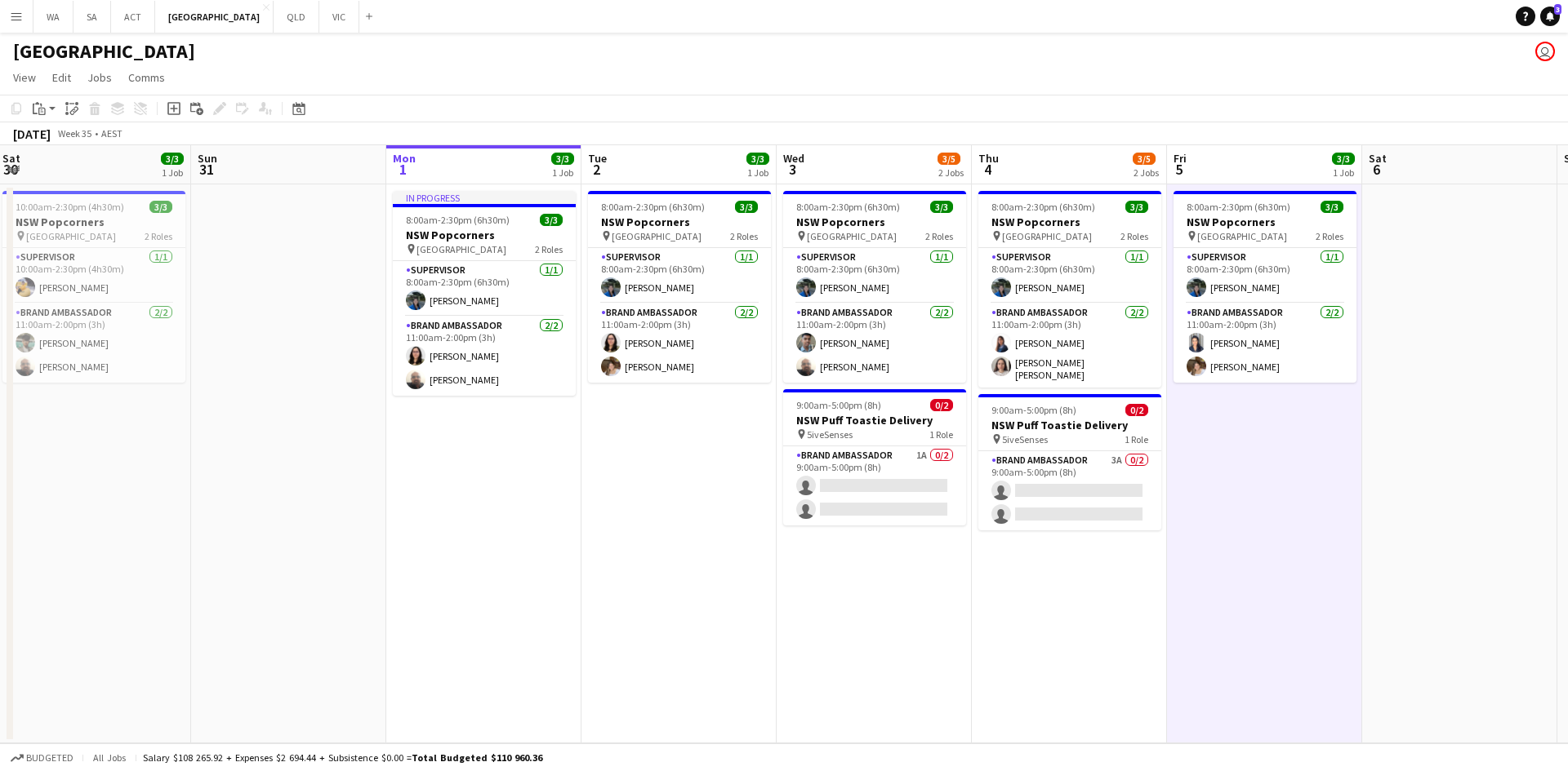
click at [1326, 612] on app-date-cell "8:00am-2:30pm (6h30m) 3/3 NSW Popcorners pin Town Hall 2 Roles Supervisor [DATE…" at bounding box center [1264, 463] width 195 height 559
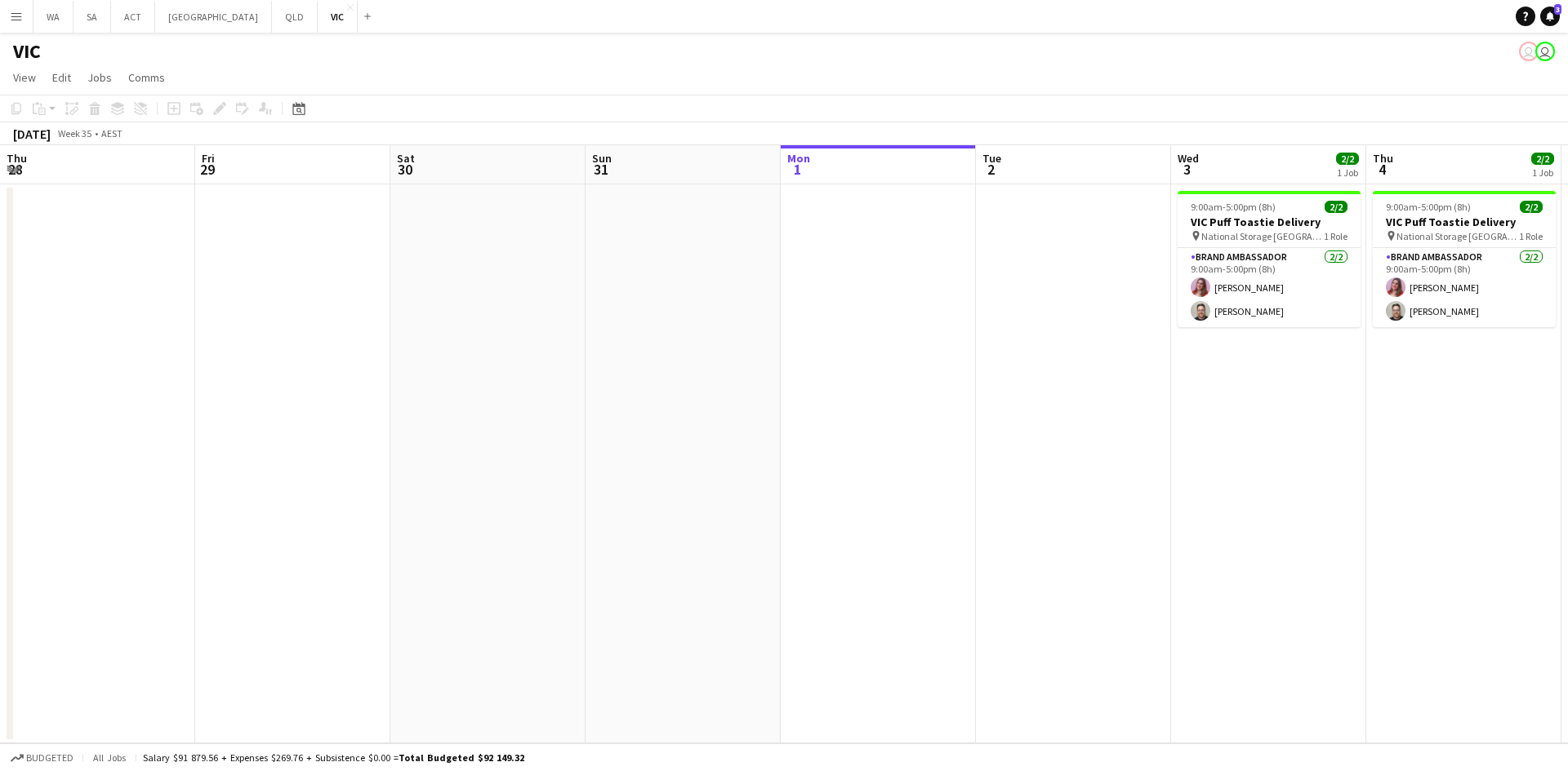
scroll to position [0, 408]
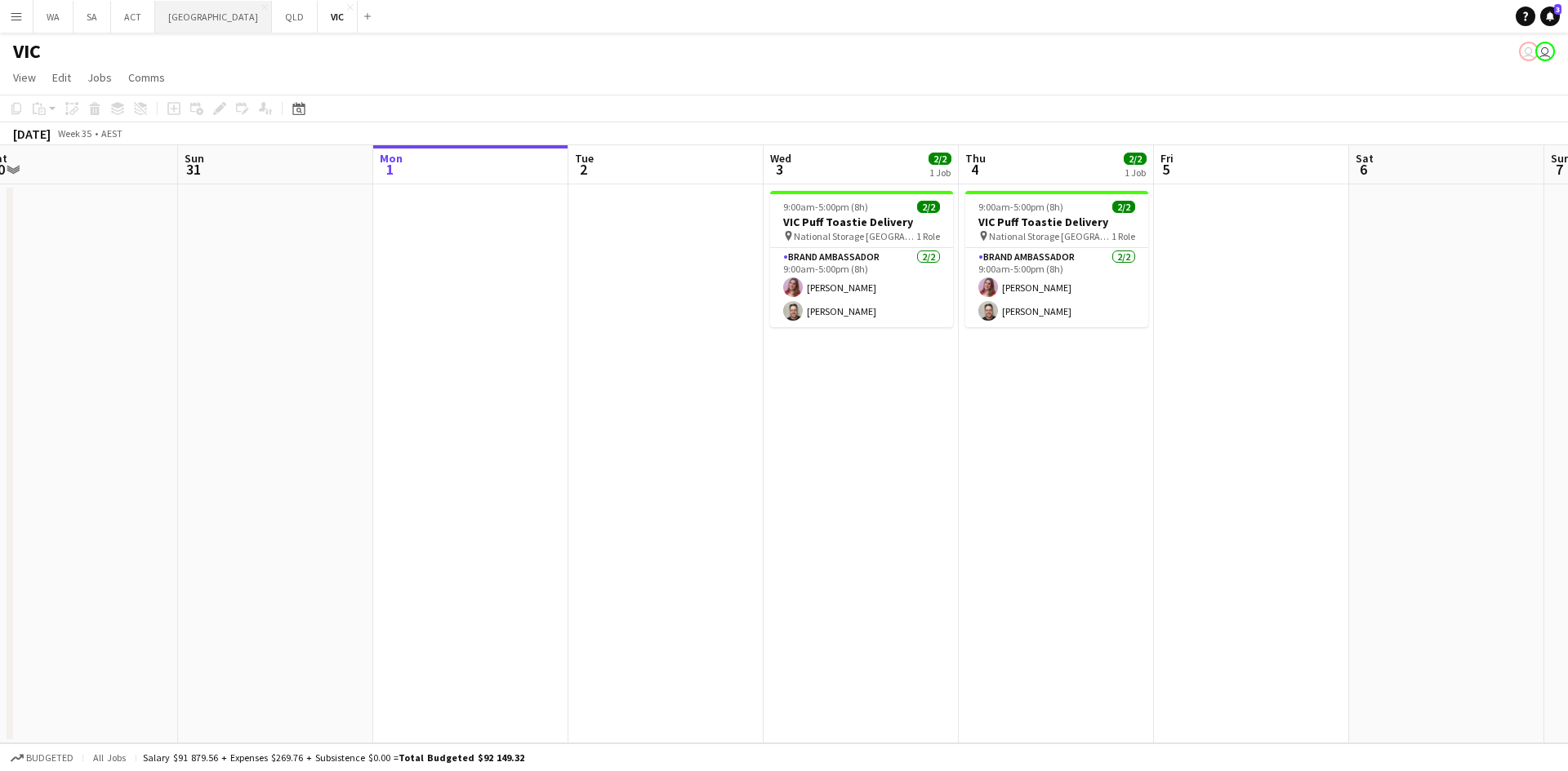
click at [162, 22] on button "NSW Close" at bounding box center [213, 16] width 116 height 32
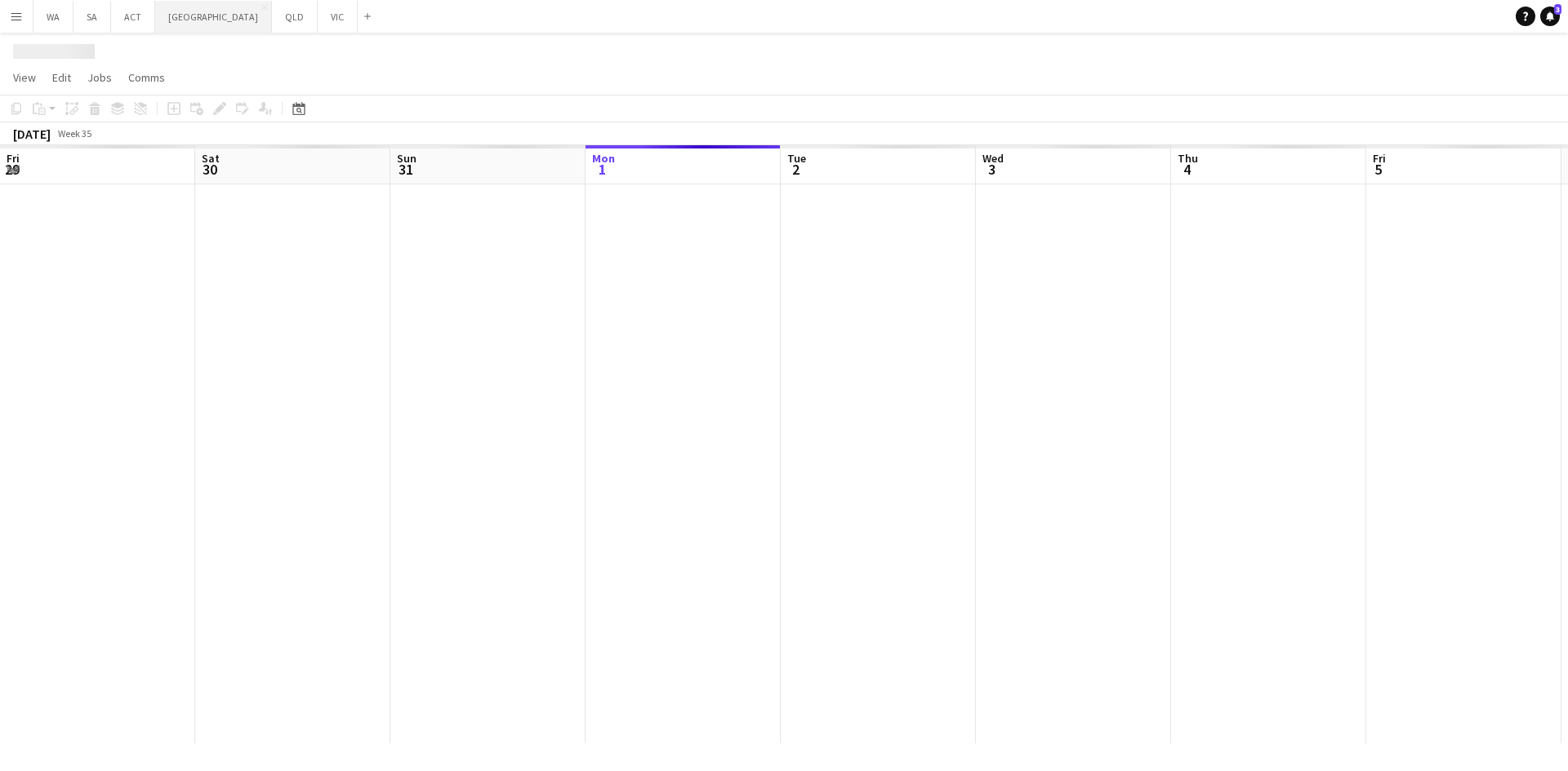
scroll to position [0, 391]
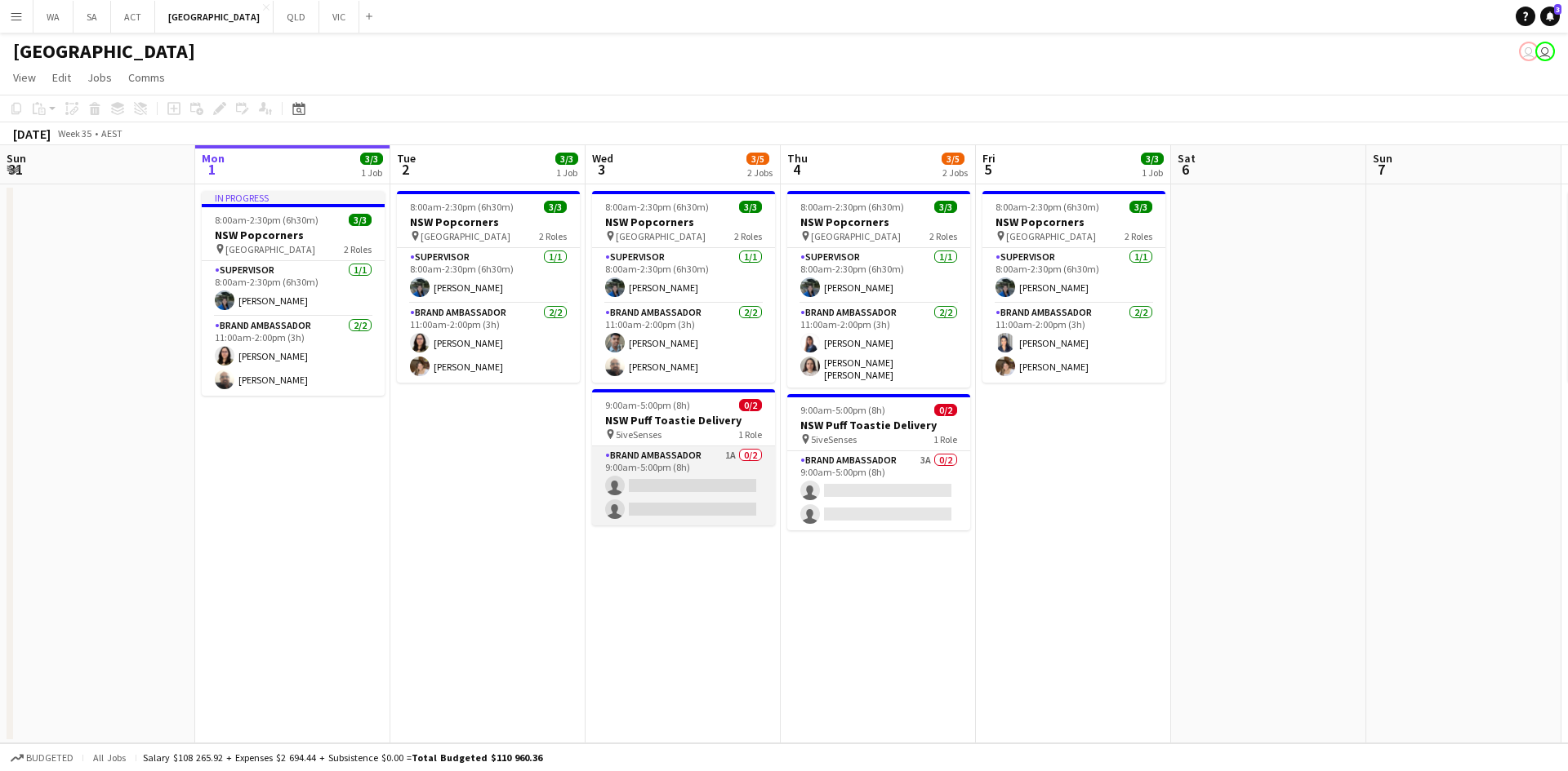
click at [665, 461] on app-card-role "Brand Ambassador 1A 0/2 9:00am-5:00pm (8h) single-neutral-actions single-neutra…" at bounding box center [683, 485] width 183 height 79
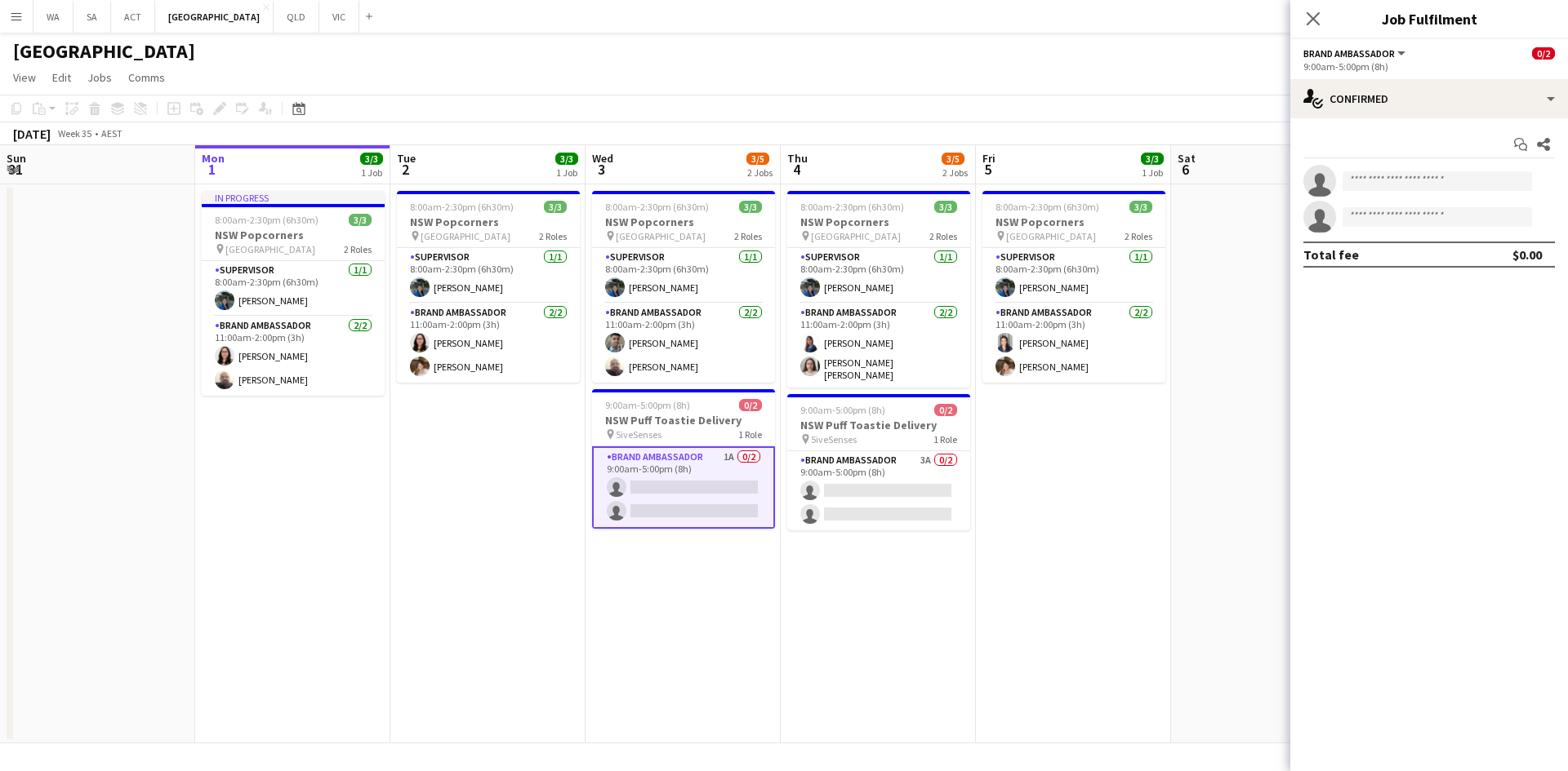
click at [1371, 77] on app-options-switcher "Brand Ambassador All roles Brand Ambassador 0/2 9:00am-5:00pm (8h)" at bounding box center [1429, 60] width 278 height 40
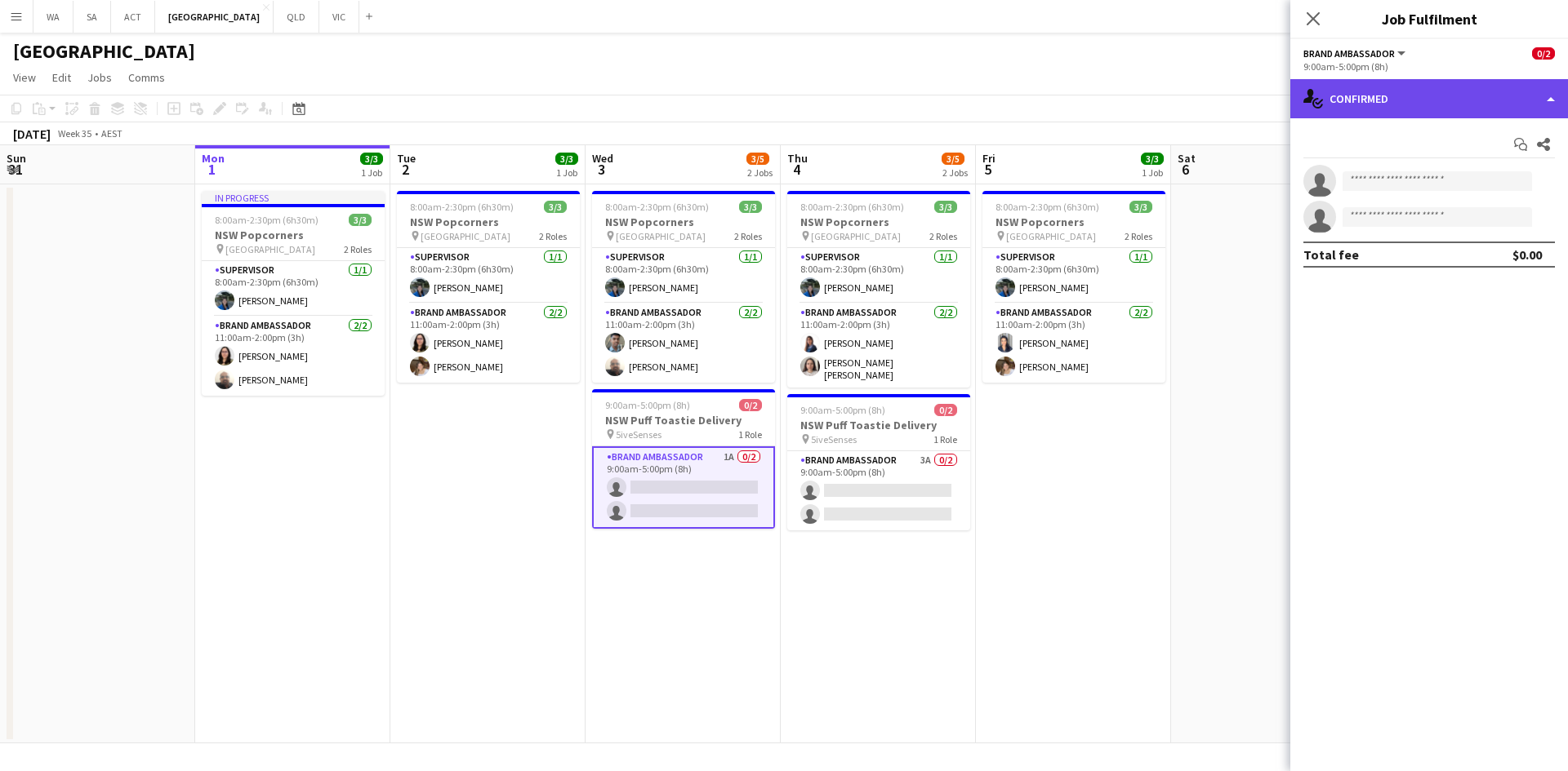
click at [1371, 83] on div "single-neutral-actions-check-2 Confirmed" at bounding box center [1429, 98] width 278 height 39
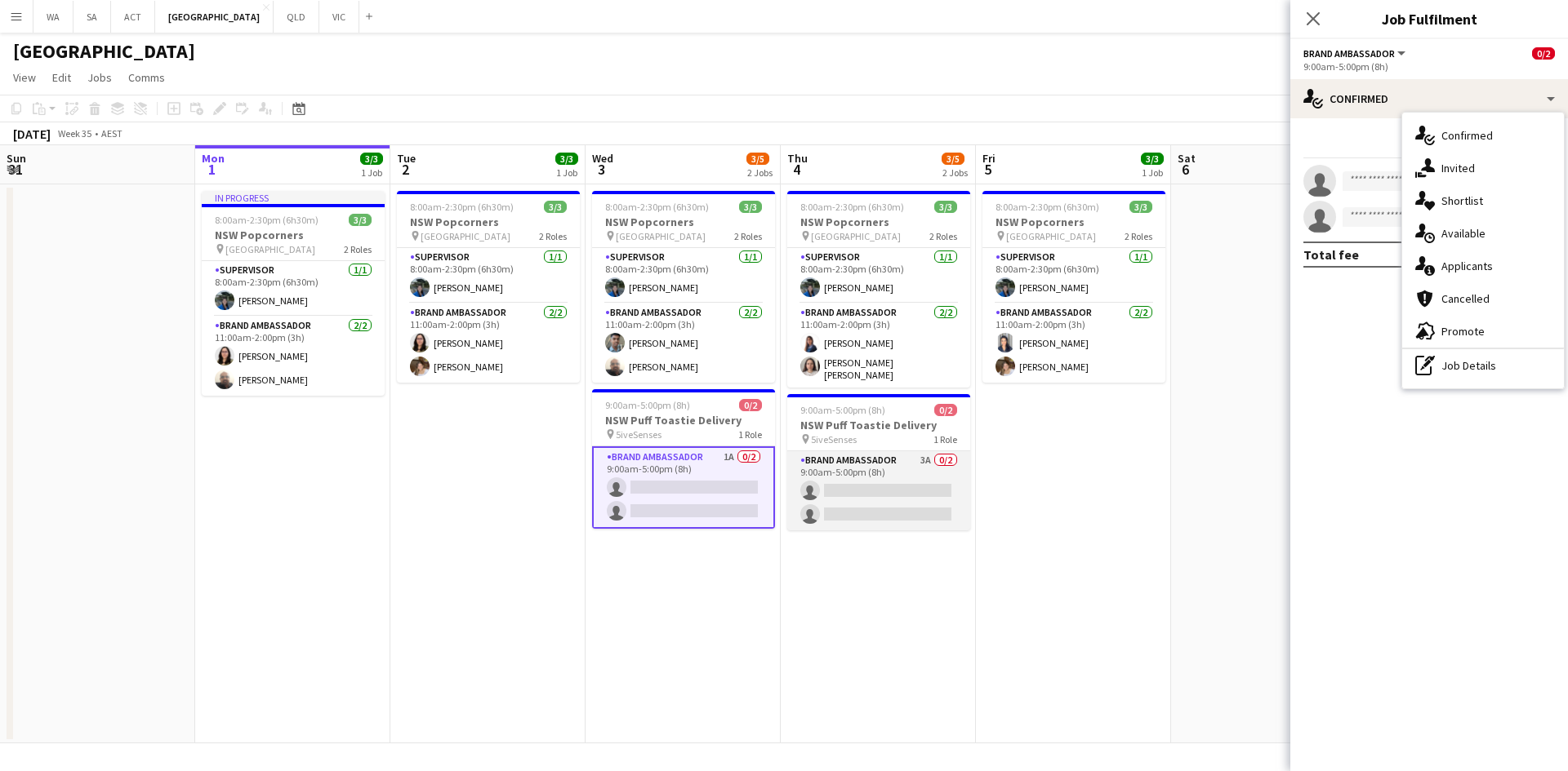
click at [873, 483] on app-card-role "Brand Ambassador 3A 0/2 9:00am-5:00pm (8h) single-neutral-actions single-neutra…" at bounding box center [878, 490] width 183 height 79
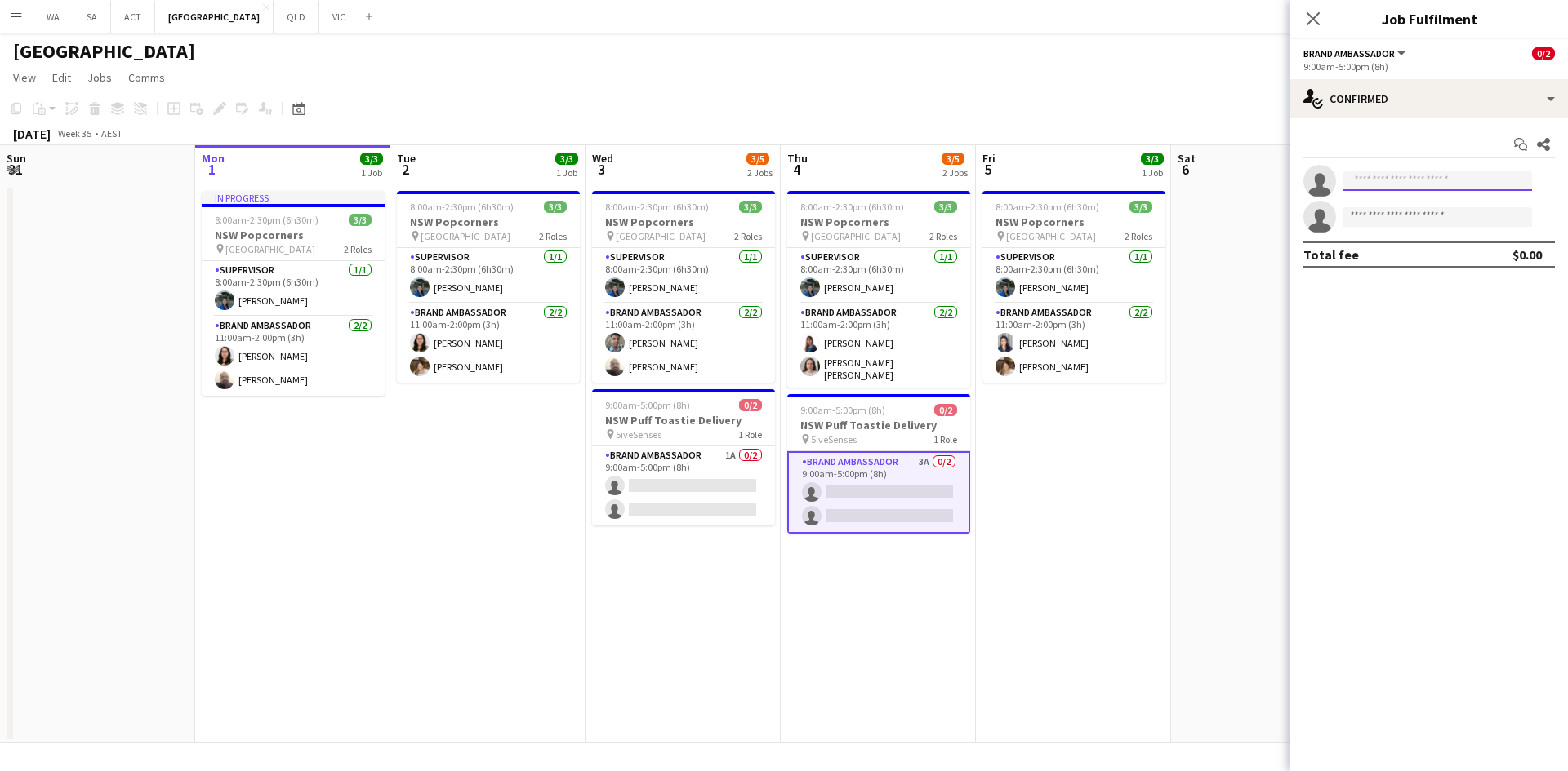
click at [1376, 189] on input at bounding box center [1436, 181] width 190 height 19
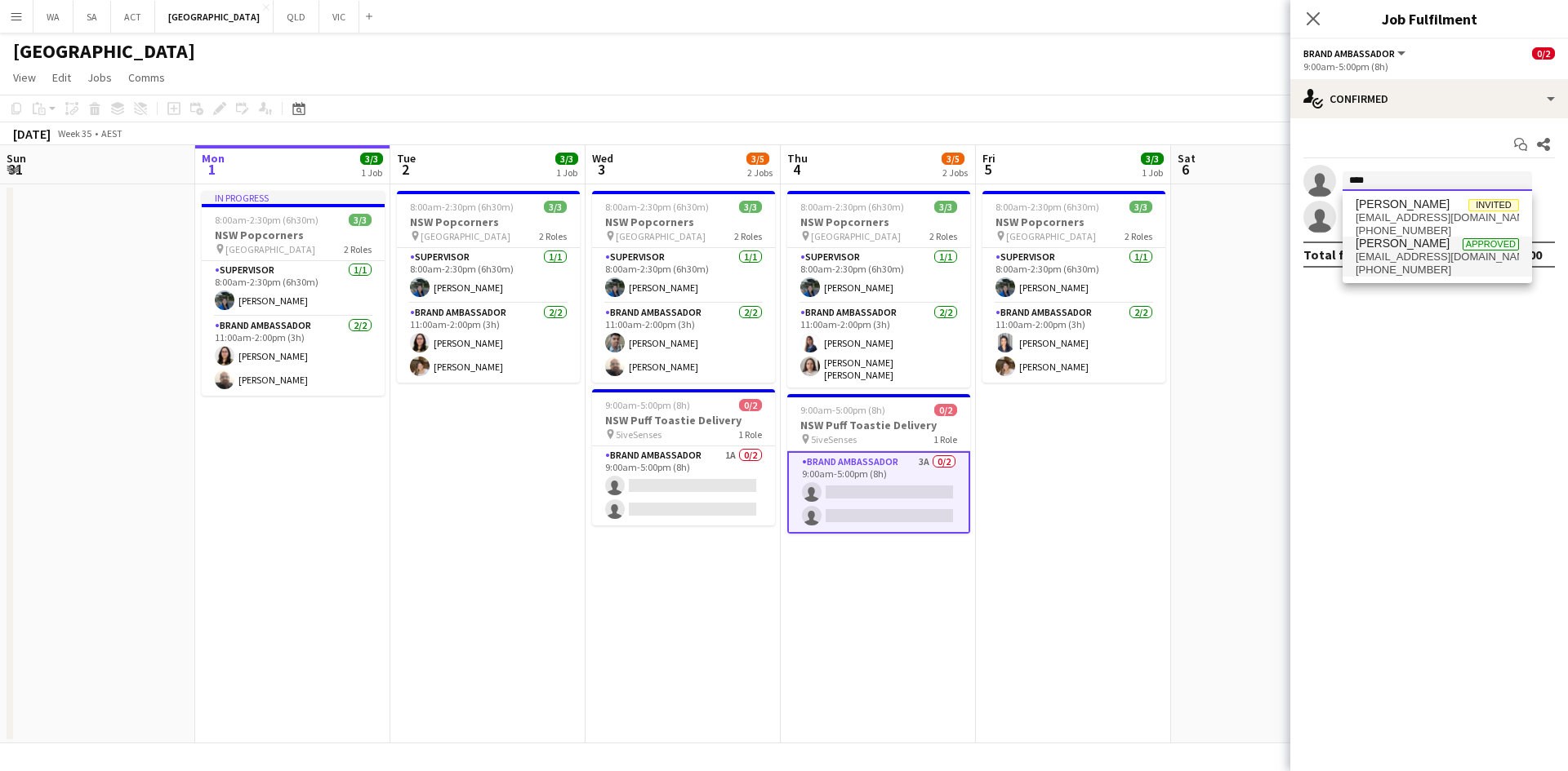
type input "****"
click at [1396, 247] on span "[PERSON_NAME]" at bounding box center [1403, 243] width 94 height 13
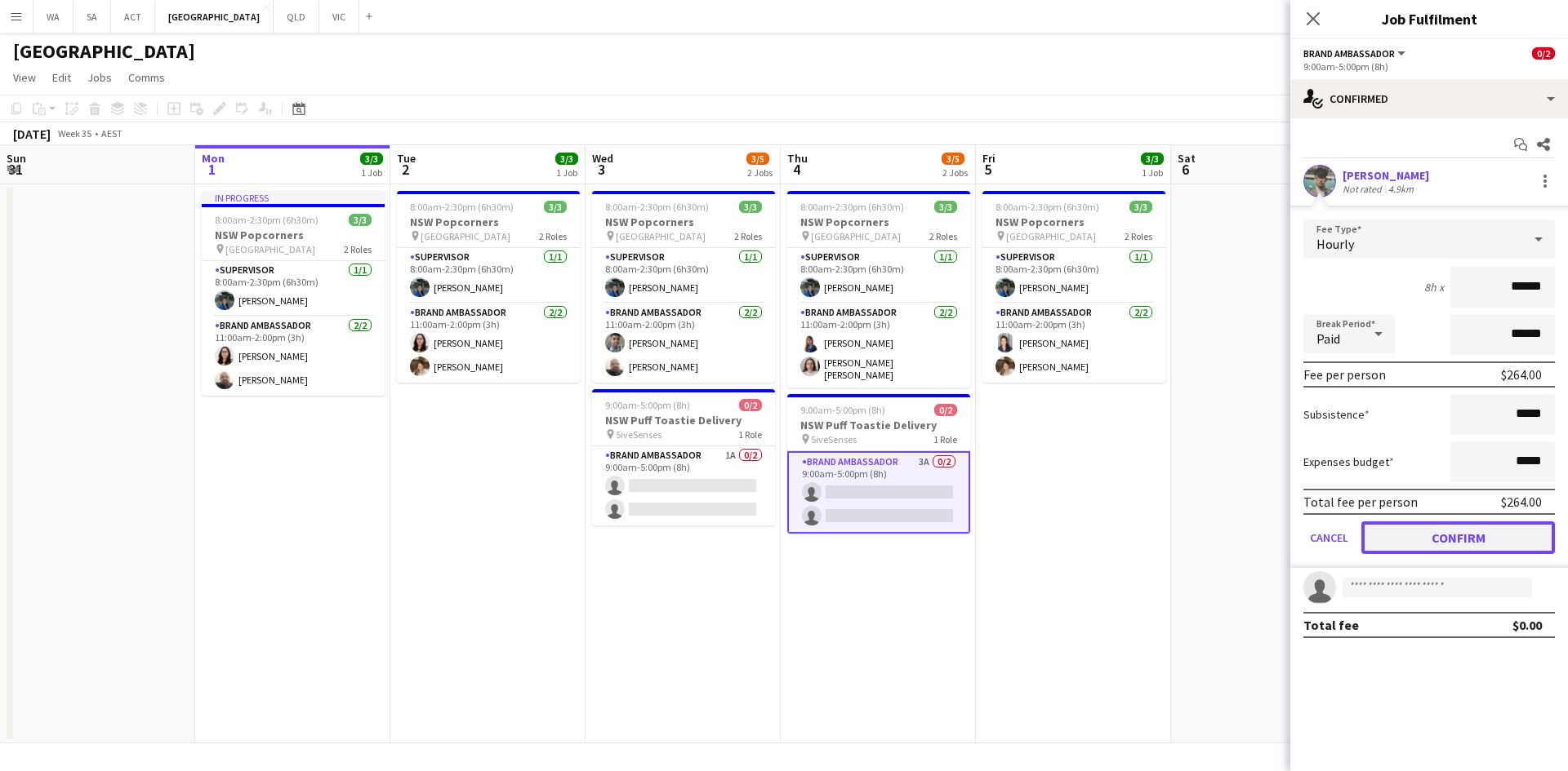
drag, startPoint x: 1460, startPoint y: 542, endPoint x: 1451, endPoint y: 535, distance: 11.4
click at [1460, 541] on button "Confirm" at bounding box center [1457, 537] width 193 height 33
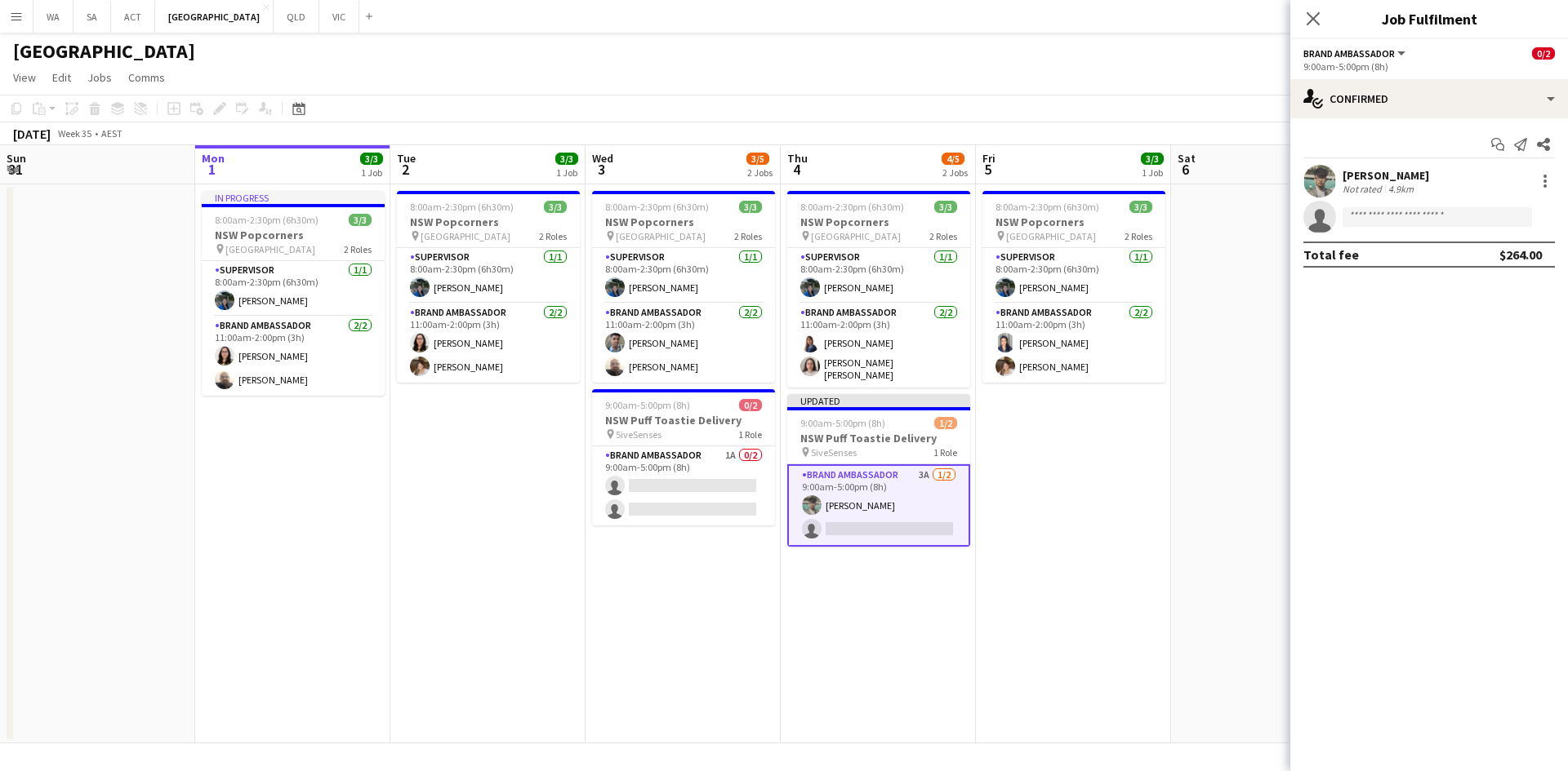
click at [1079, 562] on app-date-cell "8:00am-2:30pm (6h30m) 3/3 NSW Popcorners pin Town Hall 2 Roles Supervisor [DATE…" at bounding box center [1073, 463] width 195 height 559
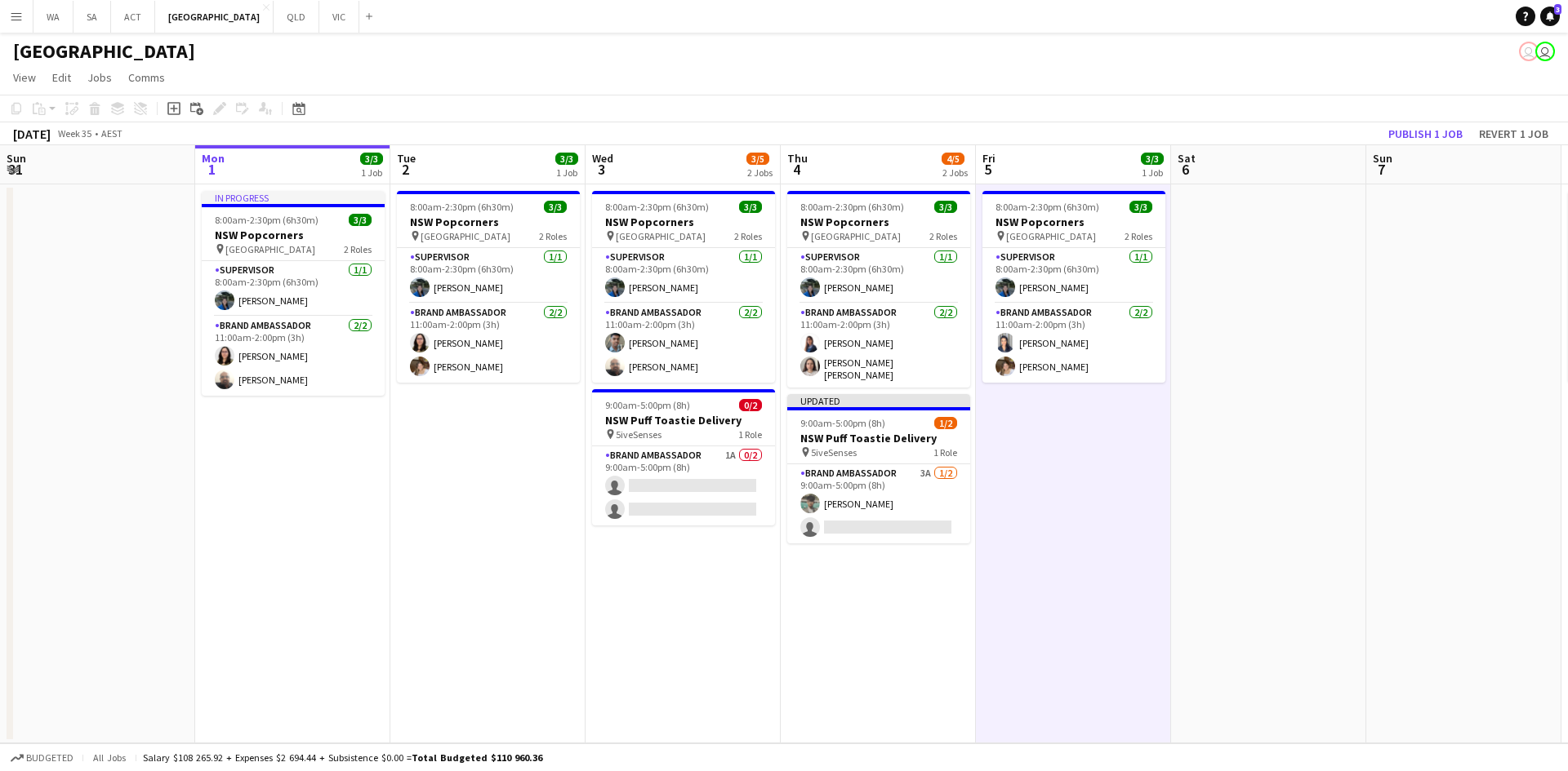
scroll to position [0, 389]
click at [1432, 138] on button "Publish 1 job" at bounding box center [1425, 134] width 88 height 21
